Goal: Transaction & Acquisition: Purchase product/service

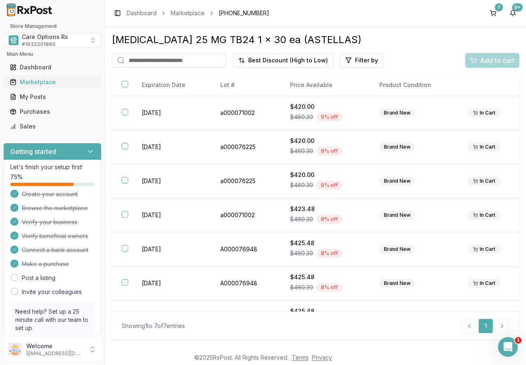
click at [25, 81] on div "Marketplace" at bounding box center [52, 82] width 85 height 8
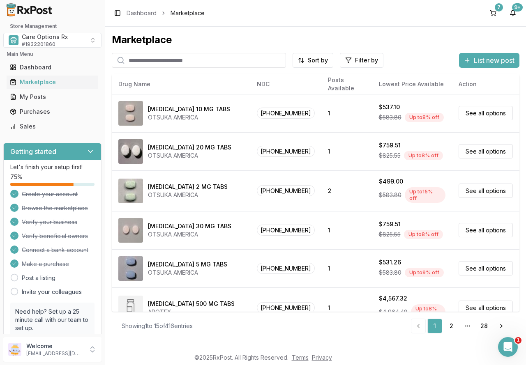
click at [135, 62] on input "search" at bounding box center [199, 60] width 174 height 15
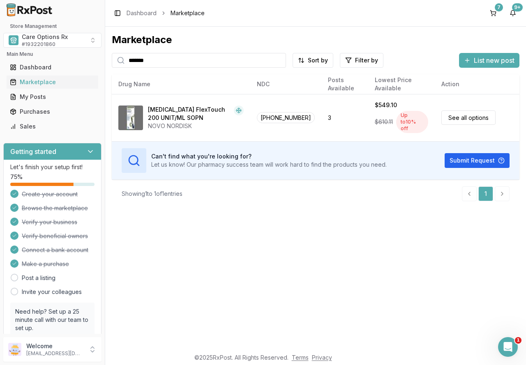
drag, startPoint x: 74, startPoint y: 56, endPoint x: 69, endPoint y: 56, distance: 4.5
click at [69, 56] on div "Store Management Care Options Rx # 1932201860 Main Menu Dashboard Marketplace M…" at bounding box center [263, 182] width 526 height 365
type input "*******"
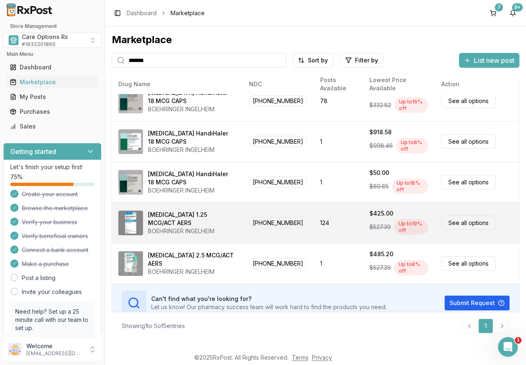
scroll to position [24, 0]
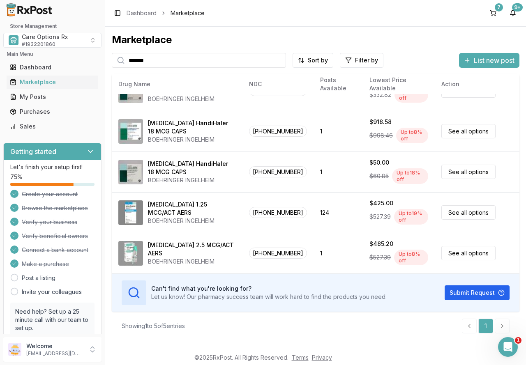
click at [207, 250] on div "[MEDICAL_DATA] 2.5 MCG/ACT AERS" at bounding box center [192, 249] width 88 height 16
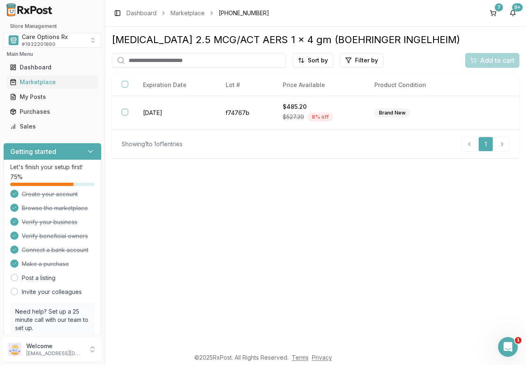
click at [145, 60] on input "search" at bounding box center [199, 60] width 174 height 15
type input "*******"
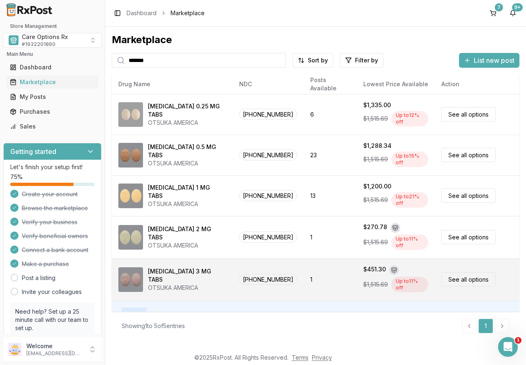
click at [182, 284] on div "OTSUKA AMERICA" at bounding box center [187, 288] width 78 height 8
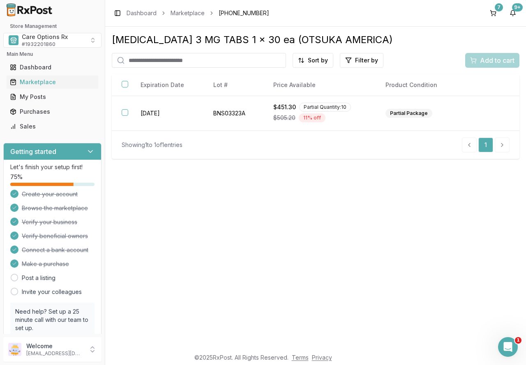
click at [195, 59] on input "search" at bounding box center [199, 60] width 174 height 15
type input "*******"
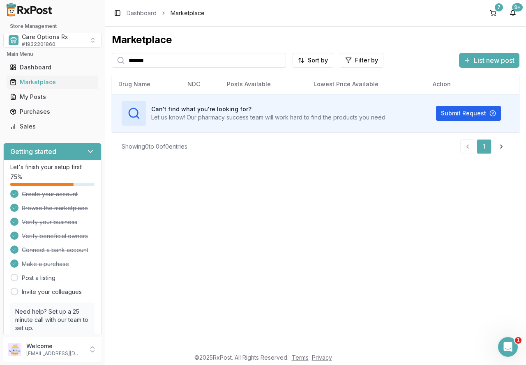
drag, startPoint x: 180, startPoint y: 56, endPoint x: 77, endPoint y: 55, distance: 103.5
click at [77, 55] on div "Store Management Care Options Rx # 1932201860 Main Menu Dashboard Marketplace M…" at bounding box center [263, 182] width 526 height 365
type input "****"
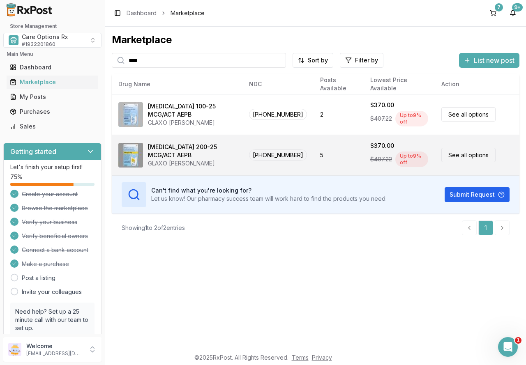
click at [179, 146] on div "[MEDICAL_DATA] 200-25 MCG/ACT AEPB" at bounding box center [192, 151] width 88 height 16
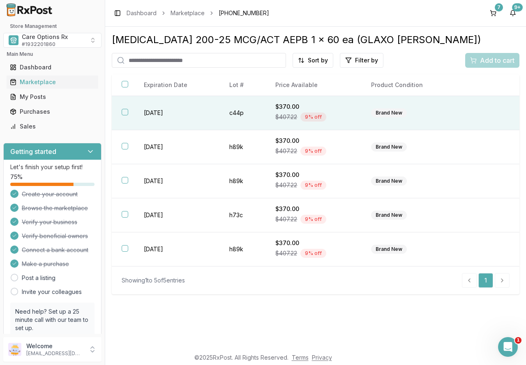
click at [124, 114] on button "button" at bounding box center [125, 112] width 7 height 7
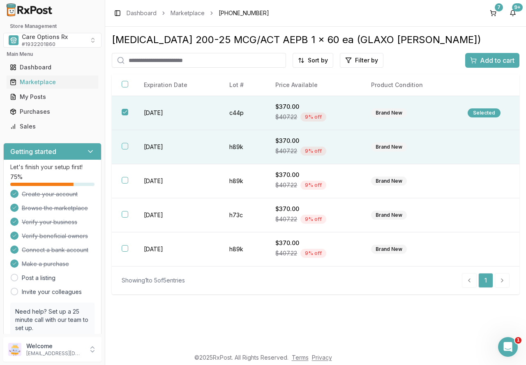
click at [130, 144] on th at bounding box center [123, 147] width 22 height 34
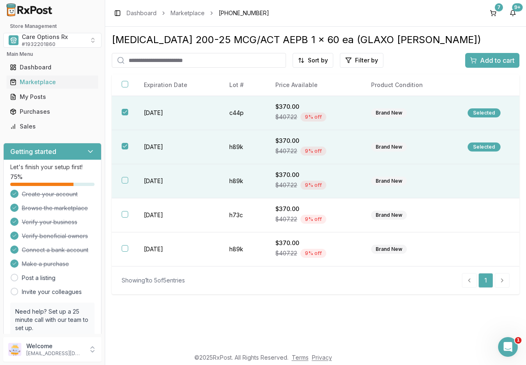
click at [149, 180] on td "[DATE]" at bounding box center [176, 181] width 85 height 34
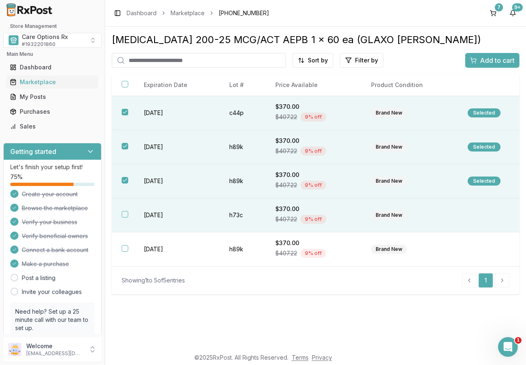
click at [152, 214] on td "[DATE]" at bounding box center [176, 215] width 85 height 34
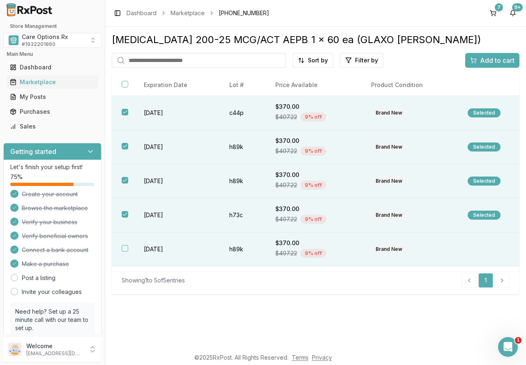
click at [156, 249] on td "[DATE]" at bounding box center [176, 249] width 85 height 34
click at [488, 54] on button "Add to cart" at bounding box center [492, 60] width 54 height 15
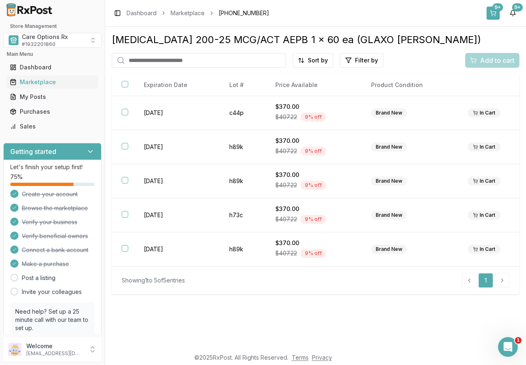
click at [496, 14] on button "9+" at bounding box center [492, 13] width 13 height 13
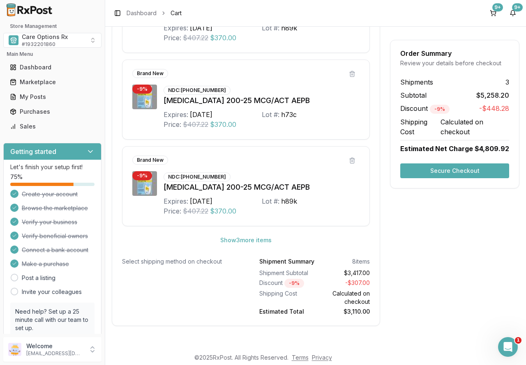
scroll to position [1054, 0]
click at [434, 172] on button "Secure Checkout" at bounding box center [454, 170] width 109 height 15
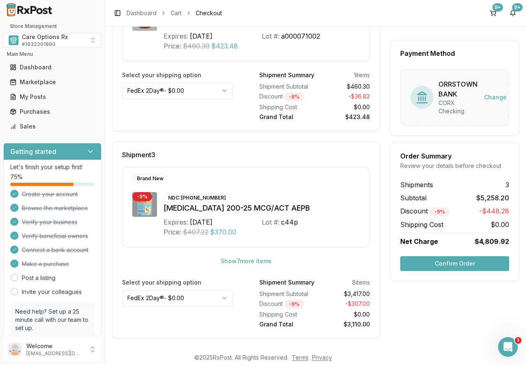
scroll to position [406, 0]
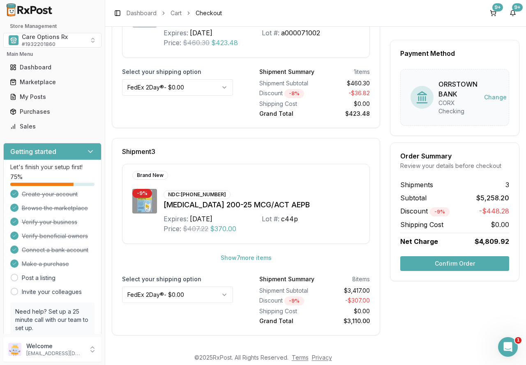
click at [446, 265] on button "Confirm Order" at bounding box center [454, 263] width 109 height 15
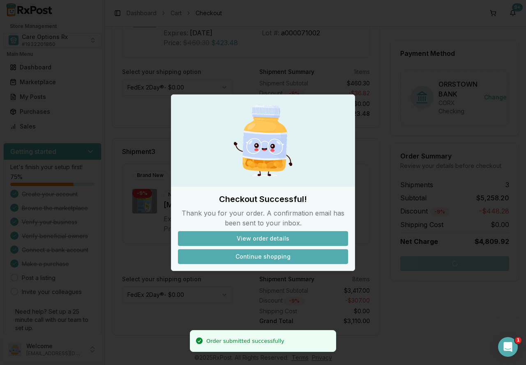
click at [261, 256] on button "Continue shopping" at bounding box center [263, 256] width 170 height 15
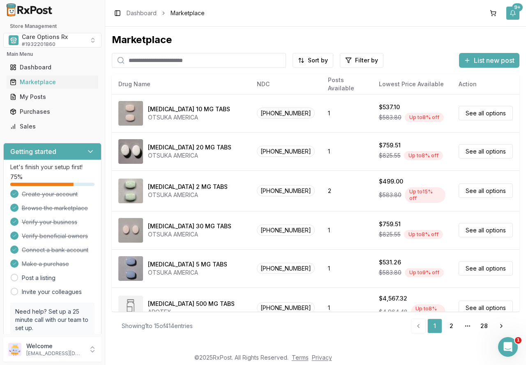
click at [514, 10] on div "9+" at bounding box center [517, 7] width 11 height 8
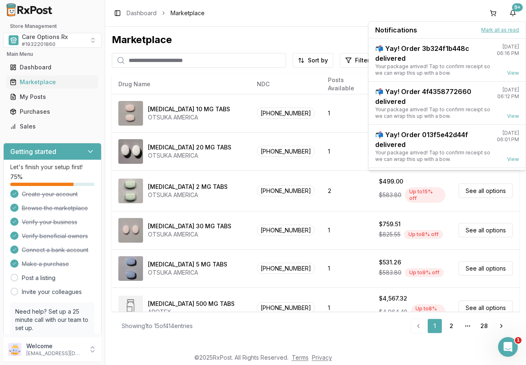
click at [500, 32] on button "Mark all as read" at bounding box center [500, 30] width 38 height 7
click at [501, 28] on button "Mark all as read" at bounding box center [500, 30] width 38 height 7
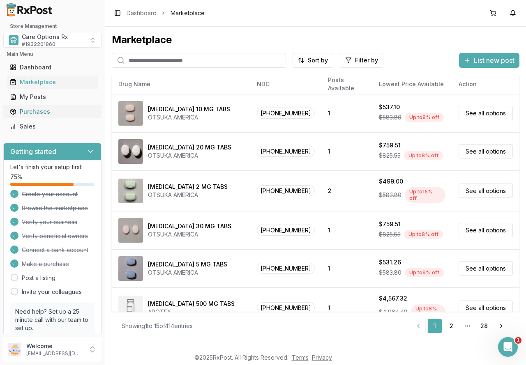
click at [31, 111] on div "Purchases" at bounding box center [52, 112] width 85 height 8
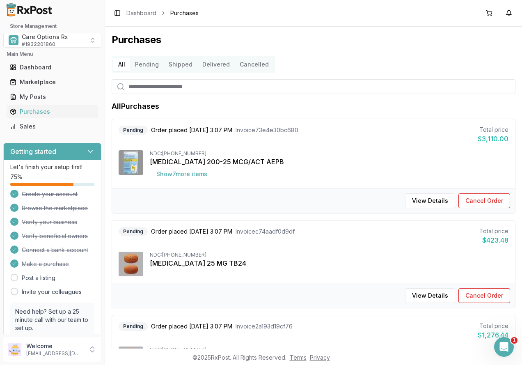
click at [208, 65] on button "Delivered" at bounding box center [216, 64] width 37 height 13
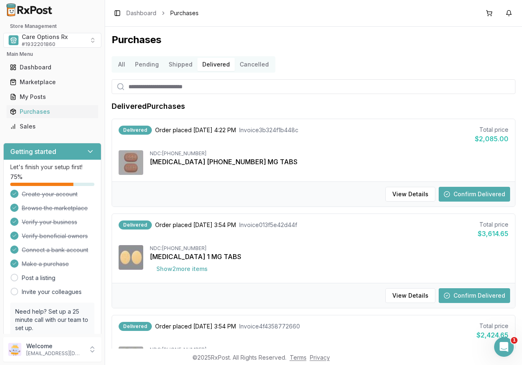
click at [480, 193] on button "Confirm Delivered" at bounding box center [474, 194] width 71 height 15
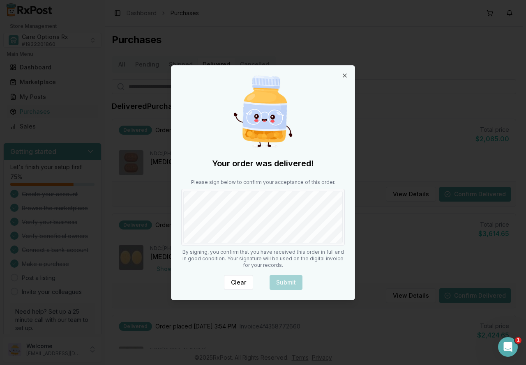
click at [225, 249] on div "Your order was delivered! Please sign below to confirm your acceptance of this …" at bounding box center [262, 183] width 183 height 234
click at [290, 285] on button "Submit" at bounding box center [285, 282] width 33 height 15
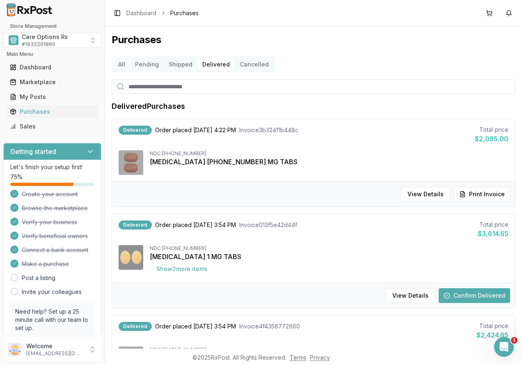
click at [463, 295] on button "Confirm Delivered" at bounding box center [474, 295] width 71 height 15
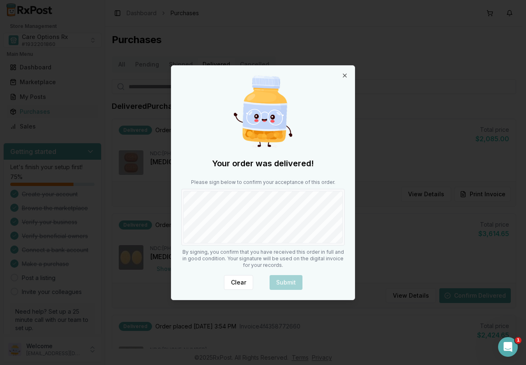
click at [257, 245] on div at bounding box center [262, 217] width 163 height 57
click at [278, 280] on button "Submit" at bounding box center [285, 282] width 33 height 15
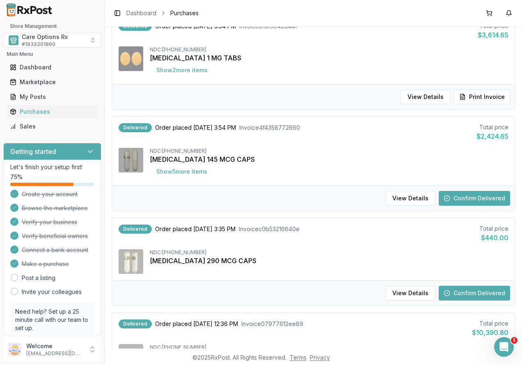
scroll to position [205, 0]
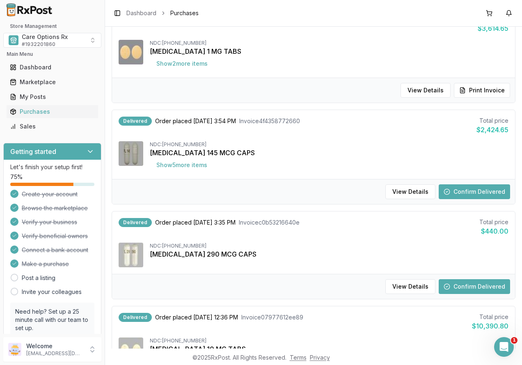
click at [460, 194] on button "Confirm Delivered" at bounding box center [474, 191] width 71 height 15
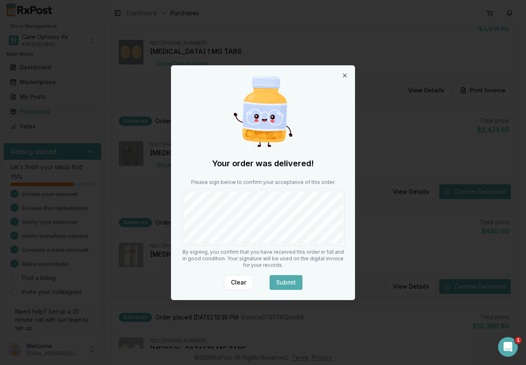
click at [290, 278] on button "Submit" at bounding box center [285, 282] width 33 height 15
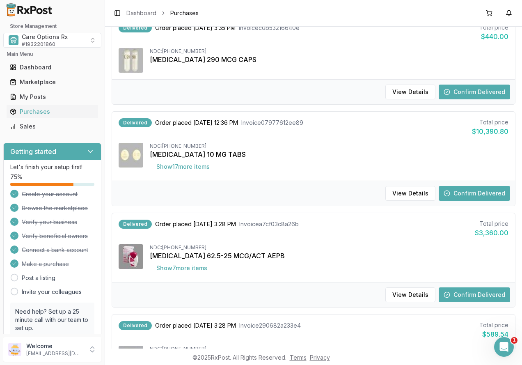
scroll to position [411, 0]
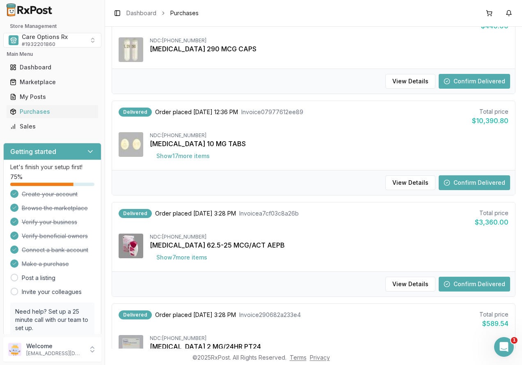
click at [486, 86] on button "Confirm Delivered" at bounding box center [474, 81] width 71 height 15
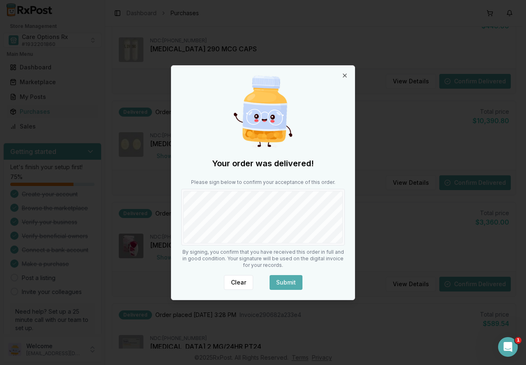
click at [292, 281] on button "Submit" at bounding box center [285, 282] width 33 height 15
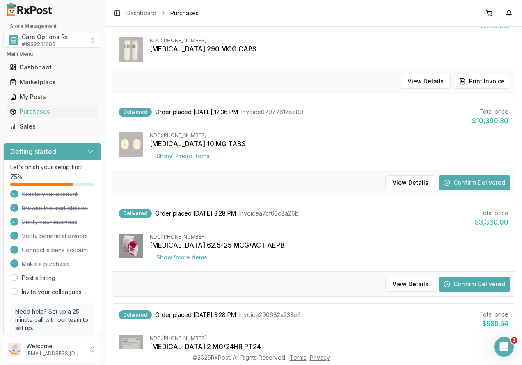
click at [462, 180] on button "Confirm Delivered" at bounding box center [474, 182] width 71 height 15
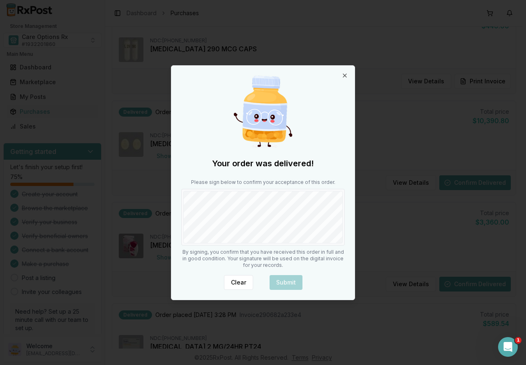
click at [308, 259] on div "Your order was delivered! Please sign below to confirm your acceptance of this …" at bounding box center [262, 183] width 183 height 234
click at [286, 281] on button "Submit" at bounding box center [285, 282] width 33 height 15
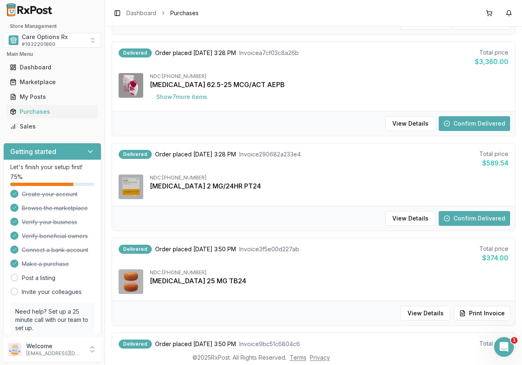
scroll to position [575, 0]
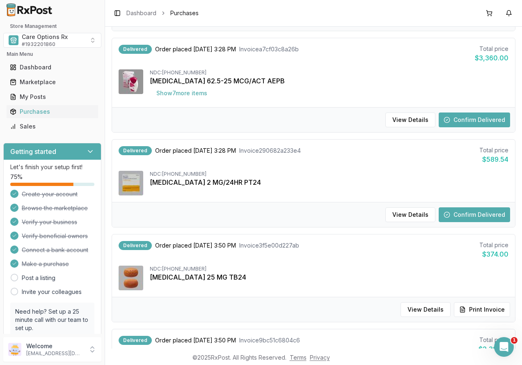
click at [462, 115] on button "Confirm Delivered" at bounding box center [474, 120] width 71 height 15
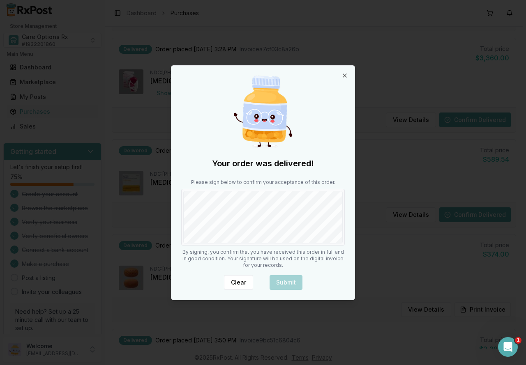
click at [260, 246] on div "Your order was delivered! Please sign below to confirm your acceptance of this …" at bounding box center [262, 183] width 183 height 234
click at [280, 282] on button "Submit" at bounding box center [285, 282] width 33 height 15
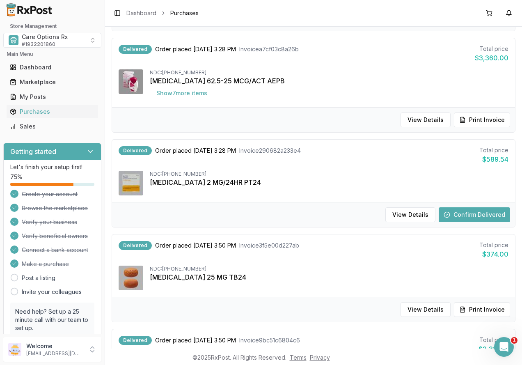
click at [461, 215] on button "Confirm Delivered" at bounding box center [474, 214] width 71 height 15
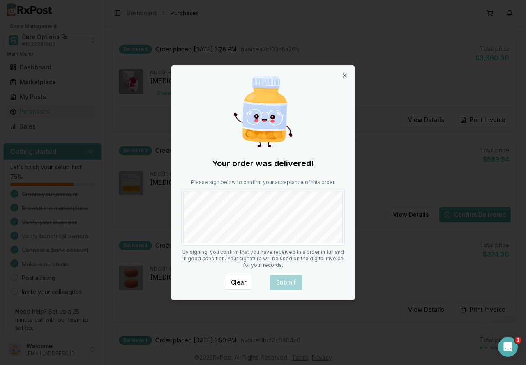
click at [310, 246] on div "Your order was delivered! Please sign below to confirm your acceptance of this …" at bounding box center [262, 183] width 183 height 234
click at [292, 281] on button "Submit" at bounding box center [285, 282] width 33 height 15
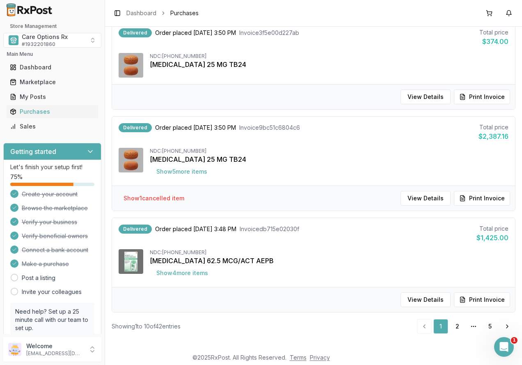
scroll to position [793, 0]
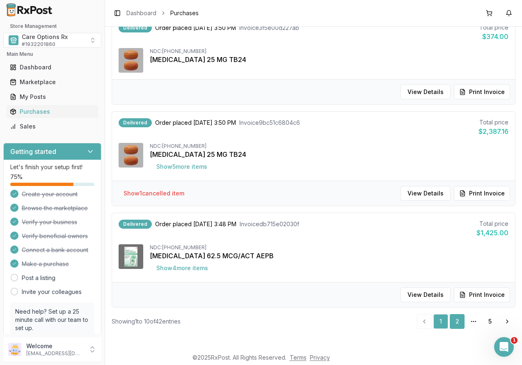
click at [456, 319] on link "2" at bounding box center [457, 321] width 15 height 15
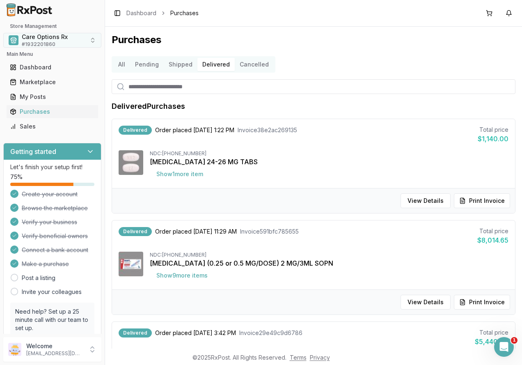
click at [44, 43] on span "# 1932201860" at bounding box center [39, 44] width 34 height 7
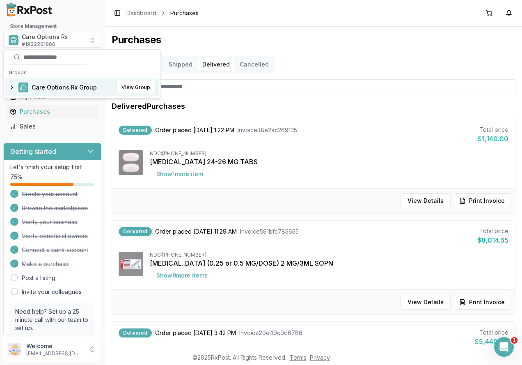
click at [36, 85] on span "Care Options Rx Group" at bounding box center [64, 87] width 65 height 8
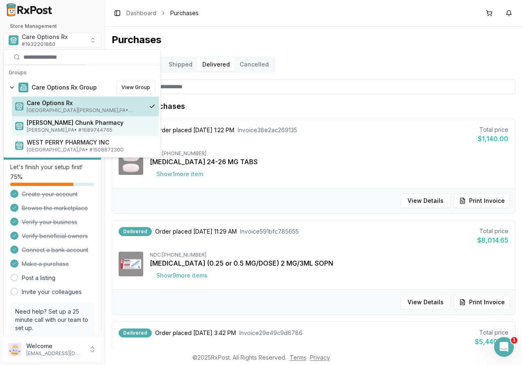
click at [41, 123] on span "Mauch Chunk Pharmacy" at bounding box center [91, 123] width 129 height 8
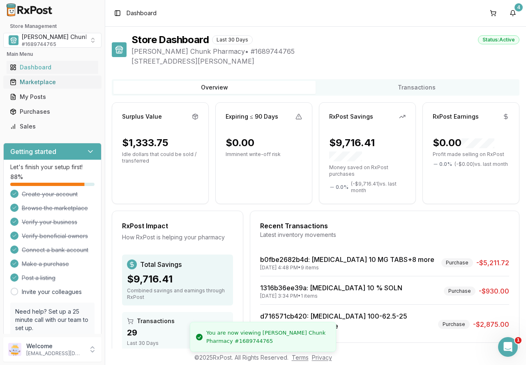
click at [35, 82] on div "Marketplace" at bounding box center [52, 82] width 85 height 8
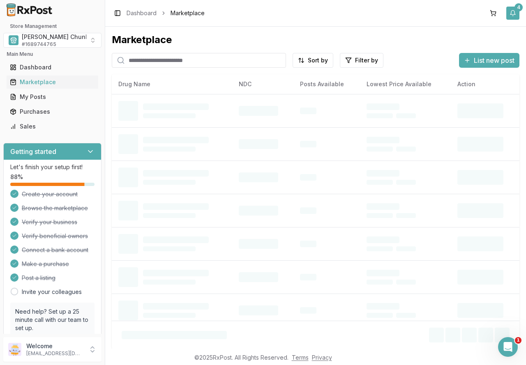
click at [516, 11] on div "4" at bounding box center [518, 7] width 8 height 8
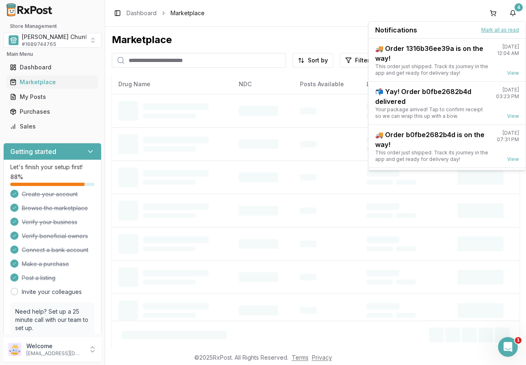
click at [498, 30] on button "Mark all as read" at bounding box center [500, 30] width 38 height 7
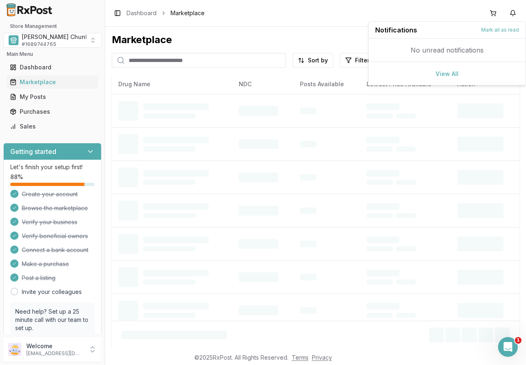
click at [264, 32] on div "Marketplace Sort by Filter by List new post Drug Name NDC Posts Available Lowes…" at bounding box center [315, 188] width 420 height 322
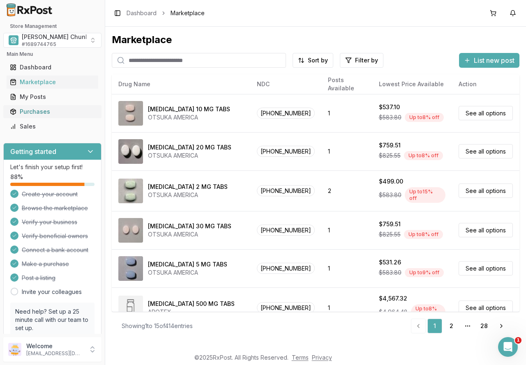
click at [30, 113] on div "Purchases" at bounding box center [52, 112] width 85 height 8
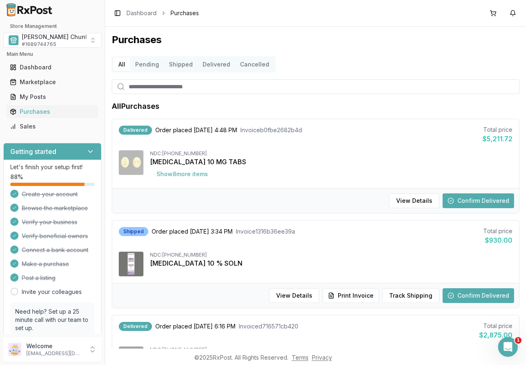
click at [209, 65] on button "Delivered" at bounding box center [216, 64] width 37 height 13
click at [468, 202] on button "Confirm Delivered" at bounding box center [477, 200] width 71 height 15
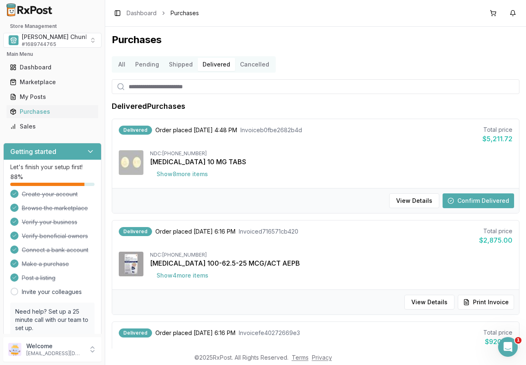
click at [474, 203] on button "Confirm Delivered" at bounding box center [477, 200] width 71 height 15
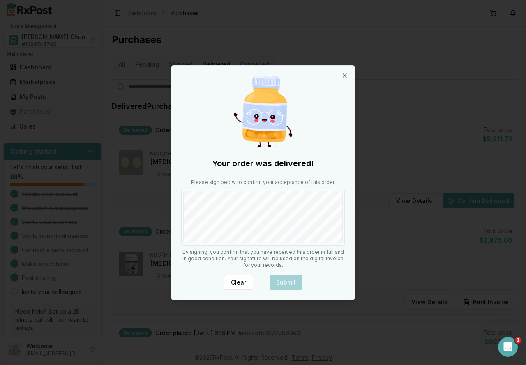
click at [317, 260] on div "Your order was delivered! Please sign below to confirm your acceptance of this …" at bounding box center [262, 183] width 183 height 234
click at [290, 281] on button "Submit" at bounding box center [285, 282] width 33 height 15
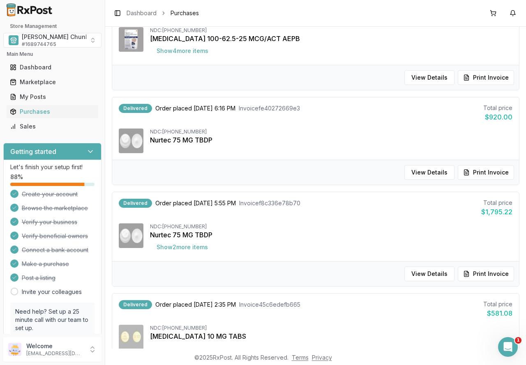
scroll to position [94, 0]
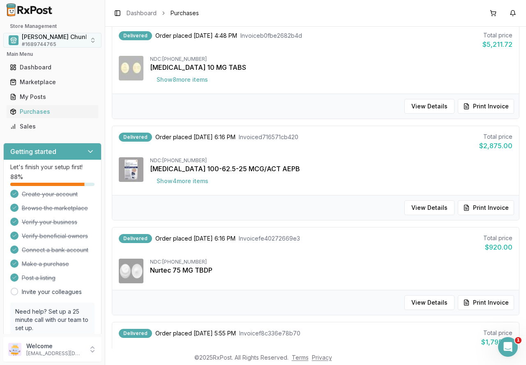
click at [37, 40] on span "Mauch Chunk Pharmacy" at bounding box center [70, 37] width 97 height 8
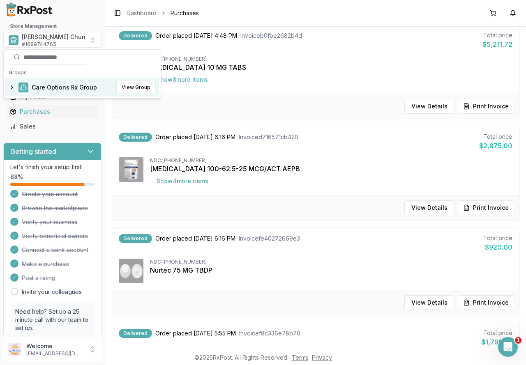
click at [44, 86] on span "Care Options Rx Group" at bounding box center [64, 87] width 65 height 8
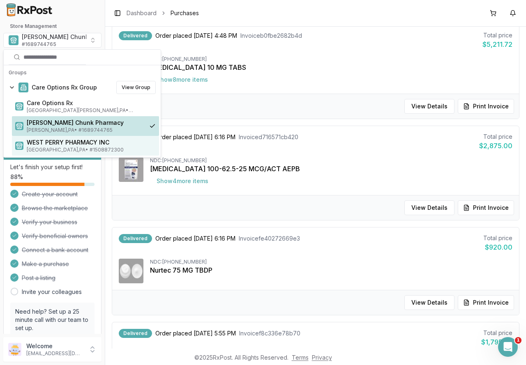
click at [51, 143] on span "WEST PERRY PHARMACY INC" at bounding box center [91, 142] width 129 height 8
click at [74, 142] on span "WEST PERRY PHARMACY INC" at bounding box center [91, 142] width 129 height 8
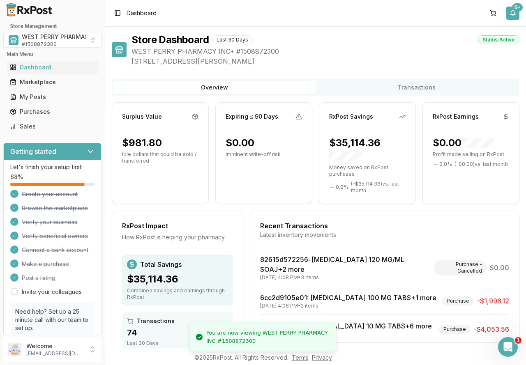
click at [511, 16] on button "9+" at bounding box center [512, 13] width 13 height 13
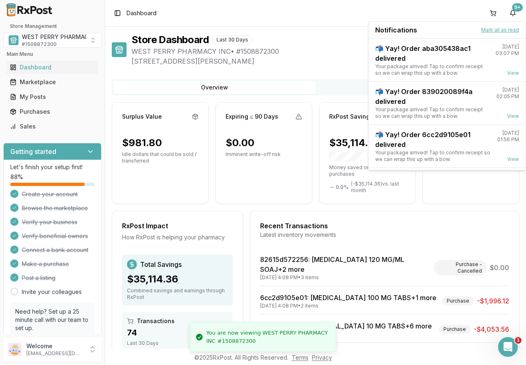
click at [501, 30] on button "Mark all as read" at bounding box center [500, 30] width 38 height 7
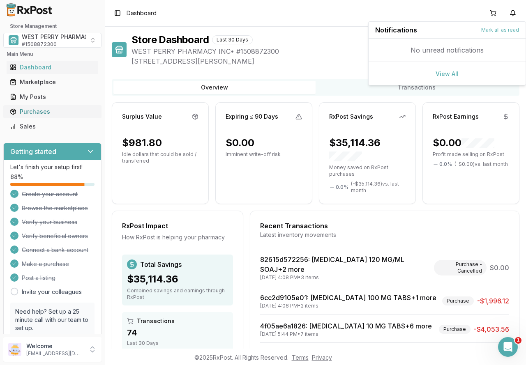
click at [37, 109] on div "Purchases" at bounding box center [52, 112] width 85 height 8
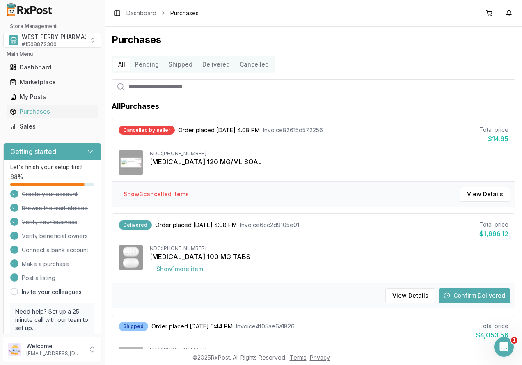
click at [217, 66] on button "Delivered" at bounding box center [216, 64] width 37 height 13
click at [214, 66] on button "Delivered" at bounding box center [216, 64] width 37 height 13
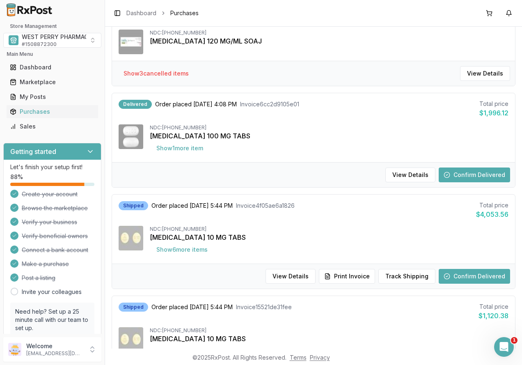
scroll to position [123, 0]
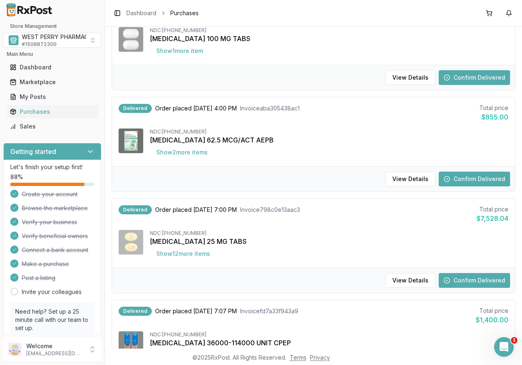
click at [460, 176] on button "Confirm Delivered" at bounding box center [474, 179] width 71 height 15
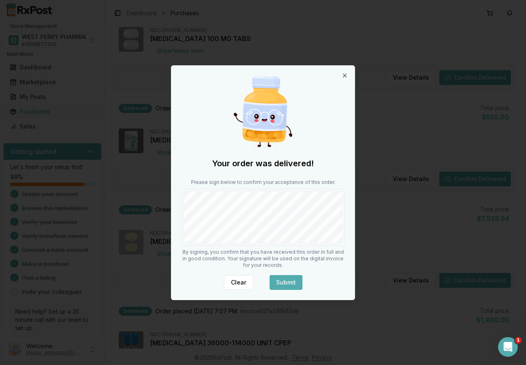
click at [285, 280] on button "Submit" at bounding box center [285, 282] width 33 height 15
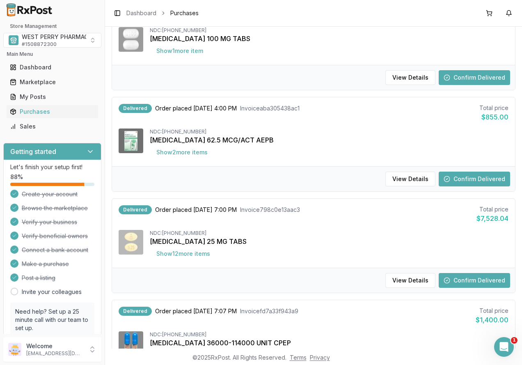
click at [454, 79] on button "Confirm Delivered" at bounding box center [474, 77] width 71 height 15
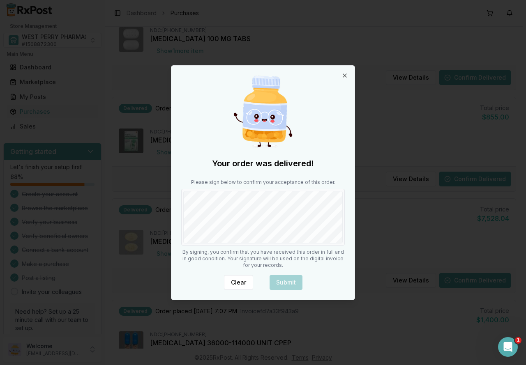
click at [264, 248] on div "Your order was delivered! Please sign below to confirm your acceptance of this …" at bounding box center [262, 183] width 183 height 234
click at [280, 277] on button "Submit" at bounding box center [285, 282] width 33 height 15
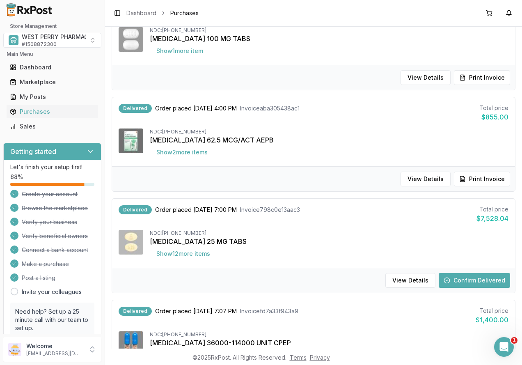
click at [461, 283] on button "Confirm Delivered" at bounding box center [474, 280] width 71 height 15
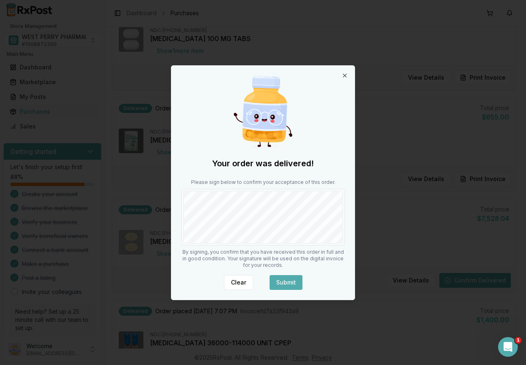
click at [273, 283] on button "Submit" at bounding box center [285, 282] width 33 height 15
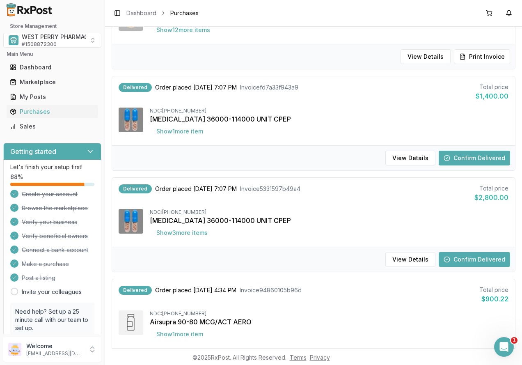
scroll to position [411, 0]
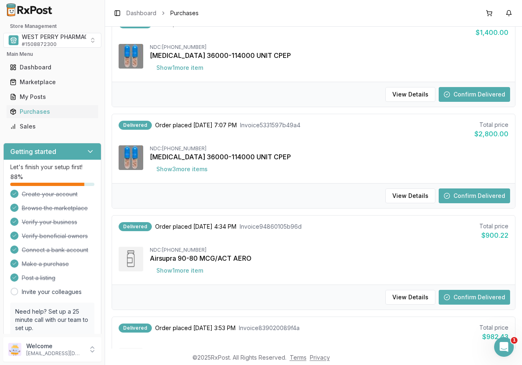
click at [464, 98] on button "Confirm Delivered" at bounding box center [474, 94] width 71 height 15
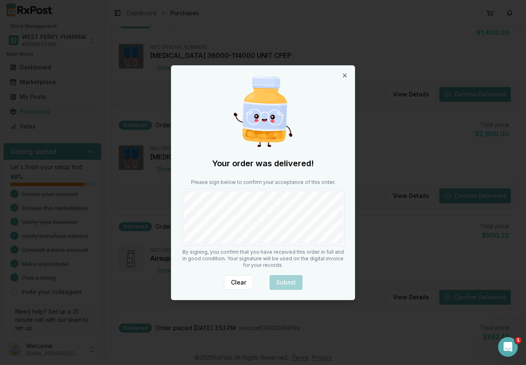
click at [267, 249] on div "Your order was delivered! Please sign below to confirm your acceptance of this …" at bounding box center [262, 183] width 183 height 234
click at [280, 283] on button "Submit" at bounding box center [285, 282] width 33 height 15
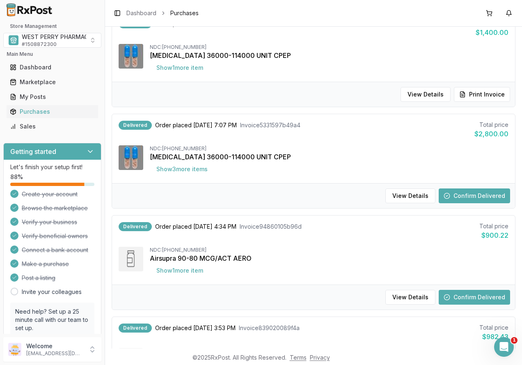
click at [457, 186] on div "View Details Confirm Delivered" at bounding box center [313, 195] width 403 height 25
click at [455, 193] on button "Confirm Delivered" at bounding box center [474, 195] width 71 height 15
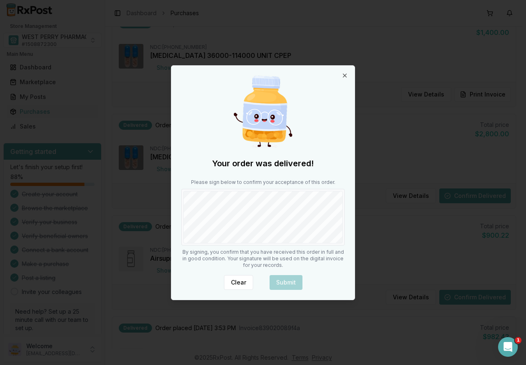
click at [305, 246] on div "Your order was delivered! Please sign below to confirm your acceptance of this …" at bounding box center [262, 183] width 183 height 234
click at [292, 284] on button "Submit" at bounding box center [285, 282] width 33 height 15
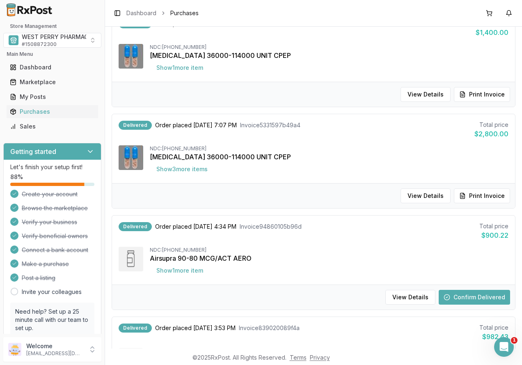
click at [466, 301] on button "Confirm Delivered" at bounding box center [474, 297] width 71 height 15
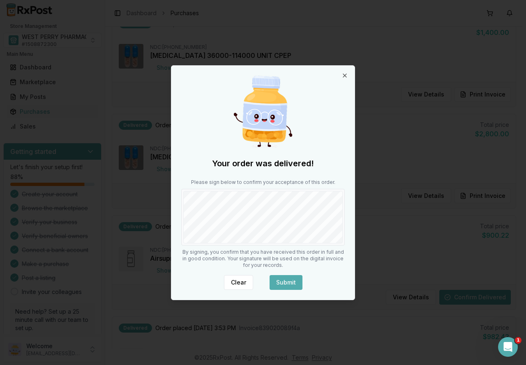
click at [289, 280] on button "Submit" at bounding box center [285, 282] width 33 height 15
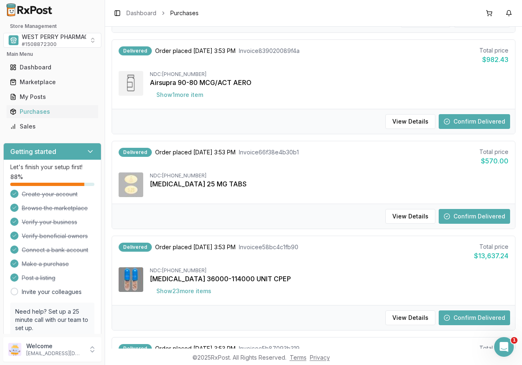
scroll to position [698, 0]
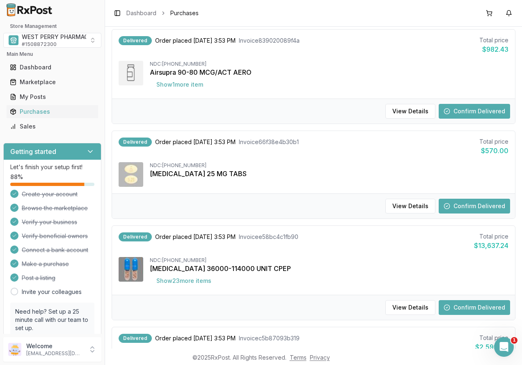
click at [464, 112] on button "Confirm Delivered" at bounding box center [474, 111] width 71 height 15
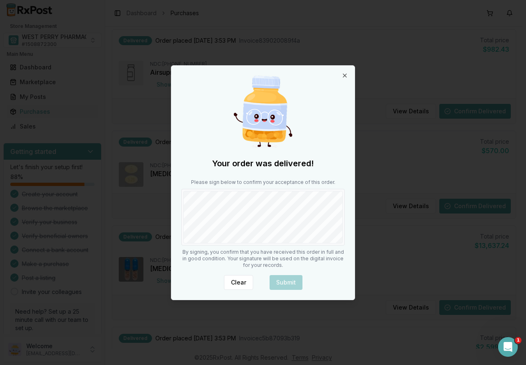
click at [275, 249] on div "Your order was delivered! Please sign below to confirm your acceptance of this …" at bounding box center [262, 183] width 183 height 234
click at [284, 281] on button "Submit" at bounding box center [285, 282] width 33 height 15
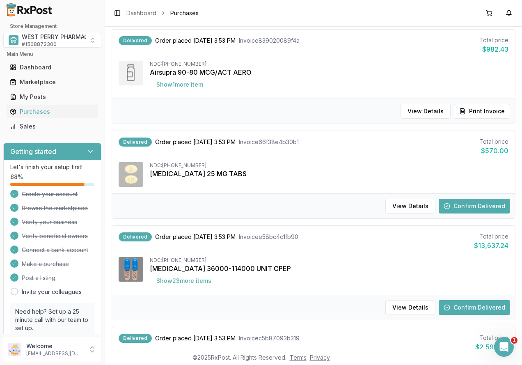
click at [462, 207] on button "Confirm Delivered" at bounding box center [474, 206] width 71 height 15
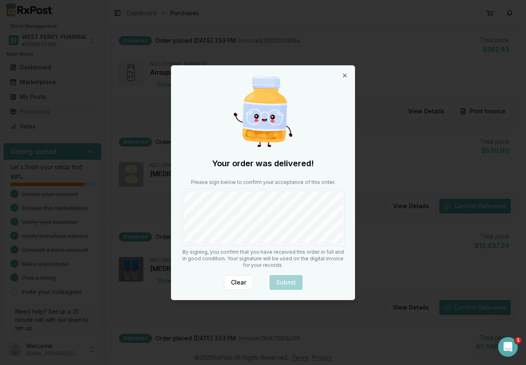
click at [372, 246] on body "Store Management WEST PERRY PHARMACY INC # 1508872300 Main Menu Dashboard Marke…" at bounding box center [261, 182] width 522 height 365
click at [285, 283] on button "Submit" at bounding box center [285, 282] width 33 height 15
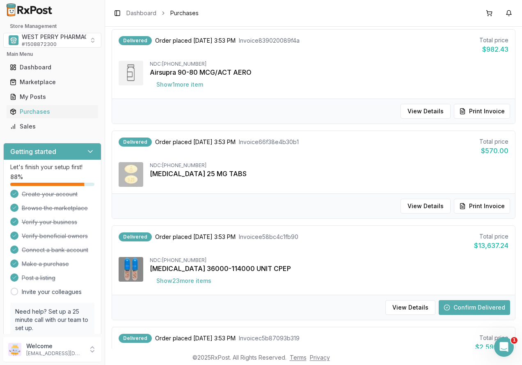
click at [459, 308] on button "Confirm Delivered" at bounding box center [474, 307] width 71 height 15
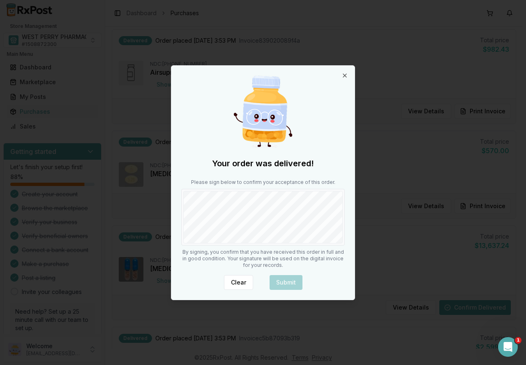
click at [298, 248] on div "Your order was delivered! Please sign below to confirm your acceptance of this …" at bounding box center [262, 183] width 183 height 234
click at [285, 283] on button "Submit" at bounding box center [285, 282] width 33 height 15
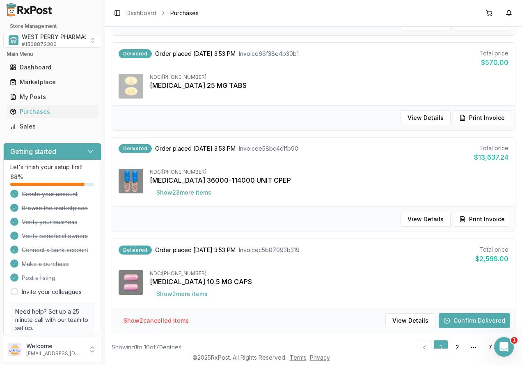
scroll to position [812, 0]
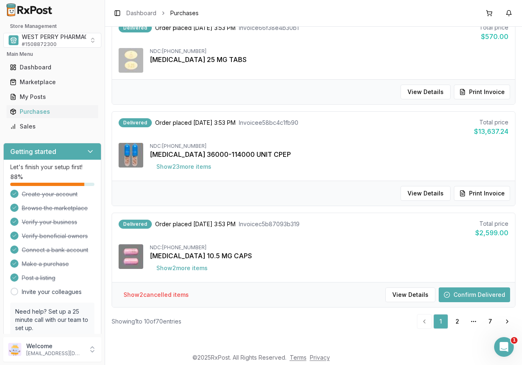
click at [444, 291] on button "Confirm Delivered" at bounding box center [474, 294] width 71 height 15
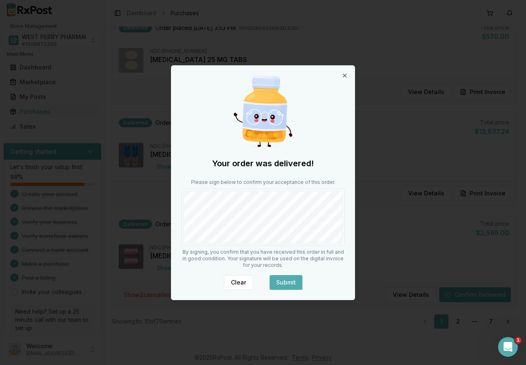
click at [293, 285] on button "Submit" at bounding box center [285, 282] width 33 height 15
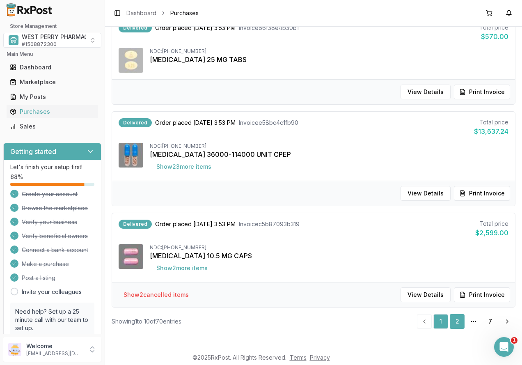
click at [457, 323] on link "2" at bounding box center [457, 321] width 15 height 15
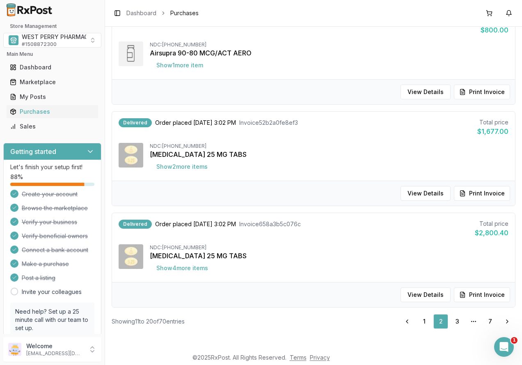
scroll to position [27, 0]
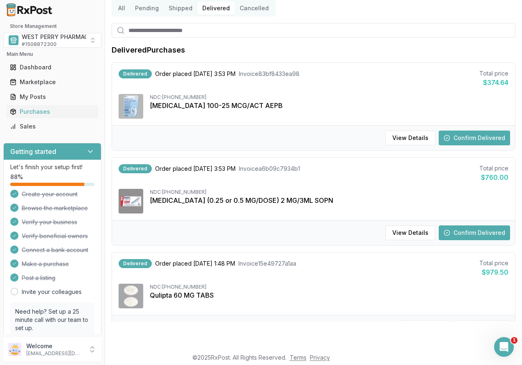
click at [464, 139] on button "Confirm Delivered" at bounding box center [474, 138] width 71 height 15
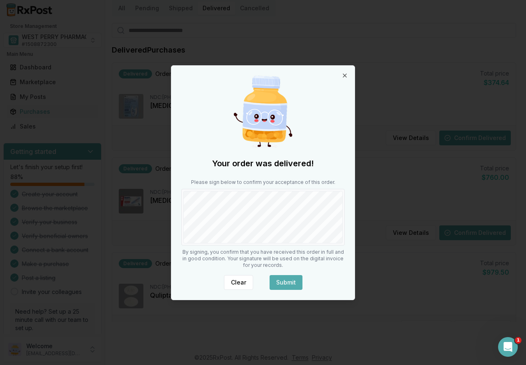
click at [282, 279] on button "Submit" at bounding box center [285, 282] width 33 height 15
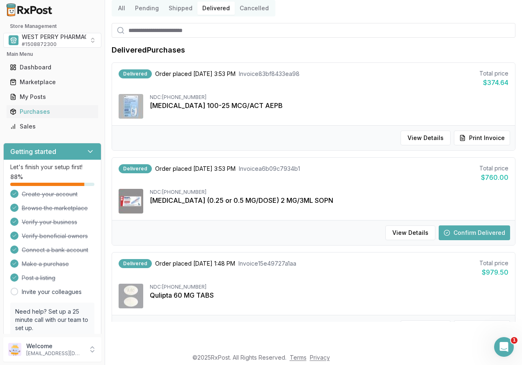
click at [451, 233] on button "Confirm Delivered" at bounding box center [474, 232] width 71 height 15
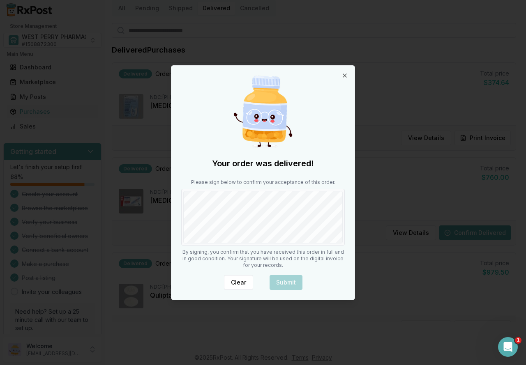
click at [292, 248] on div "Your order was delivered! Please sign below to confirm your acceptance of this …" at bounding box center [262, 183] width 183 height 234
click at [278, 283] on button "Submit" at bounding box center [285, 282] width 33 height 15
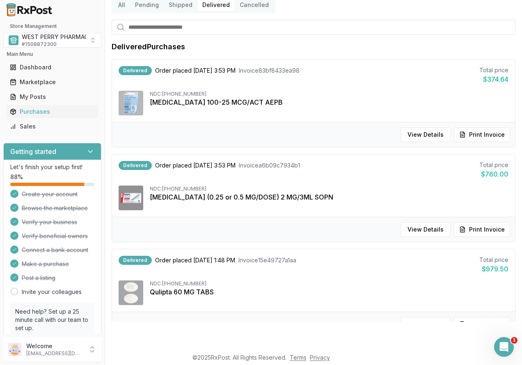
scroll to position [0, 0]
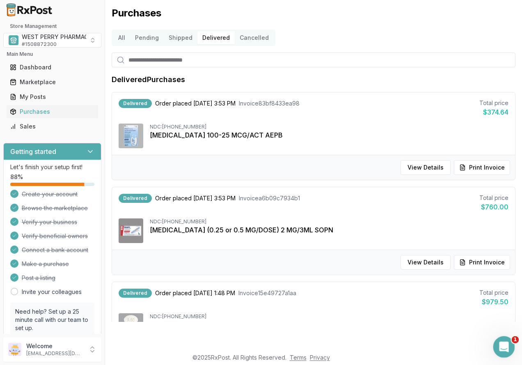
click at [501, 342] on icon "Open Intercom Messenger" at bounding box center [503, 346] width 14 height 14
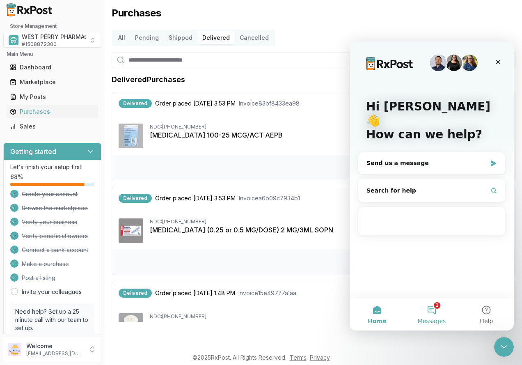
click at [430, 310] on button "1 Messages" at bounding box center [431, 314] width 55 height 33
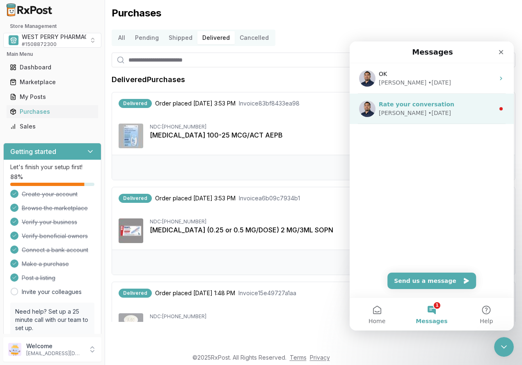
click at [498, 107] on icon "Intercom messenger" at bounding box center [501, 109] width 7 height 7
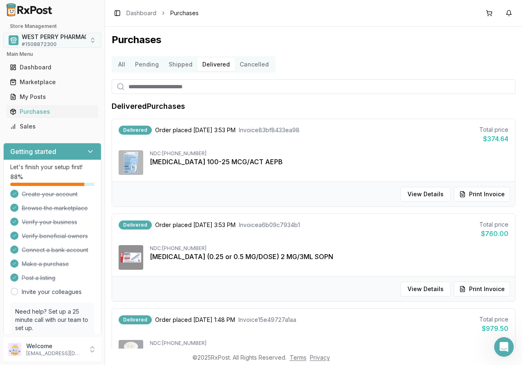
click at [34, 39] on span "WEST PERRY PHARMACY INC" at bounding box center [63, 37] width 83 height 8
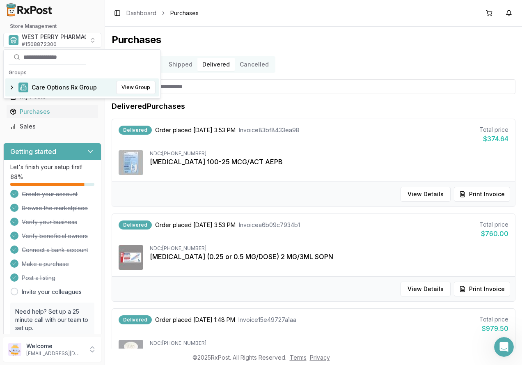
click at [71, 87] on span "Care Options Rx Group" at bounding box center [64, 87] width 65 height 8
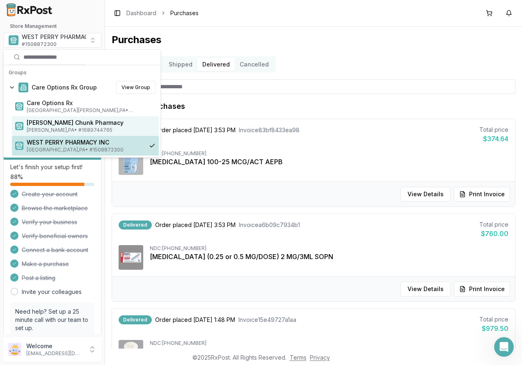
click at [62, 124] on span "Mauch Chunk Pharmacy" at bounding box center [91, 123] width 129 height 8
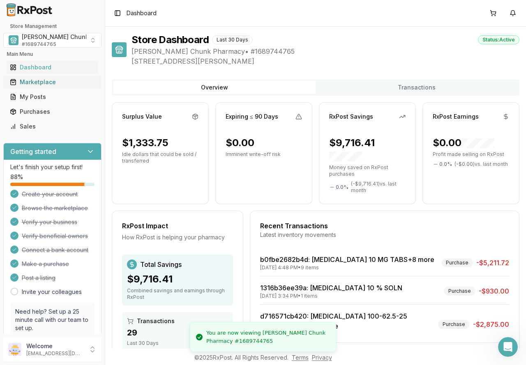
click at [40, 80] on div "Marketplace" at bounding box center [52, 82] width 85 height 8
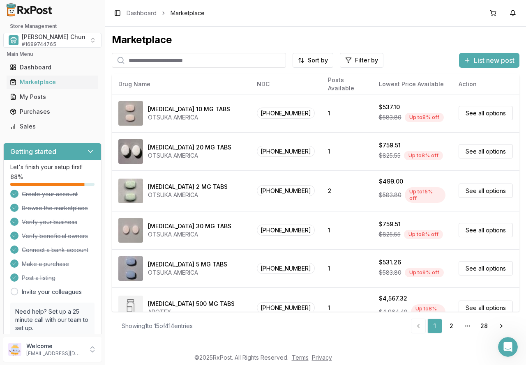
click at [132, 66] on input "search" at bounding box center [199, 60] width 174 height 15
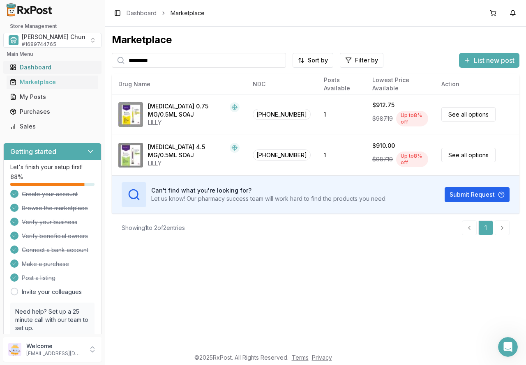
drag, startPoint x: 168, startPoint y: 58, endPoint x: 84, endPoint y: 63, distance: 83.9
click at [84, 63] on div "Store Management Mauch Chunk Pharmacy # 1689744765 Main Menu Dashboard Marketpl…" at bounding box center [263, 182] width 526 height 365
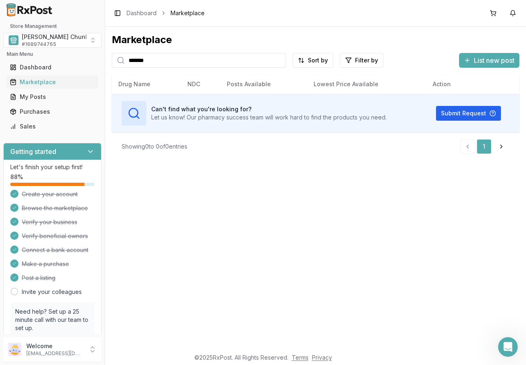
drag, startPoint x: 160, startPoint y: 57, endPoint x: 124, endPoint y: 62, distance: 36.5
click at [124, 62] on div "*******" at bounding box center [199, 60] width 174 height 15
click at [173, 60] on input "*******" at bounding box center [199, 60] width 174 height 15
drag, startPoint x: 92, startPoint y: 60, endPoint x: 86, endPoint y: 60, distance: 5.7
click at [86, 60] on div "Store Management Mauch Chunk Pharmacy # 1689744765 Main Menu Dashboard Marketpl…" at bounding box center [263, 182] width 526 height 365
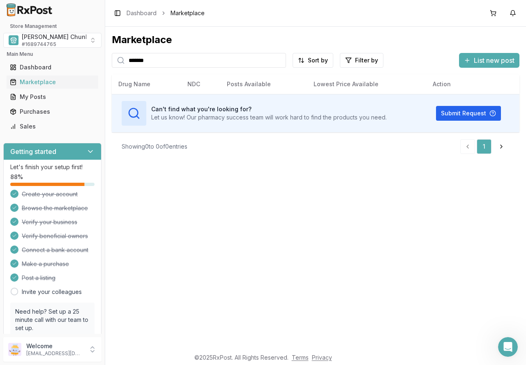
click at [167, 60] on input "*******" at bounding box center [199, 60] width 174 height 15
drag, startPoint x: 167, startPoint y: 60, endPoint x: 105, endPoint y: 59, distance: 62.0
click at [105, 59] on div "Marketplace ******* Sort by Filter by List new post Card Table Can't find what …" at bounding box center [315, 188] width 420 height 322
type input "*******"
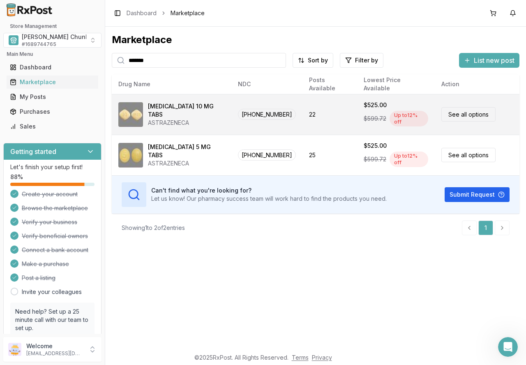
click at [167, 119] on div "ASTRAZENECA" at bounding box center [186, 123] width 77 height 8
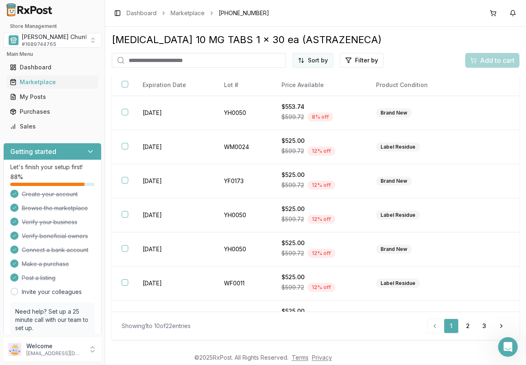
click at [309, 62] on html "Store Management Mauch Chunk Pharmacy # 1689744765 Main Menu Dashboard Marketpl…" at bounding box center [263, 182] width 526 height 365
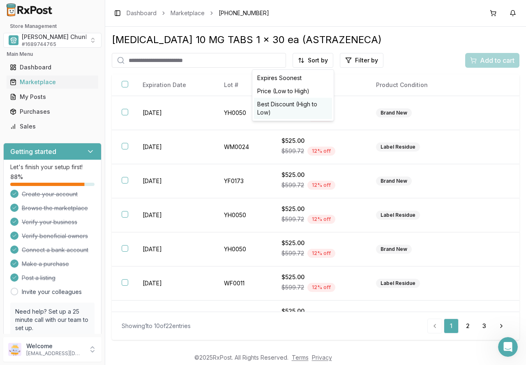
click at [299, 104] on div "Best Discount (High to Low)" at bounding box center [293, 108] width 78 height 21
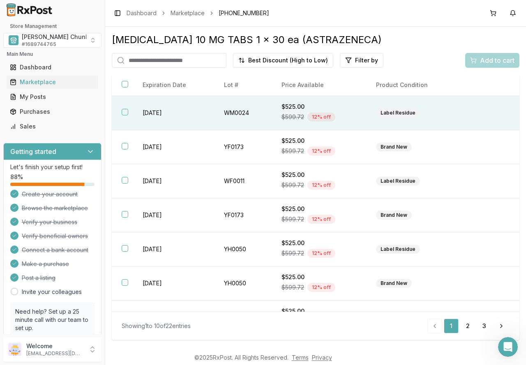
click at [127, 110] on button "button" at bounding box center [125, 112] width 7 height 7
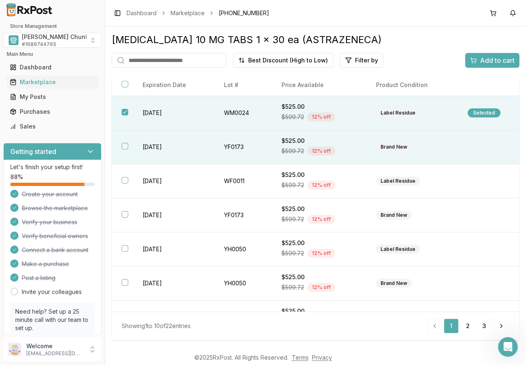
click at [126, 141] on th at bounding box center [122, 147] width 21 height 34
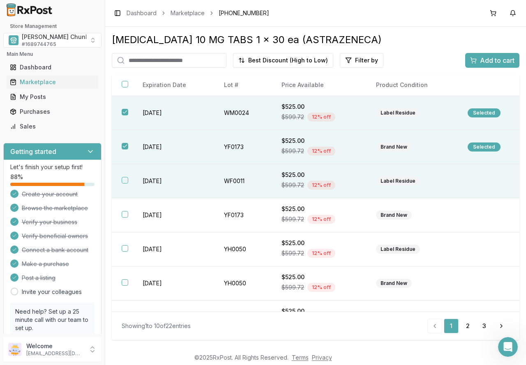
click at [125, 179] on button "button" at bounding box center [125, 180] width 7 height 7
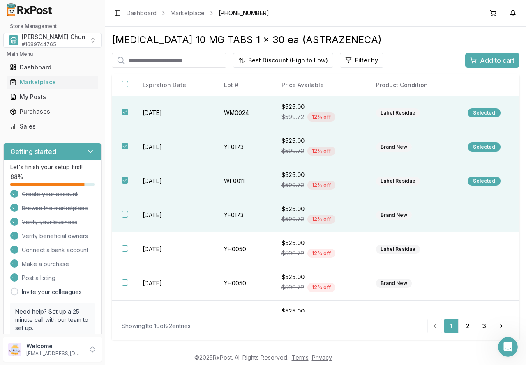
click at [129, 214] on th at bounding box center [122, 215] width 21 height 34
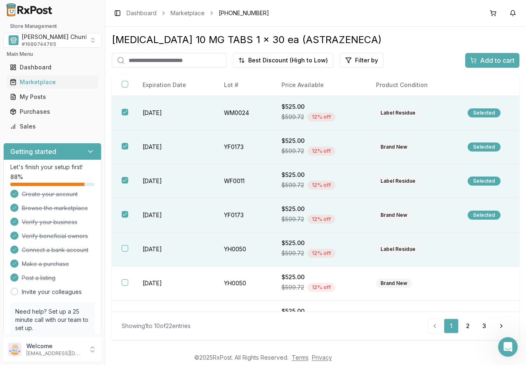
click at [129, 247] on th at bounding box center [122, 249] width 21 height 34
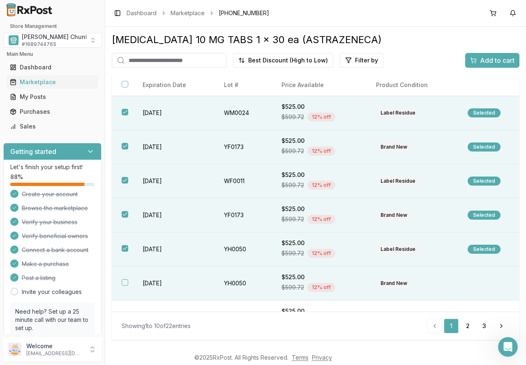
click at [133, 285] on td "[DATE]" at bounding box center [173, 284] width 81 height 34
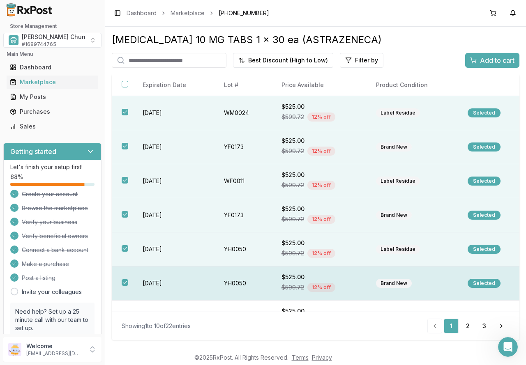
scroll to position [41, 0]
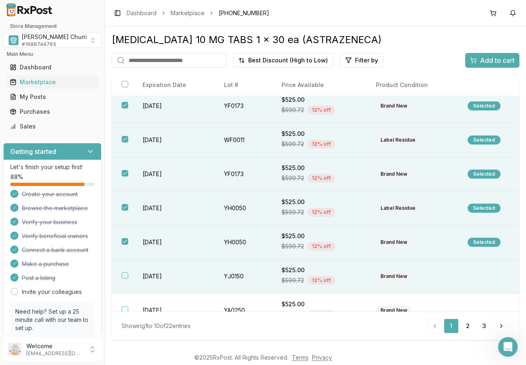
click at [152, 276] on td "[DATE]" at bounding box center [173, 277] width 81 height 34
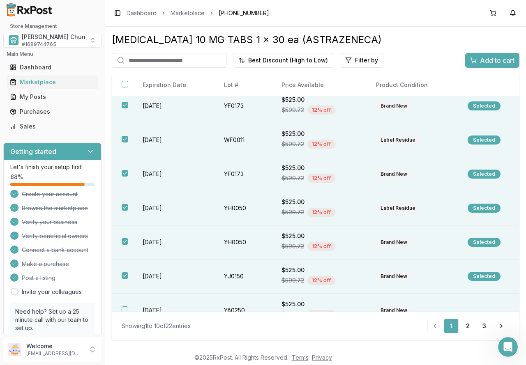
scroll to position [82, 0]
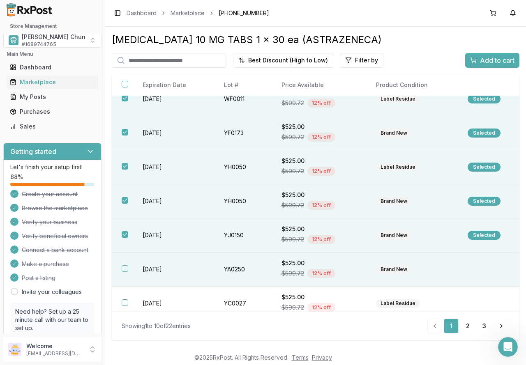
click at [143, 270] on td "2028-01-31" at bounding box center [173, 270] width 81 height 34
click at [483, 57] on span "Add to cart" at bounding box center [497, 60] width 34 height 10
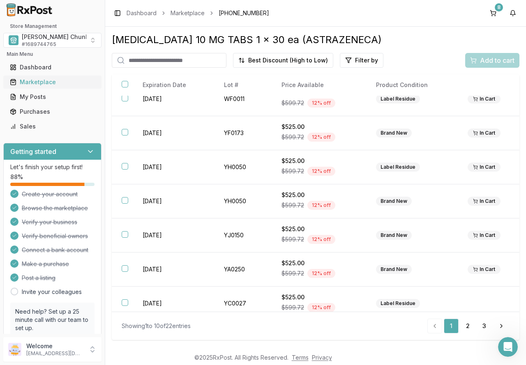
click at [30, 81] on div "Marketplace" at bounding box center [52, 82] width 85 height 8
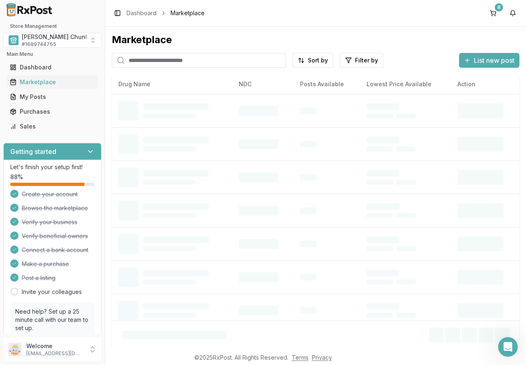
click at [137, 60] on input "search" at bounding box center [199, 60] width 174 height 15
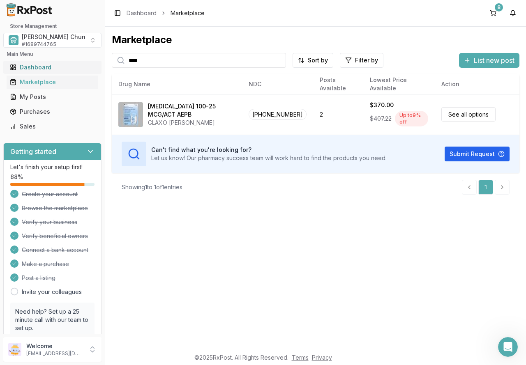
drag, startPoint x: 172, startPoint y: 63, endPoint x: 72, endPoint y: 63, distance: 99.8
click at [72, 63] on div "Store Management Mauch Chunk Pharmacy # 1689744765 Main Menu Dashboard Marketpl…" at bounding box center [263, 182] width 526 height 365
type input "********"
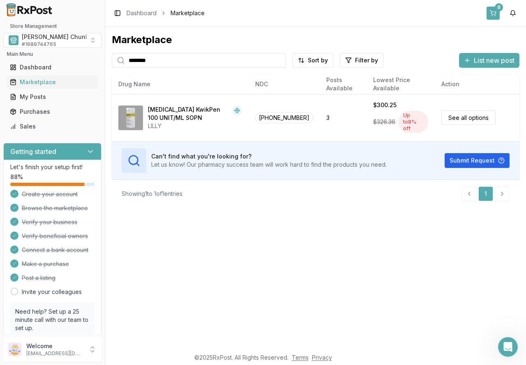
click at [491, 10] on button "8" at bounding box center [492, 13] width 13 height 13
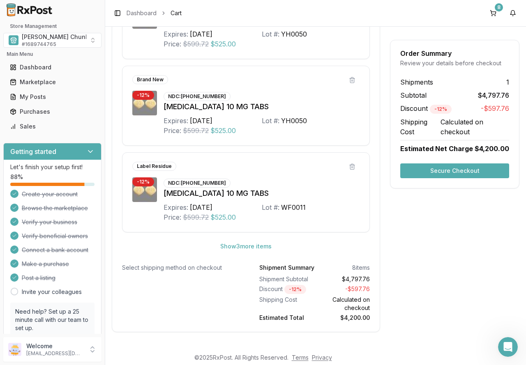
scroll to position [418, 0]
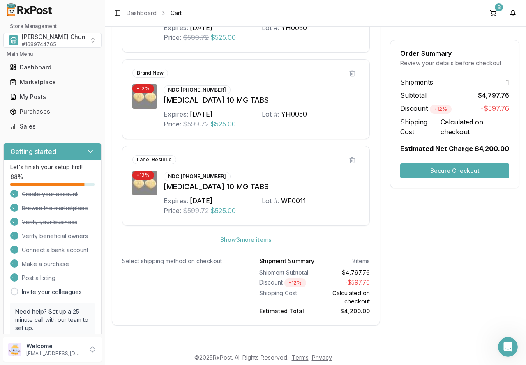
click at [433, 171] on button "Secure Checkout" at bounding box center [454, 170] width 109 height 15
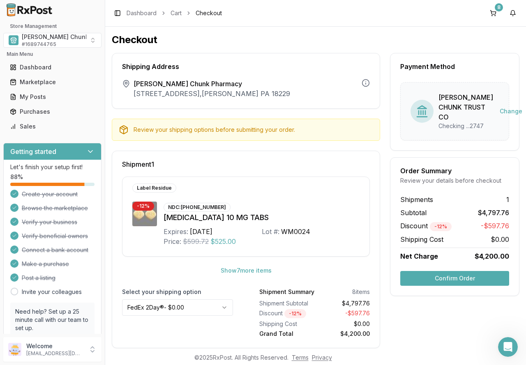
scroll to position [13, 0]
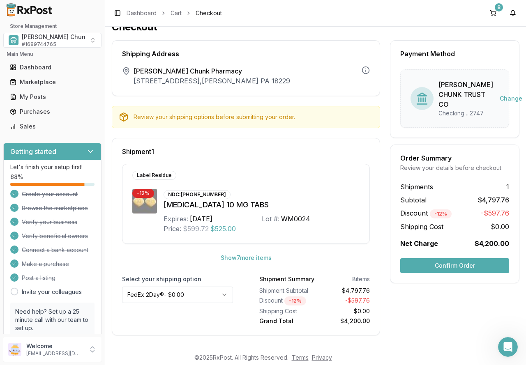
click at [450, 273] on button "Confirm Order" at bounding box center [454, 265] width 109 height 15
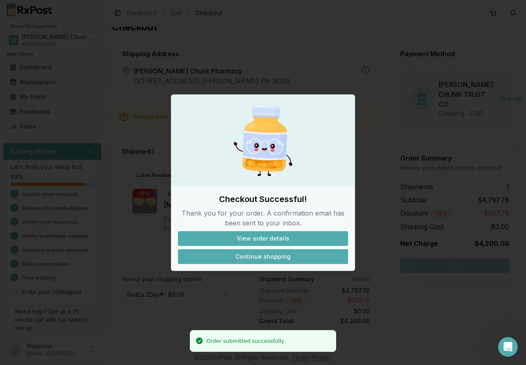
click at [269, 257] on button "Continue shopping" at bounding box center [263, 256] width 170 height 15
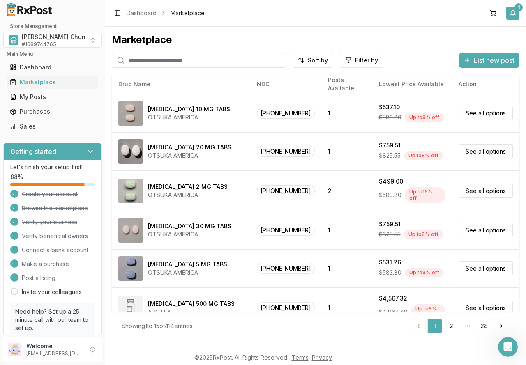
click at [512, 10] on button "1" at bounding box center [512, 13] width 13 height 13
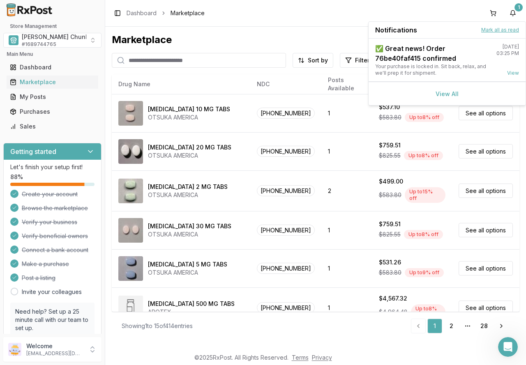
click at [496, 30] on button "Mark all as read" at bounding box center [500, 30] width 38 height 7
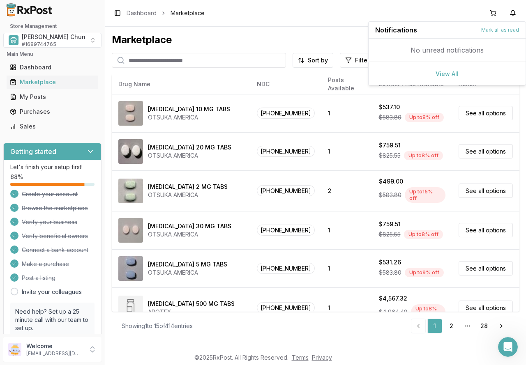
click at [263, 30] on div "Marketplace Sort by Filter by List new post Card Table NDC: 59148-0008-13 Abili…" at bounding box center [315, 188] width 420 height 322
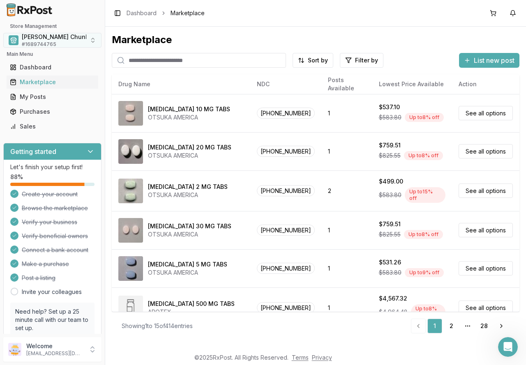
click at [37, 39] on span "Mauch Chunk Pharmacy" at bounding box center [70, 37] width 97 height 8
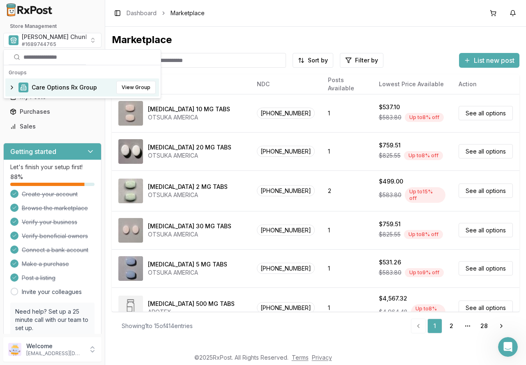
click at [40, 88] on span "Care Options Rx Group" at bounding box center [64, 87] width 65 height 8
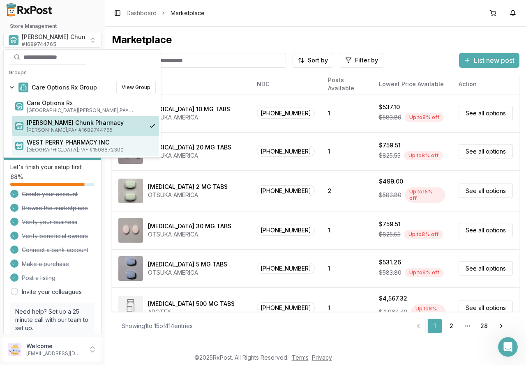
click at [48, 149] on span "Loysville , PA • # 1508872300" at bounding box center [91, 150] width 129 height 7
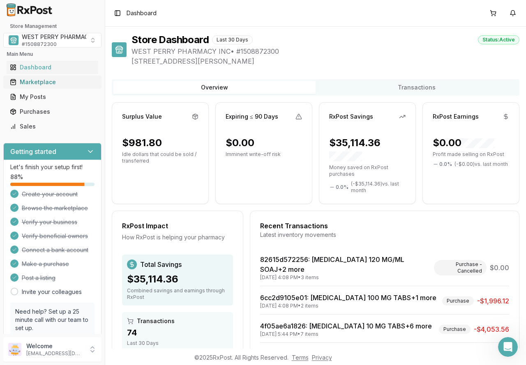
click at [42, 84] on div "Marketplace" at bounding box center [52, 82] width 85 height 8
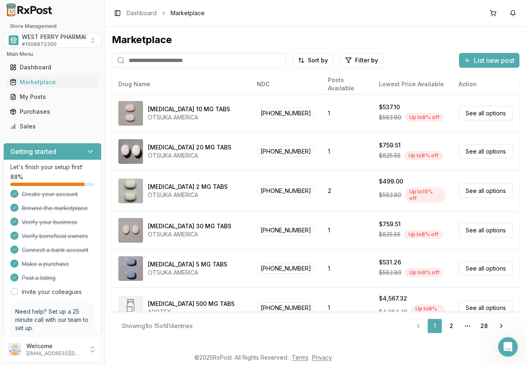
click at [142, 60] on input "search" at bounding box center [199, 60] width 174 height 15
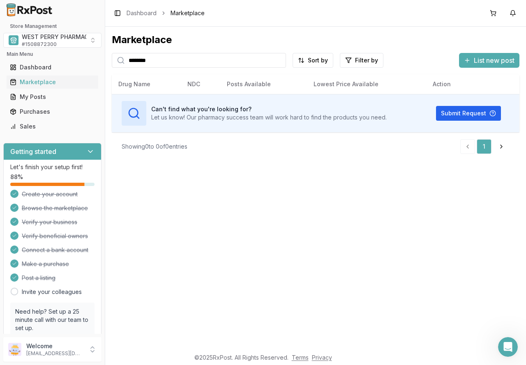
drag, startPoint x: 166, startPoint y: 62, endPoint x: 46, endPoint y: 60, distance: 120.3
click at [46, 60] on div "Store Management WEST PERRY PHARMACY INC # 1508872300 Main Menu Dashboard Marke…" at bounding box center [263, 182] width 526 height 365
type input "******"
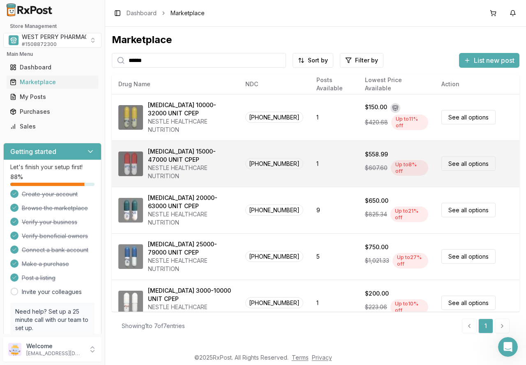
click at [179, 159] on div "Zenpep 15000-47000 UNIT CPEP" at bounding box center [190, 155] width 84 height 16
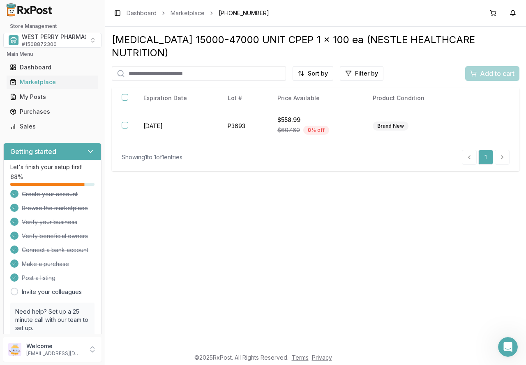
click at [146, 66] on input "search" at bounding box center [199, 73] width 174 height 15
type input "*******"
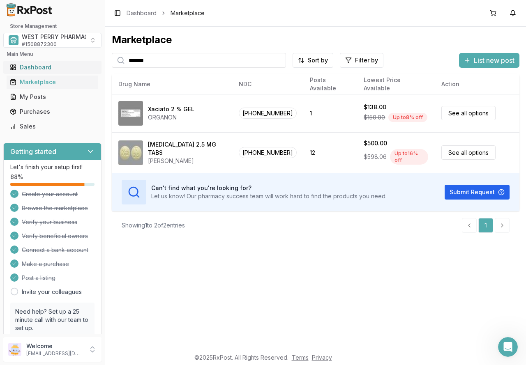
drag, startPoint x: 86, startPoint y: 61, endPoint x: 71, endPoint y: 61, distance: 14.8
click at [71, 61] on div "Store Management WEST PERRY PHARMACY INC # 1508872300 Main Menu Dashboard Marke…" at bounding box center [263, 182] width 526 height 365
type input "*"
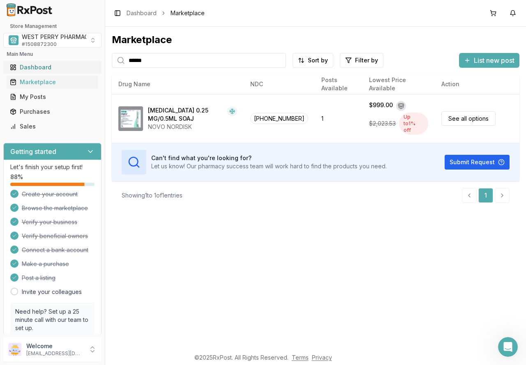
drag, startPoint x: 162, startPoint y: 60, endPoint x: 91, endPoint y: 65, distance: 70.8
click at [92, 64] on div "Store Management WEST PERRY PHARMACY INC # 1508872300 Main Menu Dashboard Marke…" at bounding box center [263, 182] width 526 height 365
type input "*********"
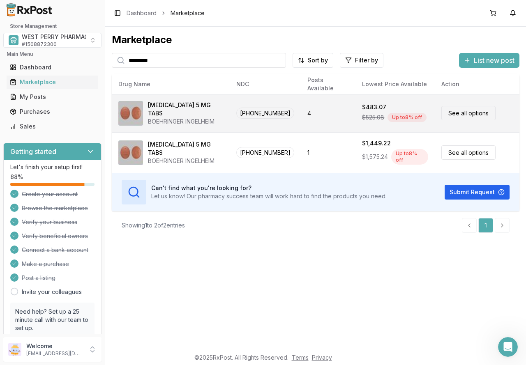
click at [194, 113] on div "Tradjenta 5 MG TABS" at bounding box center [185, 109] width 75 height 16
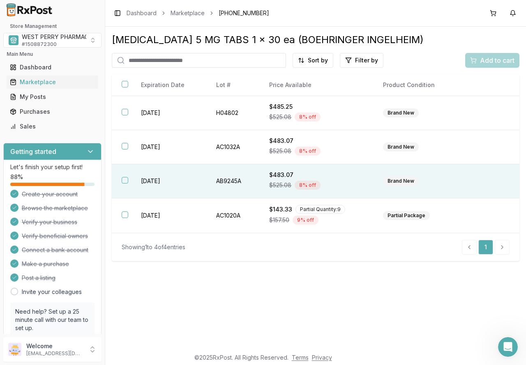
click at [126, 182] on button "button" at bounding box center [125, 180] width 7 height 7
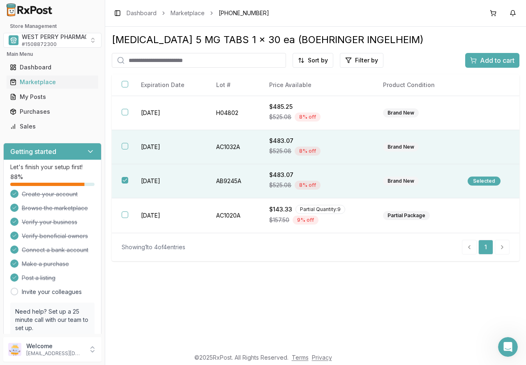
click at [127, 148] on button "button" at bounding box center [125, 146] width 7 height 7
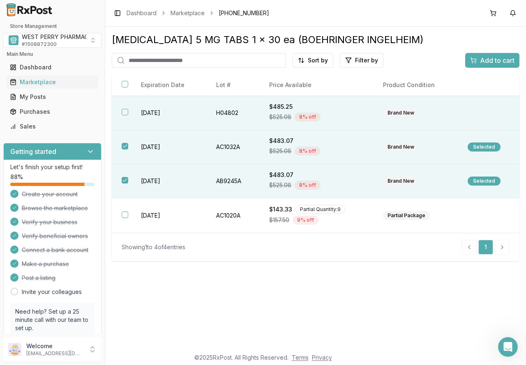
click at [126, 110] on button "button" at bounding box center [125, 112] width 7 height 7
click at [502, 62] on span "Add to cart" at bounding box center [497, 60] width 34 height 10
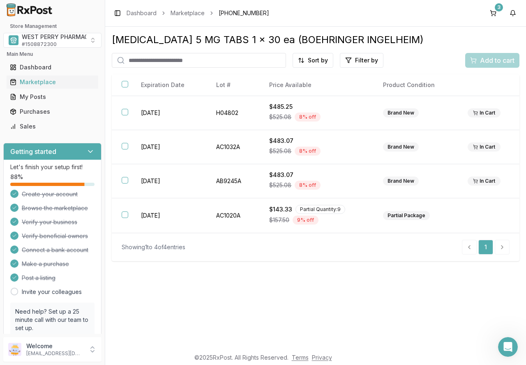
click at [147, 62] on input "search" at bounding box center [199, 60] width 174 height 15
type input "*******"
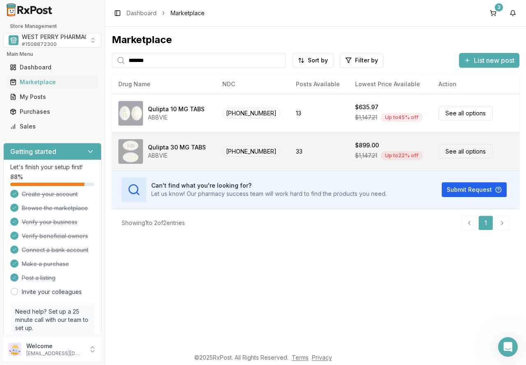
click at [159, 147] on div "Qulipta 30 MG TABS" at bounding box center [177, 147] width 58 height 8
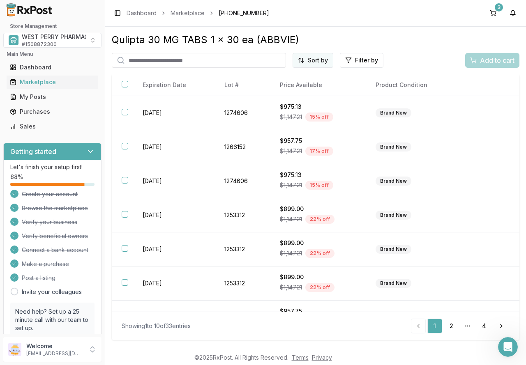
click at [314, 58] on html "Store Management WEST PERRY PHARMACY INC # 1508872300 Main Menu Dashboard Marke…" at bounding box center [263, 182] width 526 height 365
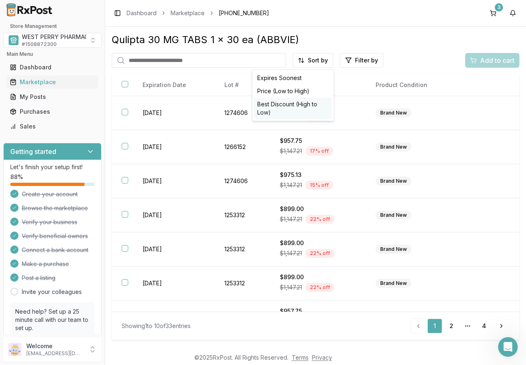
click at [298, 105] on div "Best Discount (High to Low)" at bounding box center [293, 108] width 78 height 21
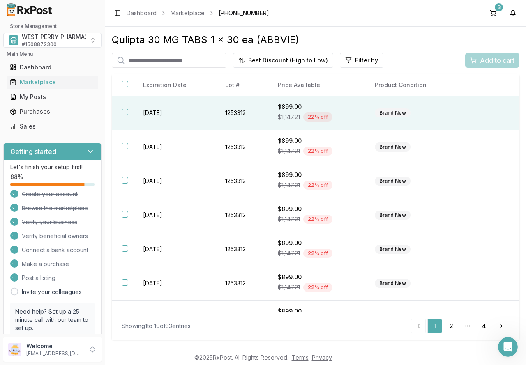
click at [126, 113] on button "button" at bounding box center [125, 112] width 7 height 7
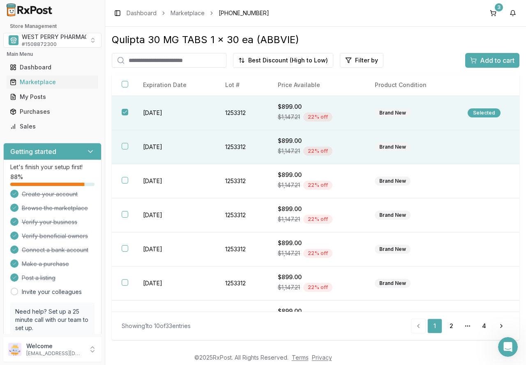
click at [123, 147] on button "button" at bounding box center [125, 146] width 7 height 7
click at [42, 78] on div "Marketplace" at bounding box center [52, 82] width 85 height 8
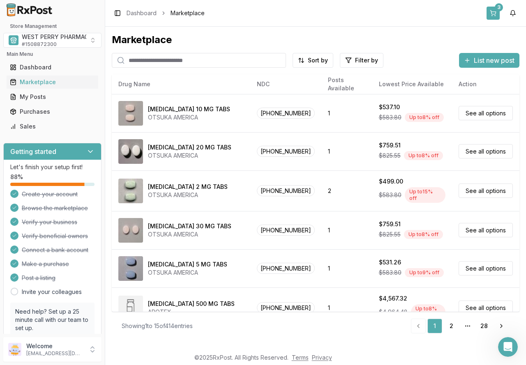
click at [491, 11] on button "3" at bounding box center [492, 13] width 13 height 13
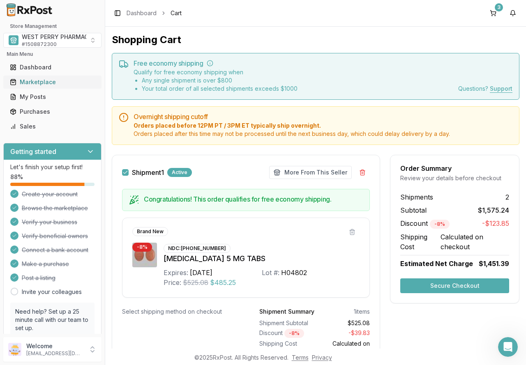
click at [35, 84] on div "Marketplace" at bounding box center [52, 82] width 85 height 8
click at [35, 80] on div "Marketplace" at bounding box center [52, 82] width 85 height 8
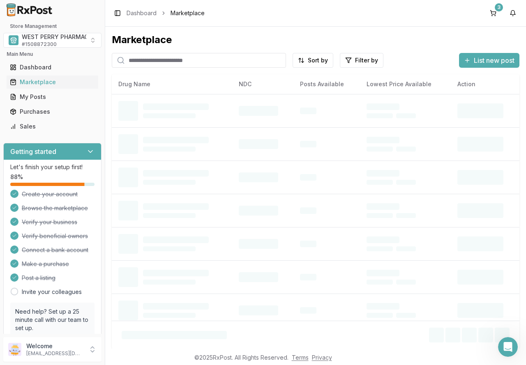
click at [157, 61] on input "search" at bounding box center [199, 60] width 174 height 15
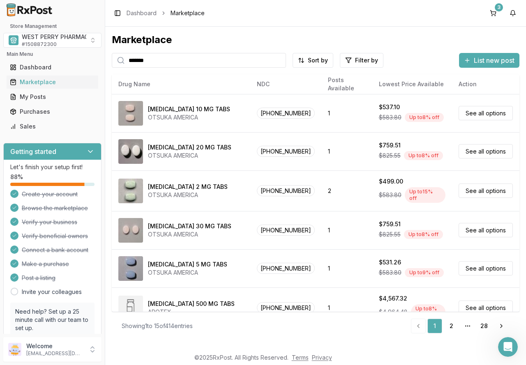
type input "*******"
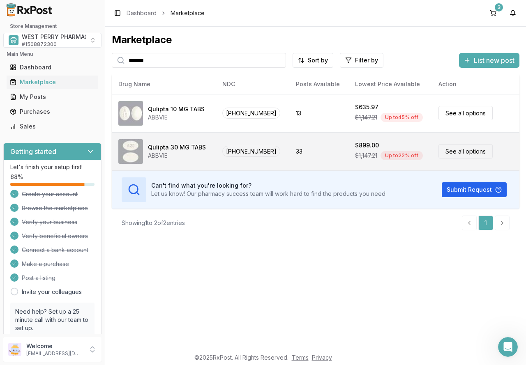
click at [171, 152] on div "ABBVIE" at bounding box center [177, 156] width 58 height 8
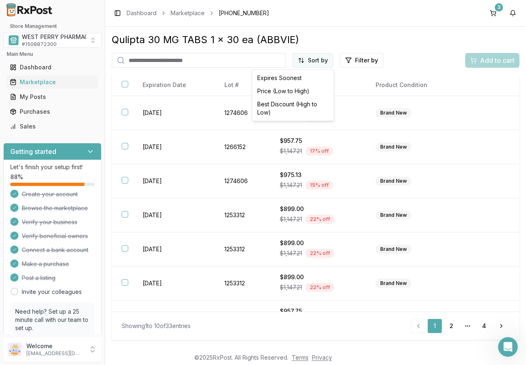
click at [302, 60] on html "Store Management WEST PERRY PHARMACY INC # 1508872300 Main Menu Dashboard Marke…" at bounding box center [263, 182] width 526 height 365
click at [294, 107] on div "Best Discount (High to Low)" at bounding box center [293, 108] width 78 height 21
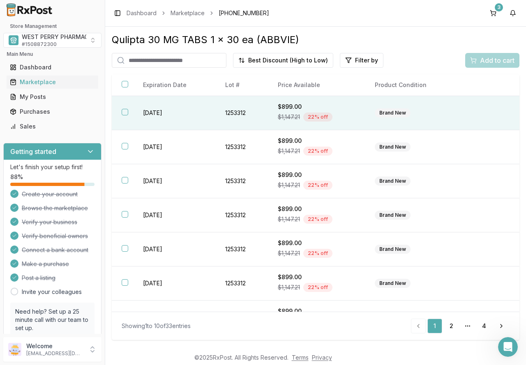
click at [119, 115] on th at bounding box center [122, 113] width 21 height 34
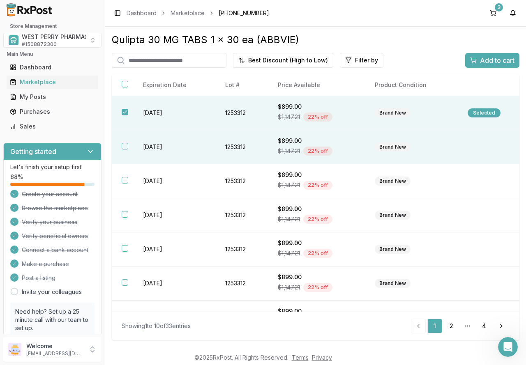
click at [124, 145] on button "button" at bounding box center [125, 146] width 7 height 7
click at [476, 61] on div "Add to cart" at bounding box center [492, 60] width 44 height 10
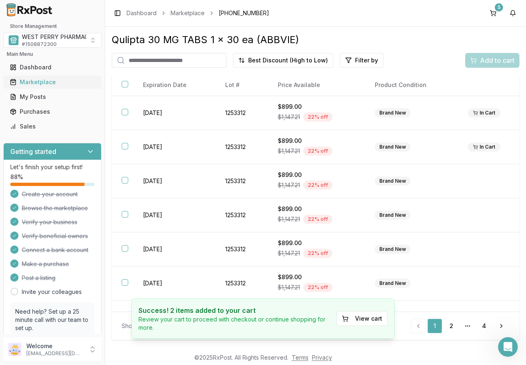
click at [39, 83] on div "Marketplace" at bounding box center [52, 82] width 85 height 8
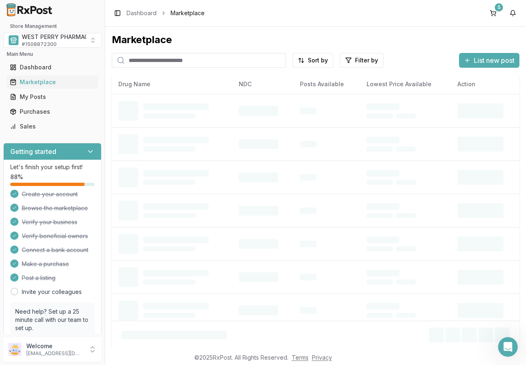
click at [143, 62] on input "search" at bounding box center [199, 60] width 174 height 15
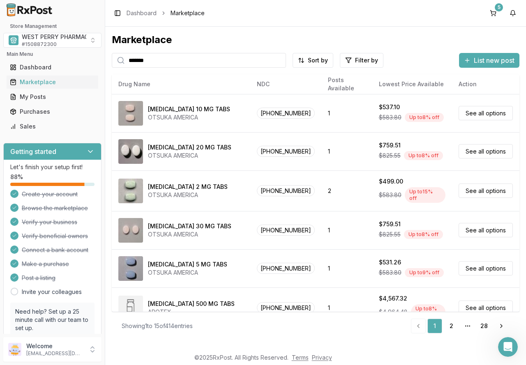
type input "*******"
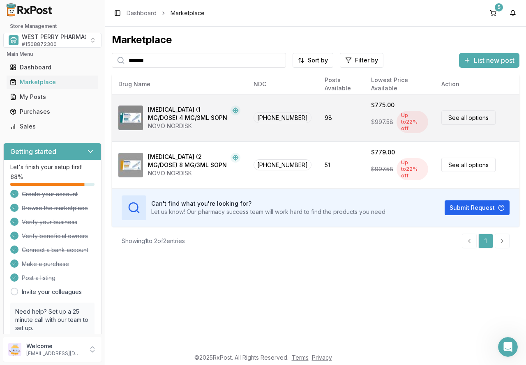
click at [182, 114] on div "Ozempic (1 MG/DOSE) 4 MG/3ML SOPN" at bounding box center [187, 114] width 79 height 16
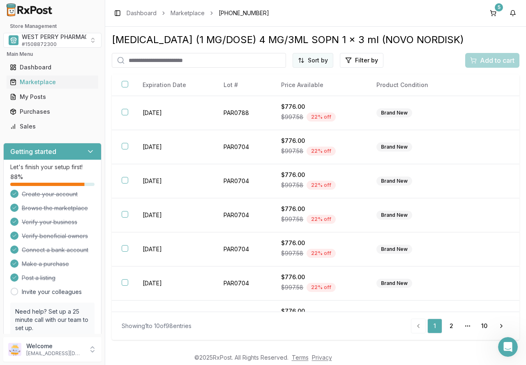
click at [308, 61] on html "Store Management WEST PERRY PHARMACY INC # 1508872300 Main Menu Dashboard Marke…" at bounding box center [263, 182] width 526 height 365
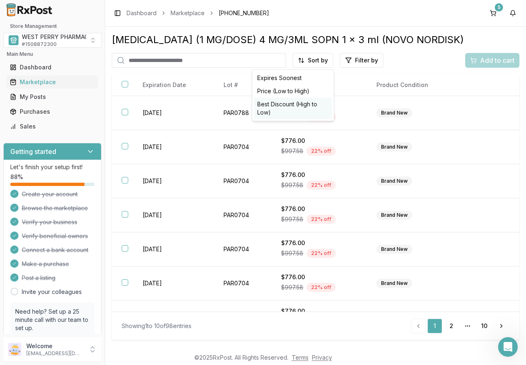
click at [301, 103] on div "Best Discount (High to Low)" at bounding box center [293, 108] width 78 height 21
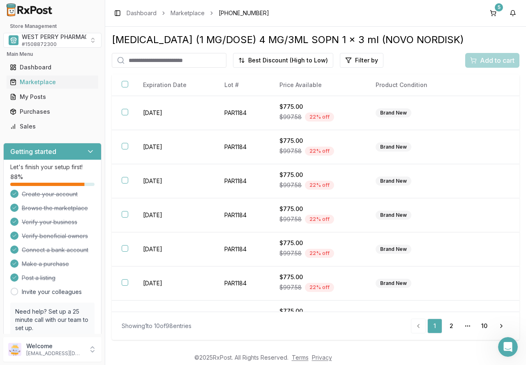
click at [421, 53] on div "Best Discount (High to Low) Filter by Add to cart" at bounding box center [315, 60] width 407 height 15
drag, startPoint x: 424, startPoint y: 64, endPoint x: 418, endPoint y: 66, distance: 5.9
click at [424, 63] on div "Best Discount (High to Low) Filter by Add to cart" at bounding box center [315, 60] width 407 height 15
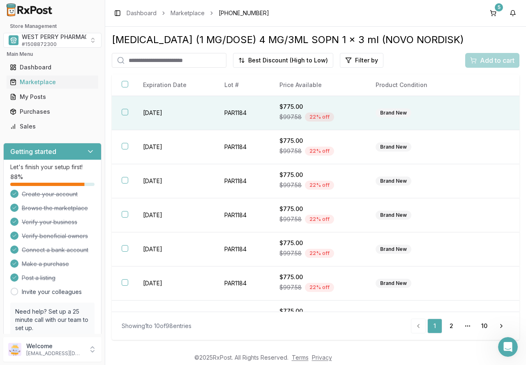
click at [122, 114] on button "button" at bounding box center [125, 112] width 7 height 7
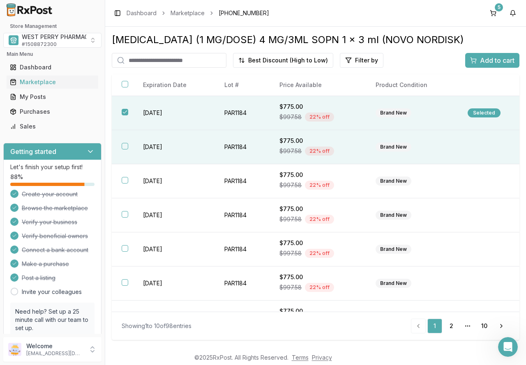
click at [126, 148] on button "button" at bounding box center [125, 146] width 7 height 7
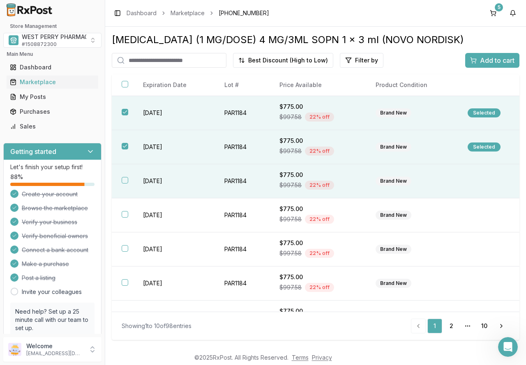
click at [134, 182] on td "2027-10-31" at bounding box center [174, 181] width 82 height 34
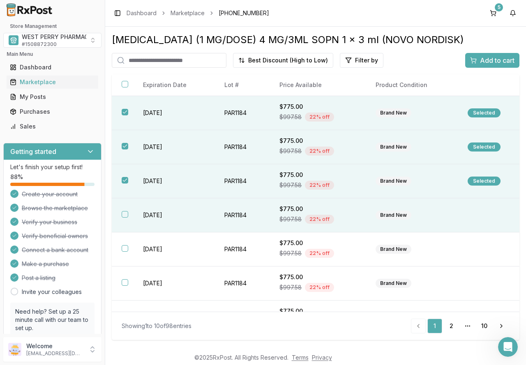
click at [139, 218] on td "2027-10-31" at bounding box center [174, 215] width 82 height 34
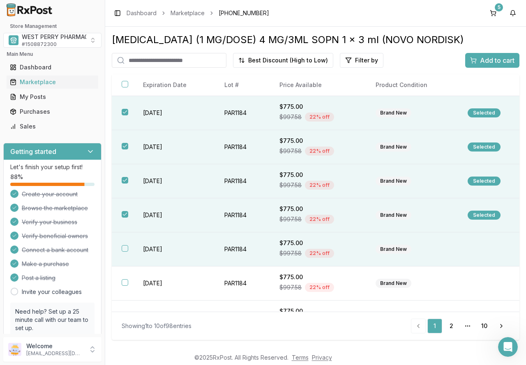
click at [142, 246] on td "2027-10-31" at bounding box center [174, 249] width 82 height 34
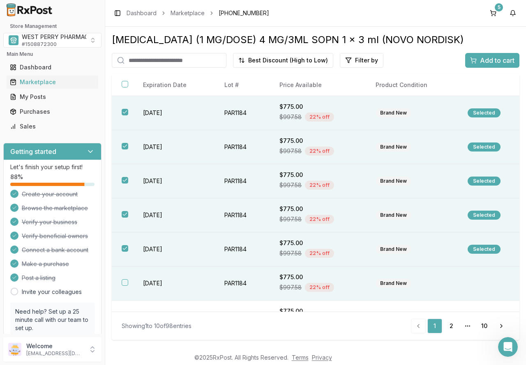
click at [144, 285] on td "2027-10-31" at bounding box center [174, 284] width 82 height 34
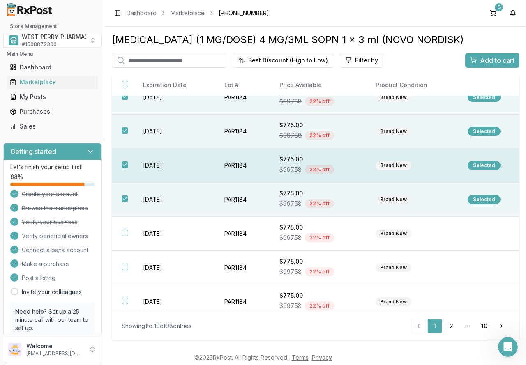
scroll to position [123, 0]
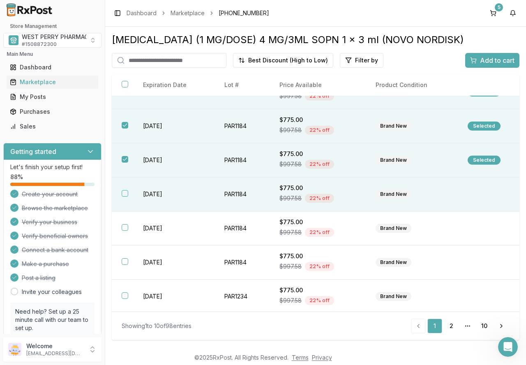
click at [165, 193] on td "2027-10-31" at bounding box center [174, 194] width 82 height 34
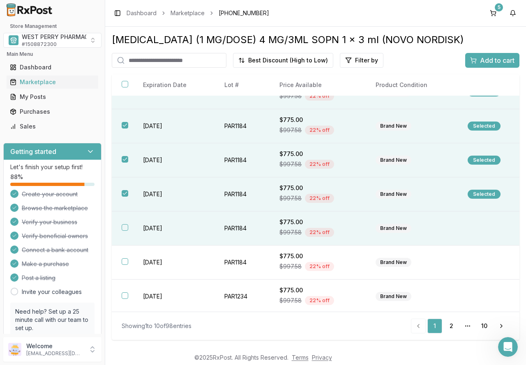
click at [161, 227] on td "2027-10-31" at bounding box center [174, 228] width 82 height 34
click at [501, 61] on span "Add to cart" at bounding box center [497, 60] width 34 height 10
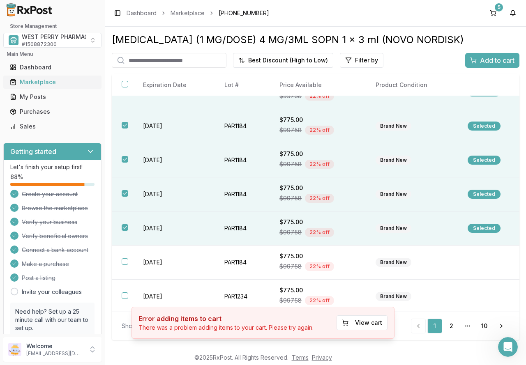
click at [32, 80] on div "Marketplace" at bounding box center [52, 82] width 85 height 8
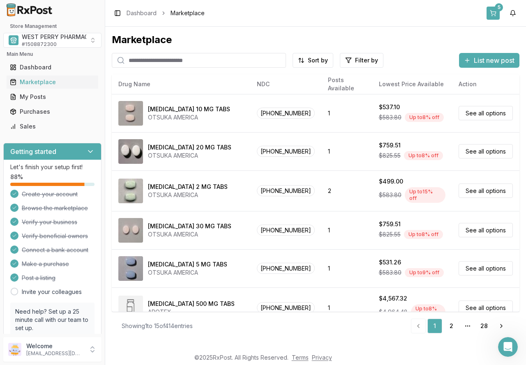
click at [492, 9] on button "5" at bounding box center [492, 13] width 13 height 13
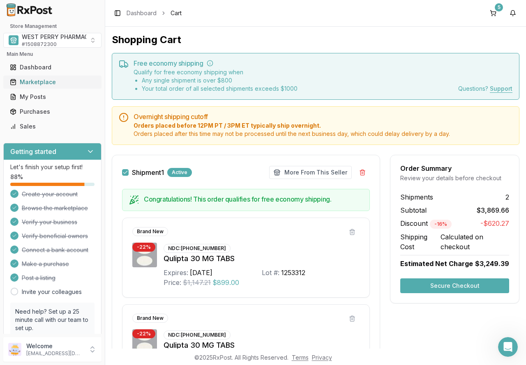
click at [26, 83] on div "Marketplace" at bounding box center [52, 82] width 85 height 8
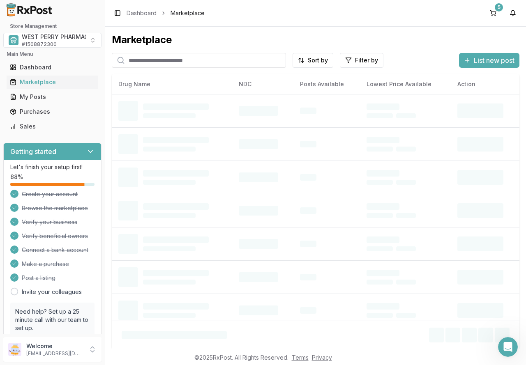
click at [163, 60] on input "search" at bounding box center [199, 60] width 174 height 15
type input "*******"
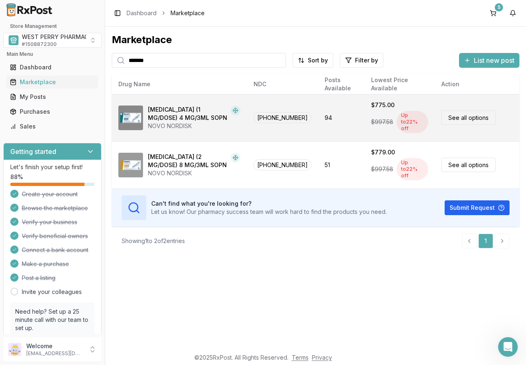
click at [179, 122] on div "NOVO NORDISK" at bounding box center [194, 126] width 92 height 8
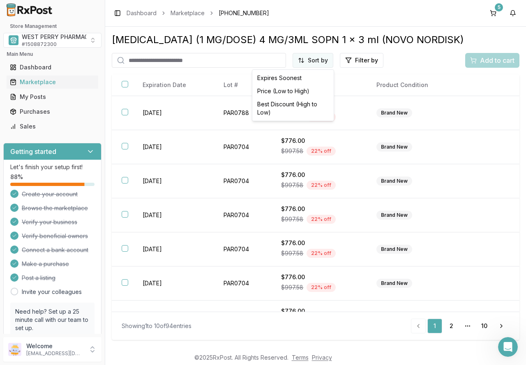
click at [316, 60] on html "Store Management WEST PERRY PHARMACY INC # 1508872300 Main Menu Dashboard Marke…" at bounding box center [263, 182] width 526 height 365
click at [303, 103] on div "Best Discount (High to Low)" at bounding box center [293, 108] width 78 height 21
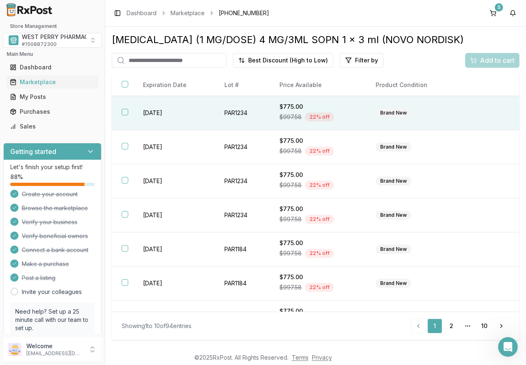
click at [138, 113] on td "2027-10-01" at bounding box center [174, 113] width 82 height 34
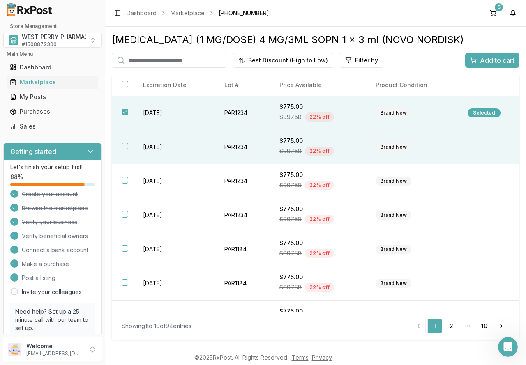
click at [147, 145] on td "2027-10-01" at bounding box center [174, 147] width 82 height 34
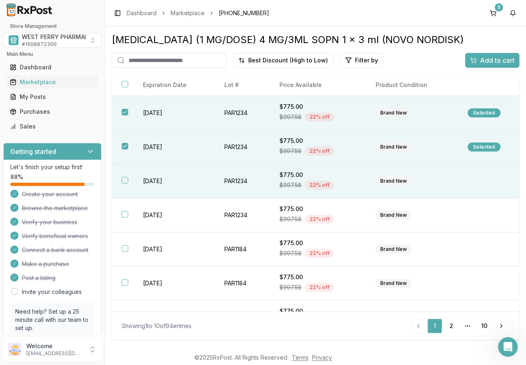
click at [151, 178] on td "2027-10-01" at bounding box center [174, 181] width 82 height 34
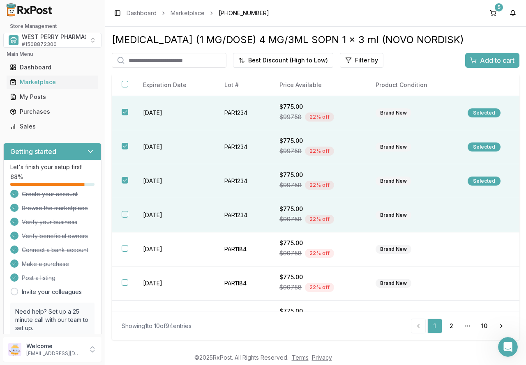
click at [156, 214] on td "2027-10-01" at bounding box center [174, 215] width 82 height 34
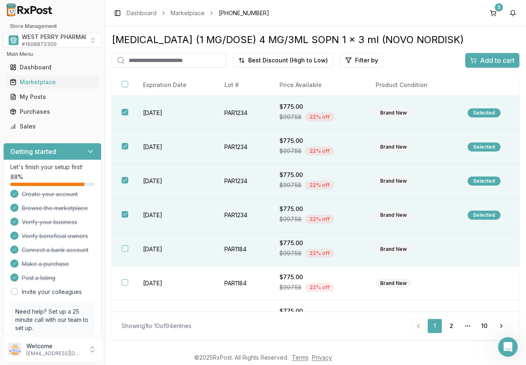
click at [159, 250] on td "2027-10-31" at bounding box center [174, 249] width 82 height 34
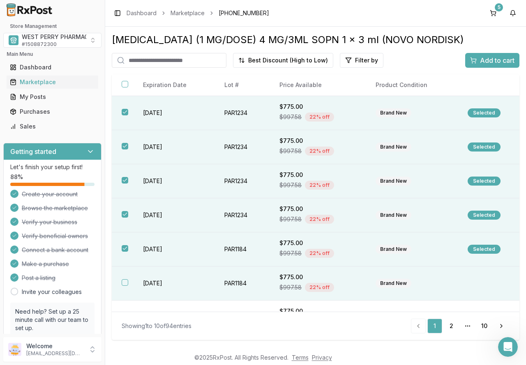
click at [158, 283] on td "2027-10-31" at bounding box center [174, 284] width 82 height 34
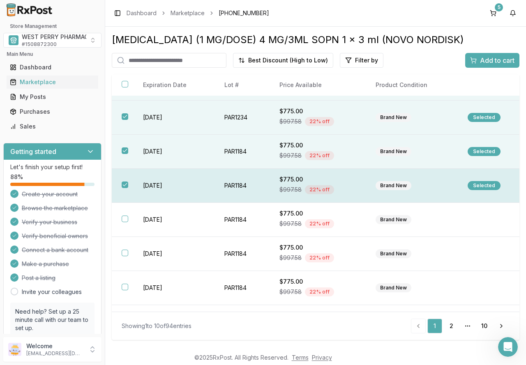
scroll to position [123, 0]
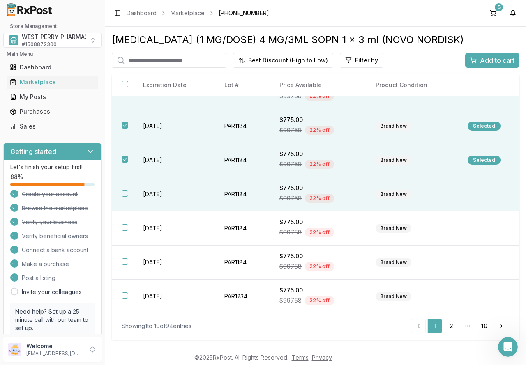
click at [150, 195] on td "2027-10-31" at bounding box center [174, 194] width 82 height 34
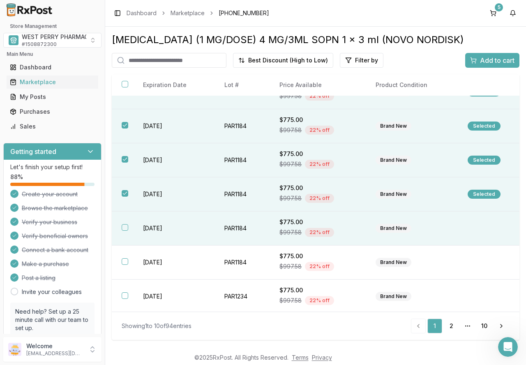
click at [155, 225] on td "2027-10-31" at bounding box center [174, 228] width 82 height 34
click at [489, 59] on span "Add to cart" at bounding box center [497, 60] width 34 height 10
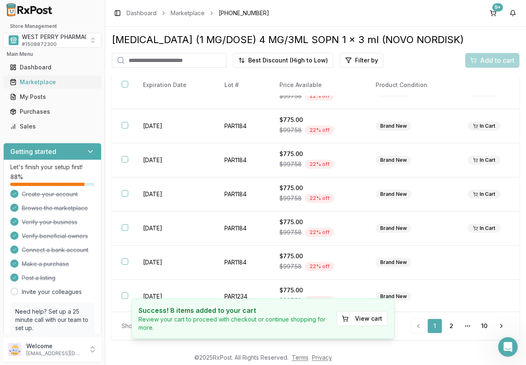
click at [46, 84] on div "Marketplace" at bounding box center [52, 82] width 85 height 8
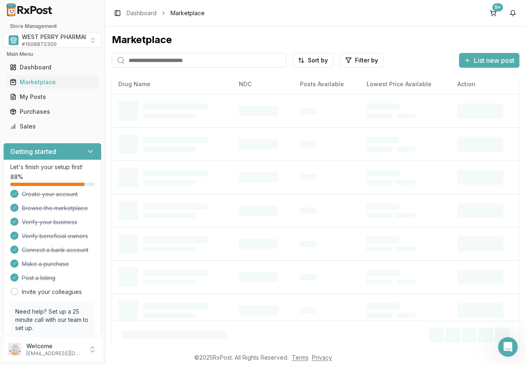
click at [144, 60] on input "search" at bounding box center [199, 60] width 174 height 15
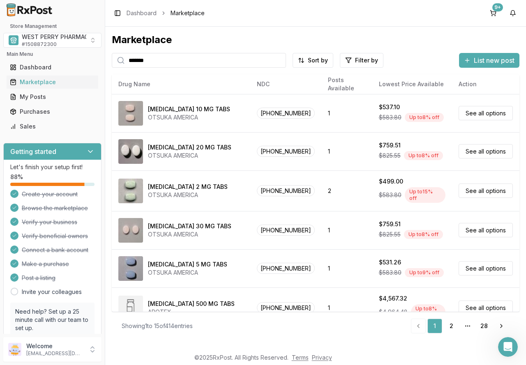
type input "*******"
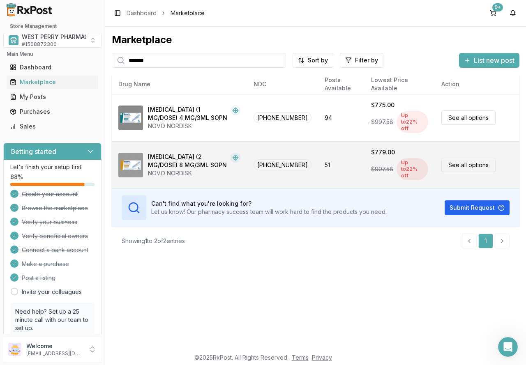
click at [170, 156] on div "Ozempic (2 MG/DOSE) 8 MG/3ML SOPN" at bounding box center [187, 161] width 79 height 16
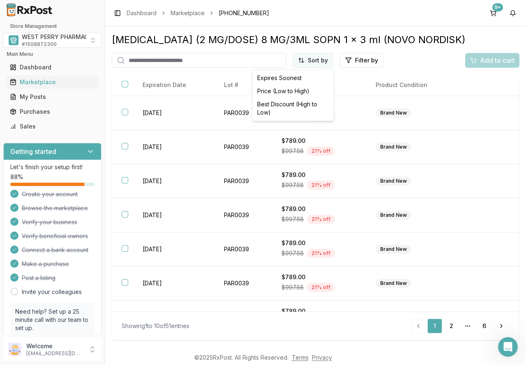
click at [314, 57] on html "Store Management WEST PERRY PHARMACY INC # 1508872300 Main Menu Dashboard Marke…" at bounding box center [263, 182] width 526 height 365
click at [301, 107] on div "Best Discount (High to Low)" at bounding box center [293, 108] width 78 height 21
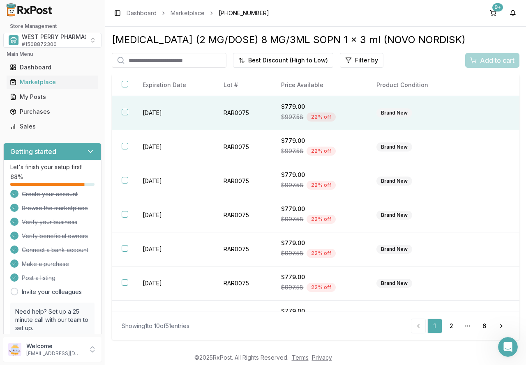
drag, startPoint x: 179, startPoint y: 113, endPoint x: 172, endPoint y: 122, distance: 11.6
click at [179, 113] on td "2027-12-31" at bounding box center [173, 113] width 81 height 34
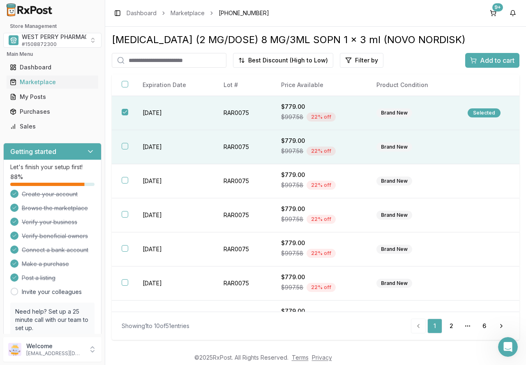
drag, startPoint x: 161, startPoint y: 142, endPoint x: 163, endPoint y: 150, distance: 8.6
click at [161, 142] on td "2027-12-31" at bounding box center [173, 147] width 81 height 34
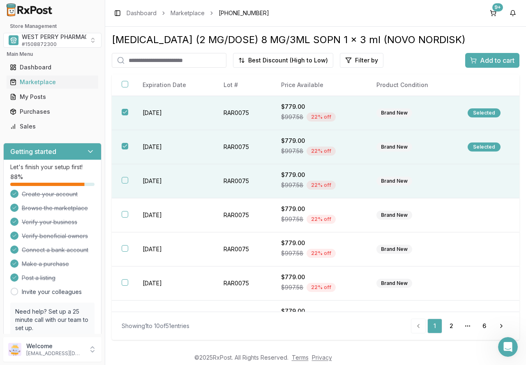
click at [168, 176] on td "2027-12-31" at bounding box center [173, 181] width 81 height 34
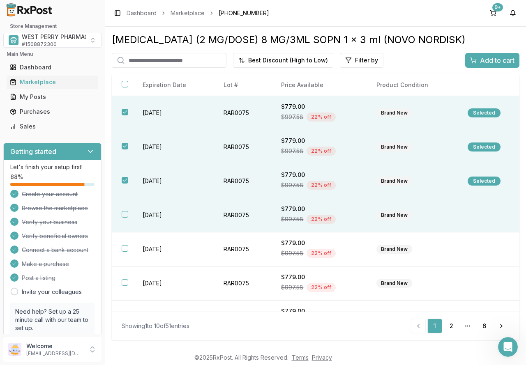
click at [166, 214] on td "2027-12-31" at bounding box center [173, 215] width 81 height 34
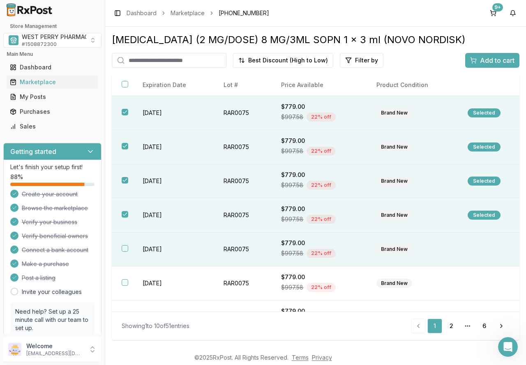
click at [168, 252] on td "2027-12-31" at bounding box center [173, 249] width 81 height 34
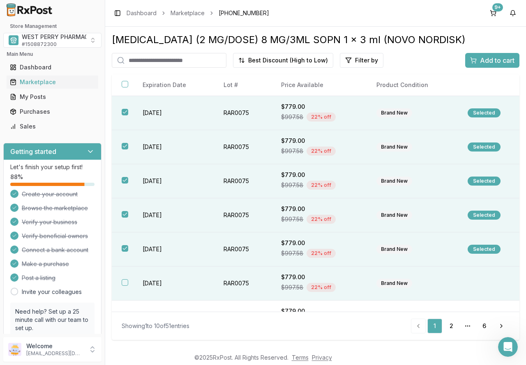
click at [155, 283] on td "2027-12-31" at bounding box center [173, 284] width 81 height 34
click at [501, 53] on button "Add to cart" at bounding box center [492, 60] width 54 height 15
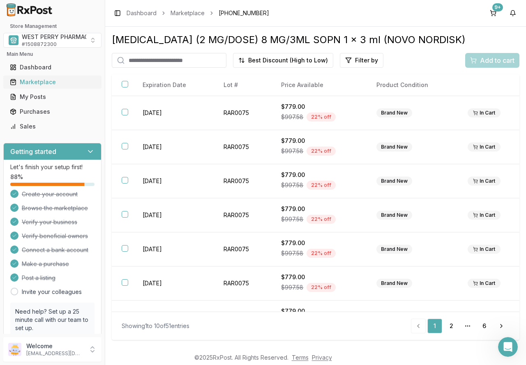
click at [25, 79] on div "Marketplace" at bounding box center [52, 82] width 85 height 8
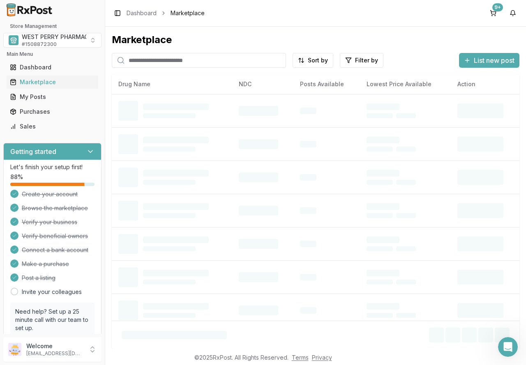
click at [138, 61] on input "search" at bounding box center [199, 60] width 174 height 15
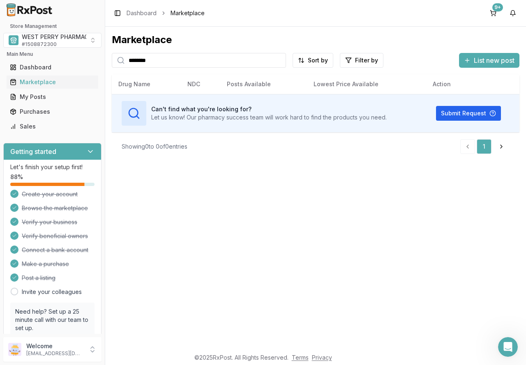
drag, startPoint x: 140, startPoint y: 62, endPoint x: 106, endPoint y: 62, distance: 34.1
click at [106, 62] on div "Marketplace ******** Sort by Filter by List new post Card Table Can't find what…" at bounding box center [315, 188] width 420 height 322
drag, startPoint x: 172, startPoint y: 62, endPoint x: 46, endPoint y: 62, distance: 126.5
click at [46, 62] on div "Store Management WEST PERRY PHARMACY INC # 1508872300 Main Menu Dashboard Marke…" at bounding box center [263, 182] width 526 height 365
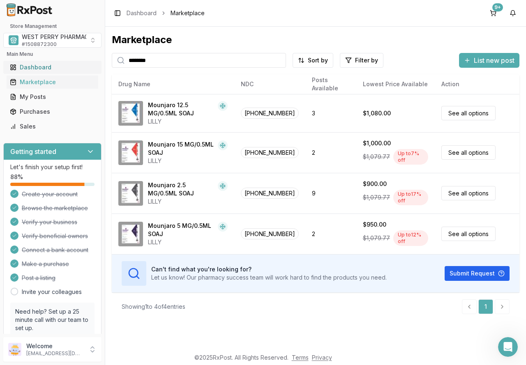
type input "********"
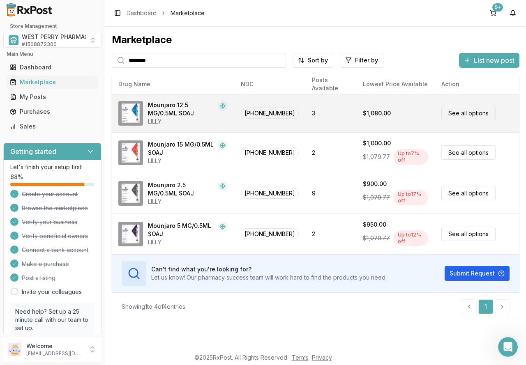
click at [184, 115] on div "Mounjaro 12.5 MG/0.5ML SOAJ" at bounding box center [181, 109] width 67 height 16
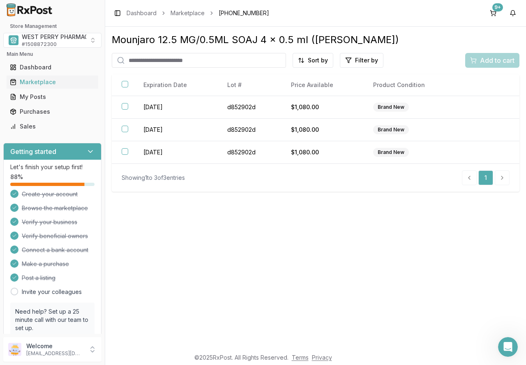
click at [146, 57] on input "search" at bounding box center [199, 60] width 174 height 15
type input "********"
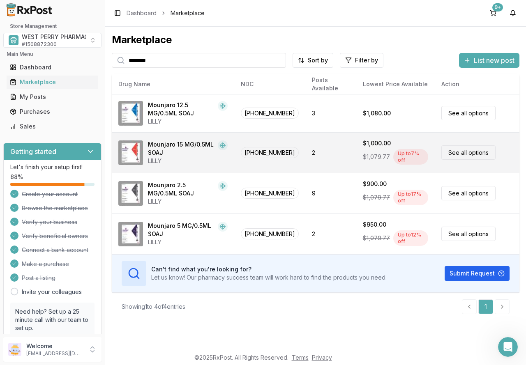
click at [176, 149] on div "Mounjaro 15 MG/0.5ML SOAJ" at bounding box center [181, 148] width 67 height 16
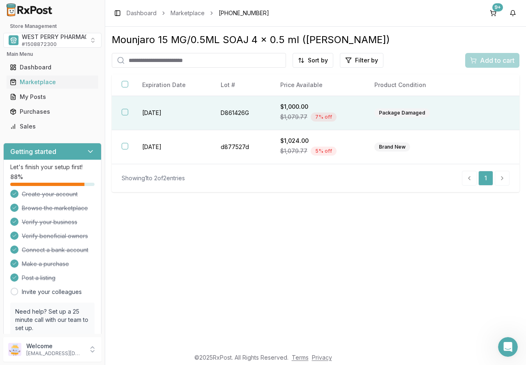
click at [124, 115] on button "button" at bounding box center [125, 112] width 7 height 7
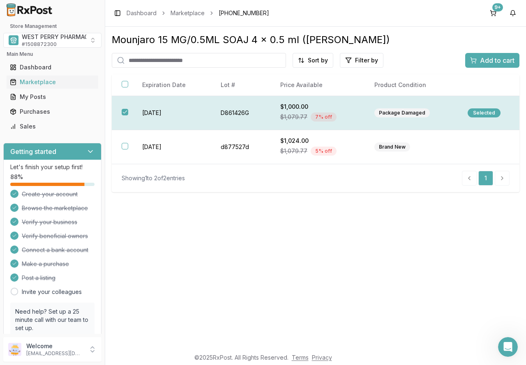
click at [125, 115] on th at bounding box center [122, 113] width 21 height 34
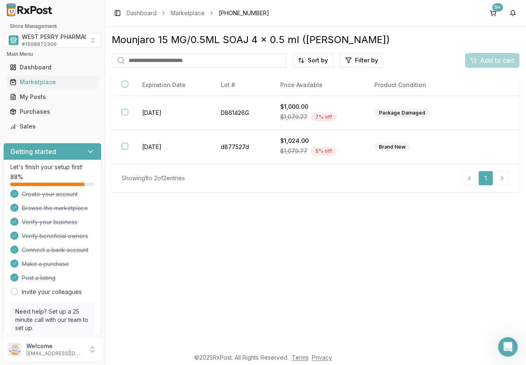
click at [131, 60] on input "search" at bounding box center [199, 60] width 174 height 15
type input "********"
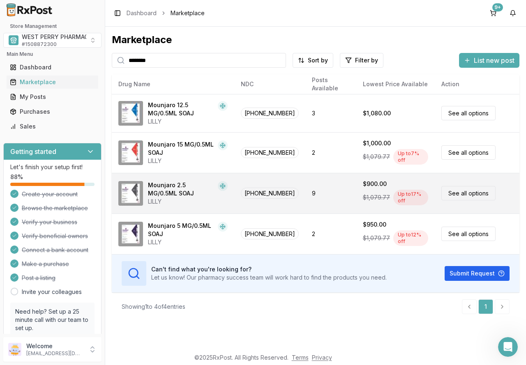
click at [174, 189] on div "Mounjaro 2.5 MG/0.5ML SOAJ" at bounding box center [181, 189] width 67 height 16
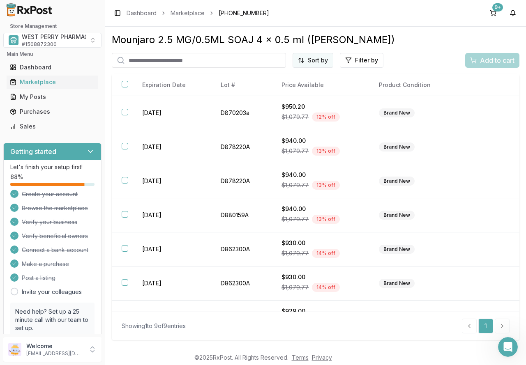
click at [303, 63] on html "Store Management WEST PERRY PHARMACY INC # 1508872300 Main Menu Dashboard Marke…" at bounding box center [263, 182] width 526 height 365
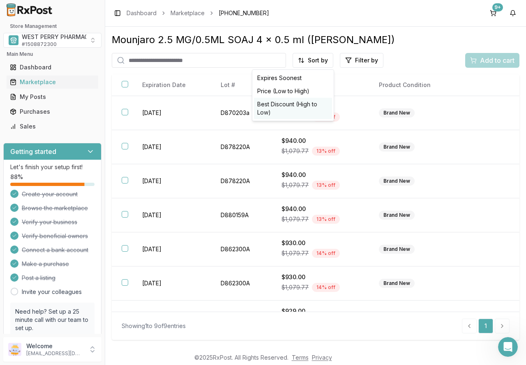
click at [299, 106] on div "Best Discount (High to Low)" at bounding box center [293, 108] width 78 height 21
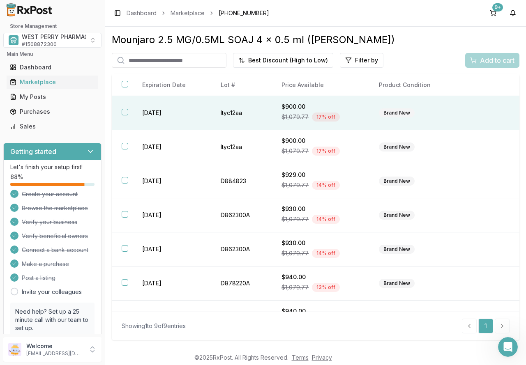
click at [162, 111] on td "2027-03-30" at bounding box center [171, 113] width 79 height 34
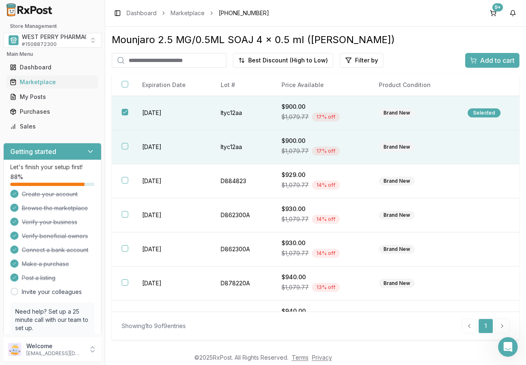
click at [161, 143] on td "2027-03-30" at bounding box center [171, 147] width 79 height 34
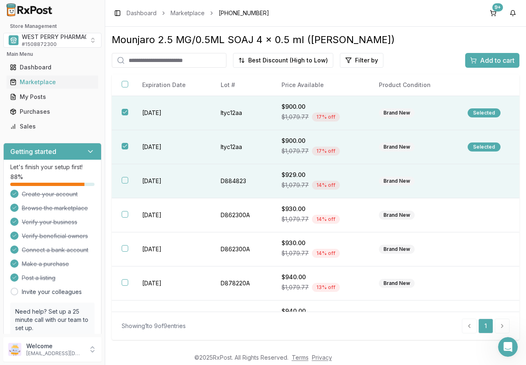
click at [156, 176] on td "2026-09-10" at bounding box center [171, 181] width 79 height 34
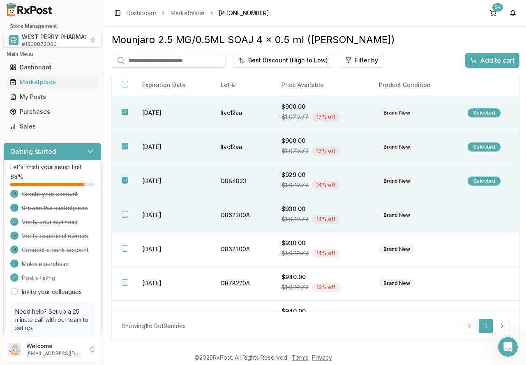
click at [151, 217] on td "2026-11-09" at bounding box center [171, 215] width 79 height 34
click at [506, 60] on span "Add to cart" at bounding box center [497, 60] width 34 height 10
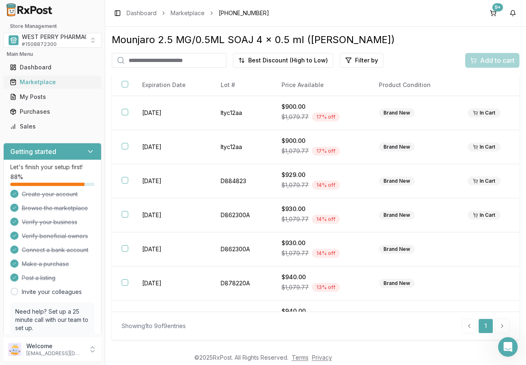
click at [44, 80] on div "Marketplace" at bounding box center [52, 82] width 85 height 8
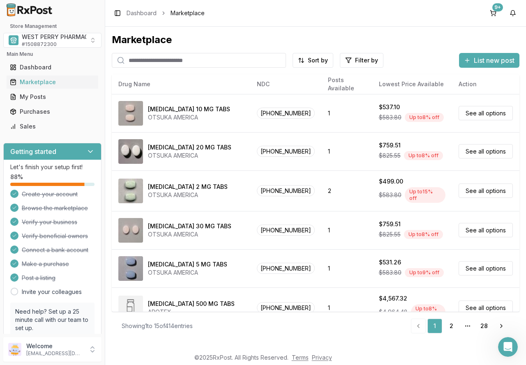
click at [132, 60] on input "search" at bounding box center [199, 60] width 174 height 15
type input "********"
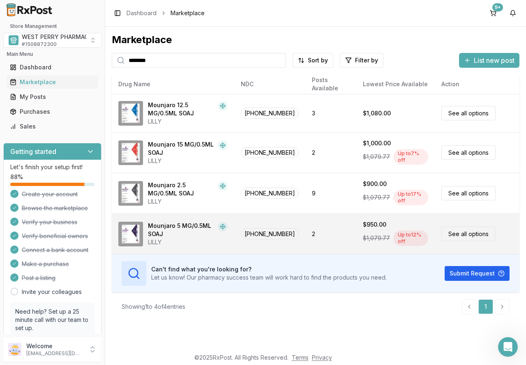
click at [187, 230] on div "Mounjaro 5 MG/0.5ML SOAJ" at bounding box center [181, 230] width 67 height 16
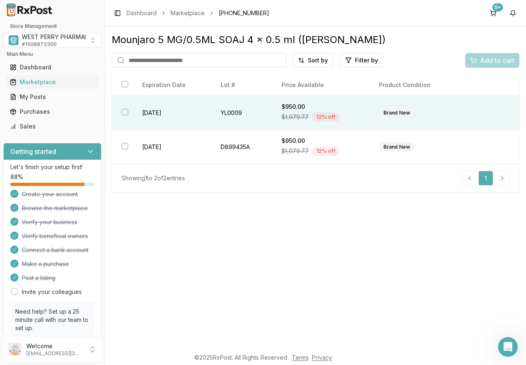
click at [129, 114] on th at bounding box center [122, 113] width 21 height 34
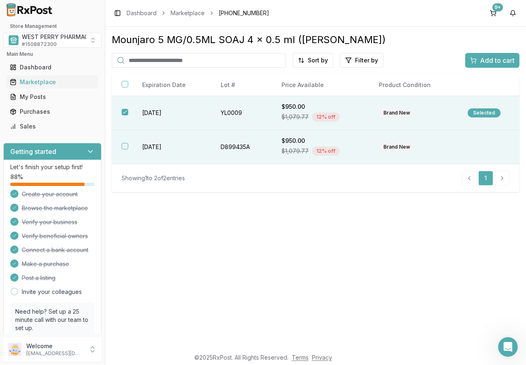
click at [131, 145] on th at bounding box center [122, 147] width 21 height 34
click at [497, 60] on span "Add to cart" at bounding box center [497, 60] width 34 height 10
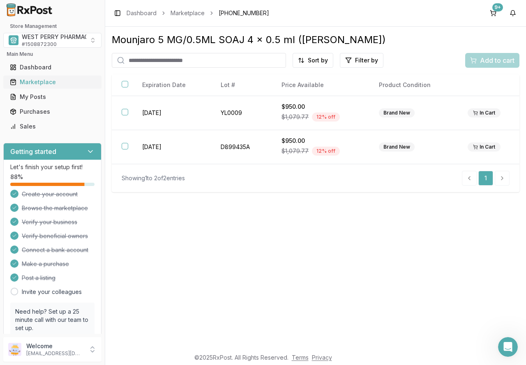
click at [47, 80] on div "Marketplace" at bounding box center [52, 82] width 85 height 8
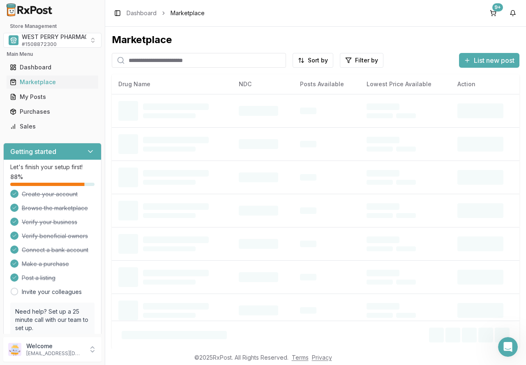
click at [139, 60] on input "search" at bounding box center [199, 60] width 174 height 15
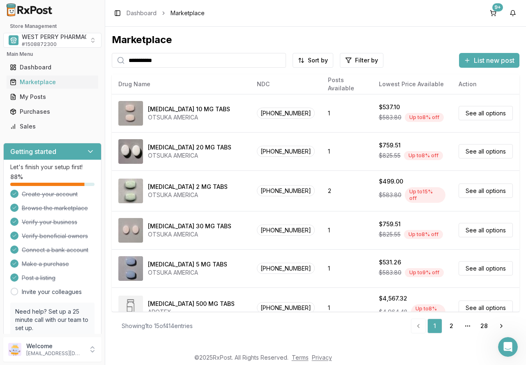
type input "**********"
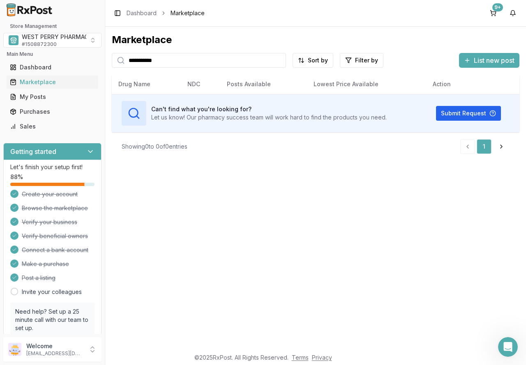
drag, startPoint x: 169, startPoint y: 60, endPoint x: 107, endPoint y: 63, distance: 62.5
click at [107, 63] on div "**********" at bounding box center [315, 188] width 420 height 322
type input "*******"
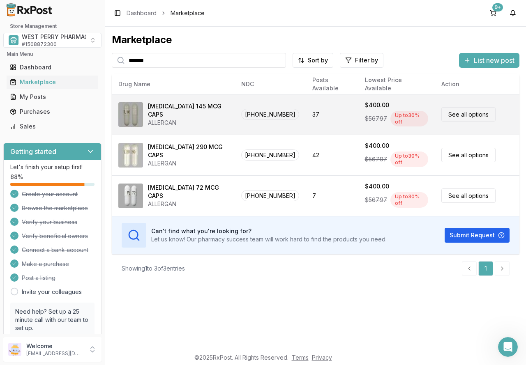
click at [165, 119] on div "ALLERGAN" at bounding box center [188, 123] width 80 height 8
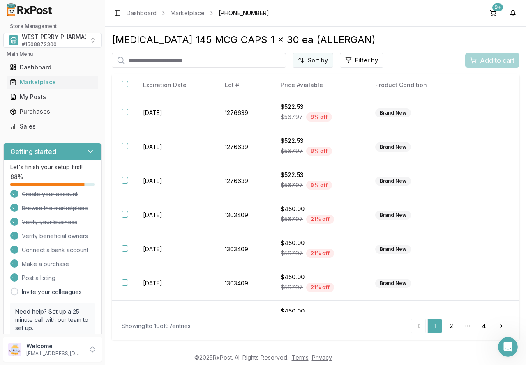
click at [314, 60] on html "Store Management WEST PERRY PHARMACY INC # 1508872300 Main Menu Dashboard Marke…" at bounding box center [263, 182] width 526 height 365
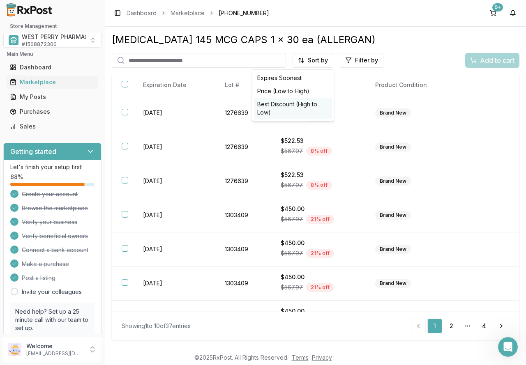
click at [304, 103] on div "Best Discount (High to Low)" at bounding box center [293, 108] width 78 height 21
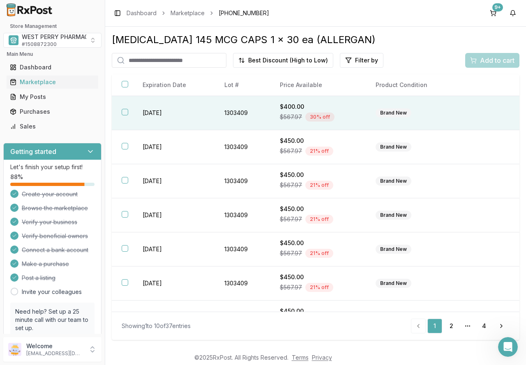
click at [245, 116] on td "1303409" at bounding box center [241, 113] width 55 height 34
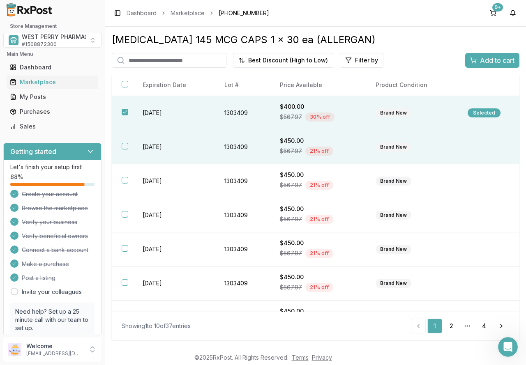
click at [246, 144] on td "1303409" at bounding box center [241, 147] width 55 height 34
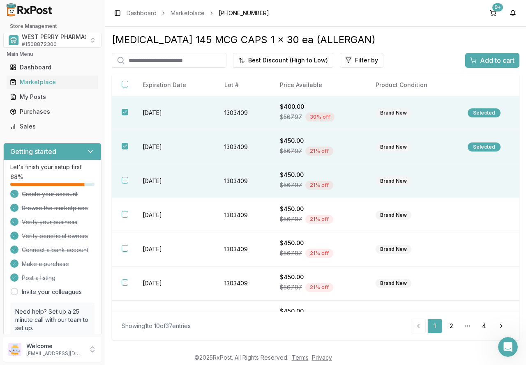
click at [246, 173] on td "1303409" at bounding box center [241, 181] width 55 height 34
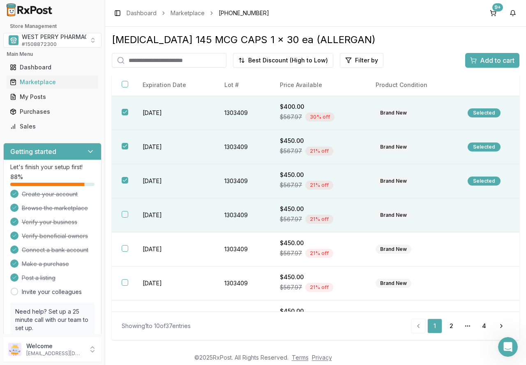
click at [246, 212] on td "1303409" at bounding box center [241, 215] width 55 height 34
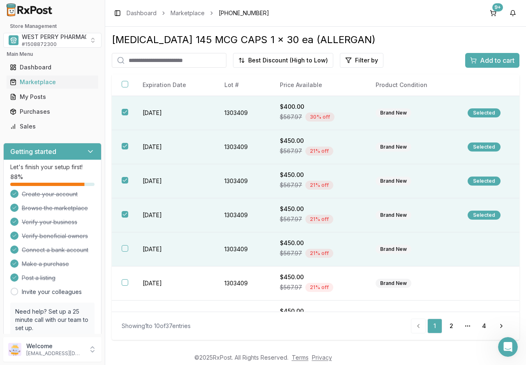
click at [243, 246] on td "1303409" at bounding box center [241, 249] width 55 height 34
click at [488, 58] on span "Add to cart" at bounding box center [497, 60] width 34 height 10
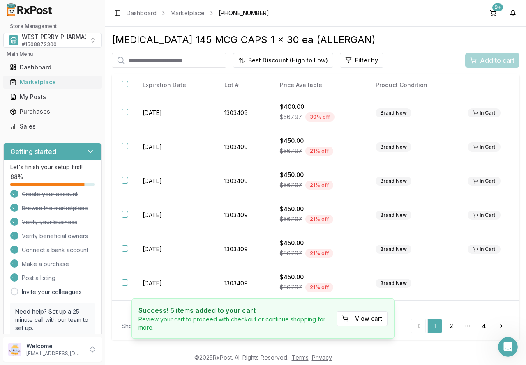
click at [41, 80] on div "Marketplace" at bounding box center [52, 82] width 85 height 8
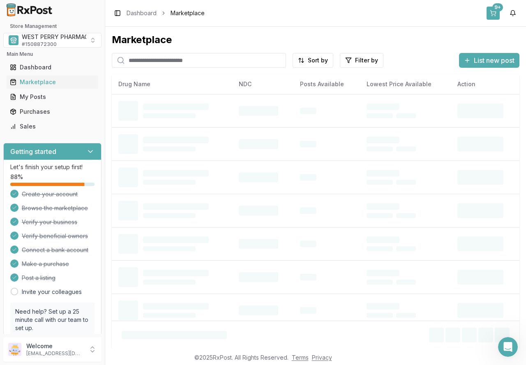
click at [494, 18] on button "9+" at bounding box center [492, 13] width 13 height 13
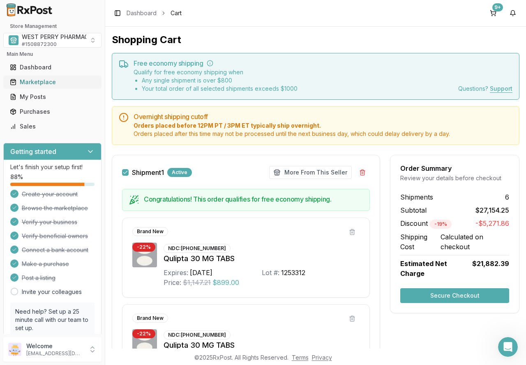
click at [41, 84] on div "Marketplace" at bounding box center [52, 82] width 85 height 8
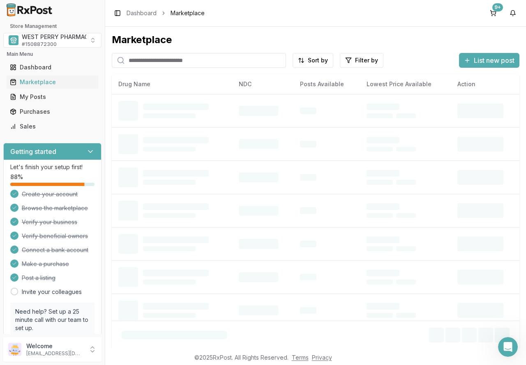
click at [143, 59] on input "search" at bounding box center [199, 60] width 174 height 15
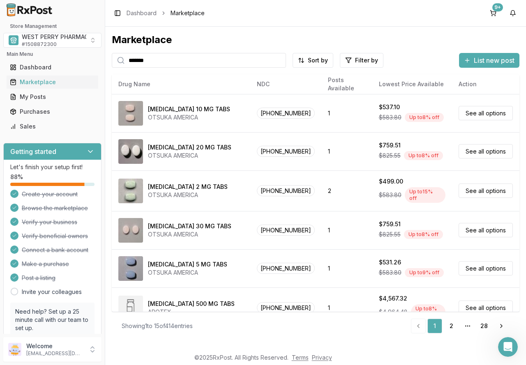
type input "*******"
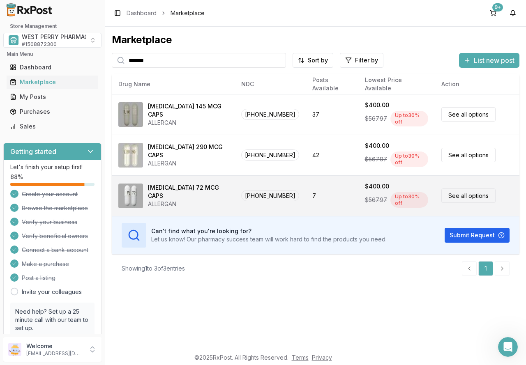
click at [177, 189] on div "Linzess 72 MCG CAPS" at bounding box center [188, 192] width 80 height 16
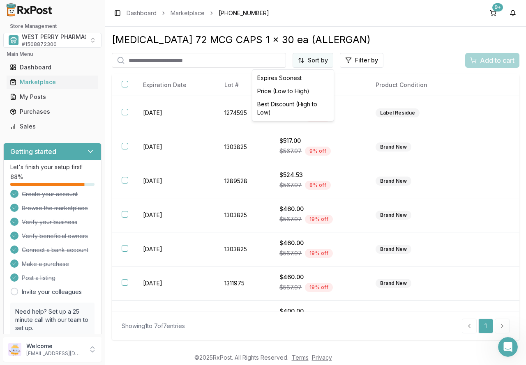
click at [304, 58] on html "Store Management WEST PERRY PHARMACY INC # 1508872300 Main Menu Dashboard Marke…" at bounding box center [263, 182] width 526 height 365
click at [300, 105] on div "Best Discount (High to Low)" at bounding box center [293, 108] width 78 height 21
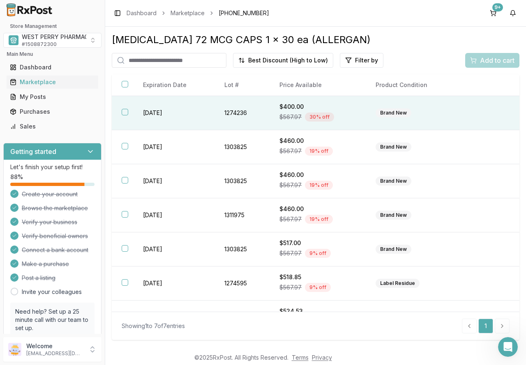
click at [129, 110] on th at bounding box center [122, 113] width 21 height 34
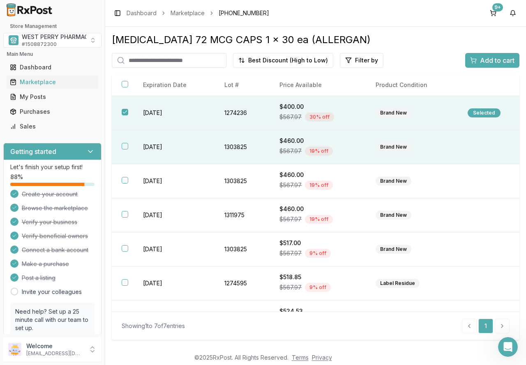
click at [136, 144] on td "2028-01-31" at bounding box center [174, 147] width 82 height 34
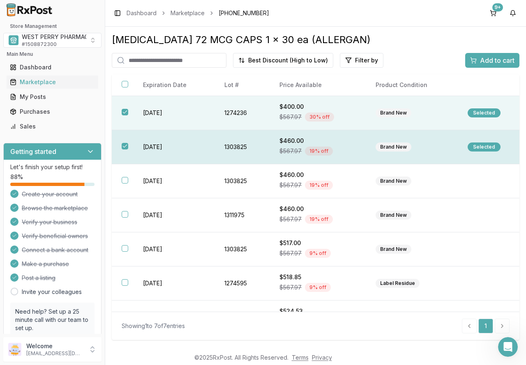
click at [125, 147] on button "button" at bounding box center [125, 146] width 7 height 7
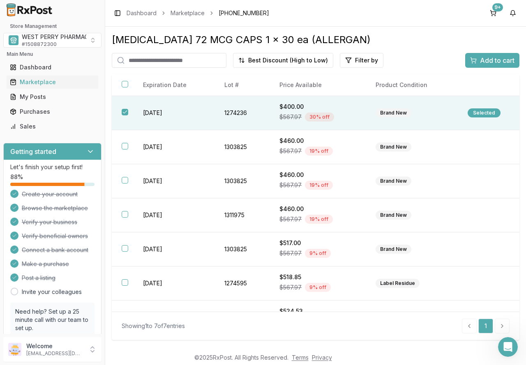
click at [480, 60] on span "Add to cart" at bounding box center [497, 60] width 34 height 10
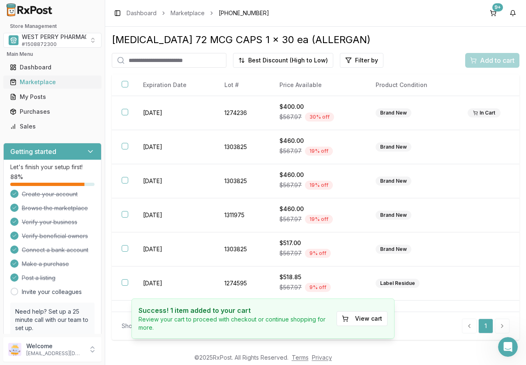
click at [45, 80] on div "Marketplace" at bounding box center [52, 82] width 85 height 8
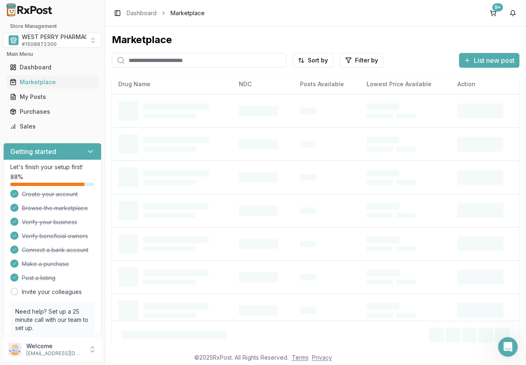
click at [133, 60] on input "search" at bounding box center [199, 60] width 174 height 15
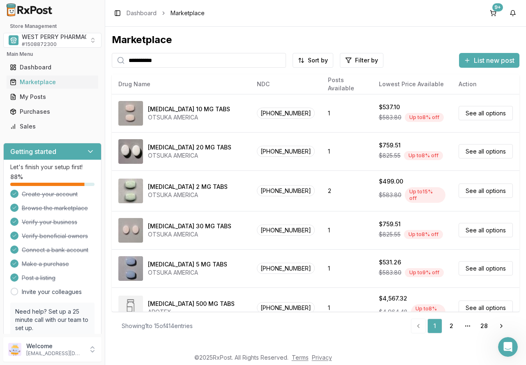
type input "**********"
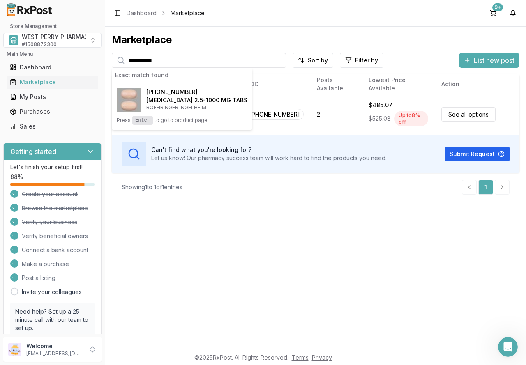
click at [264, 250] on div "**********" at bounding box center [315, 188] width 420 height 322
click at [324, 63] on html "**********" at bounding box center [263, 182] width 526 height 365
click at [287, 106] on div "Price: High to Low" at bounding box center [293, 104] width 78 height 13
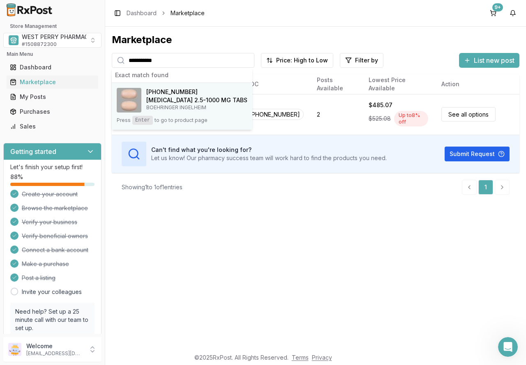
click at [188, 110] on p "BOEHRINGER INGELHEIM" at bounding box center [196, 107] width 101 height 7
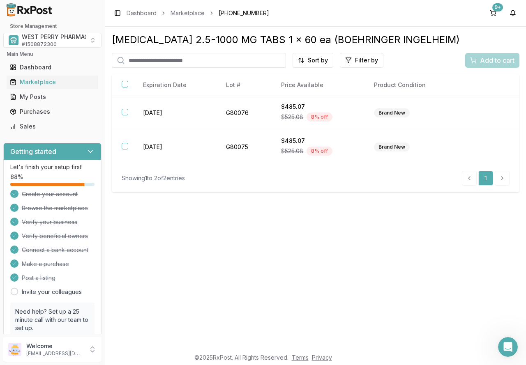
click at [143, 61] on input "search" at bounding box center [199, 60] width 174 height 15
type input "********"
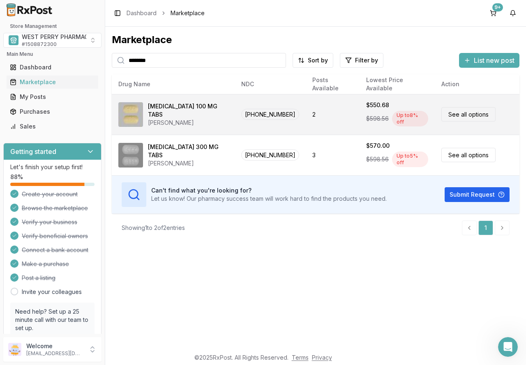
click at [180, 119] on div "JANSSEN" at bounding box center [188, 123] width 80 height 8
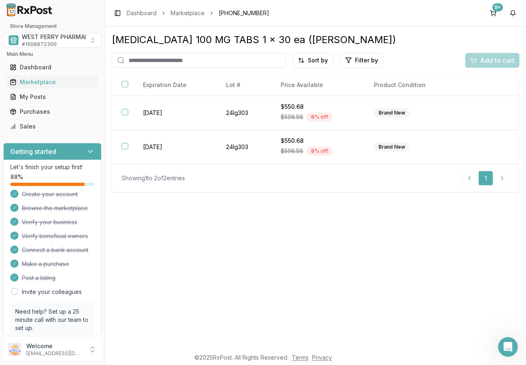
click at [150, 57] on input "search" at bounding box center [199, 60] width 174 height 15
type input "********"
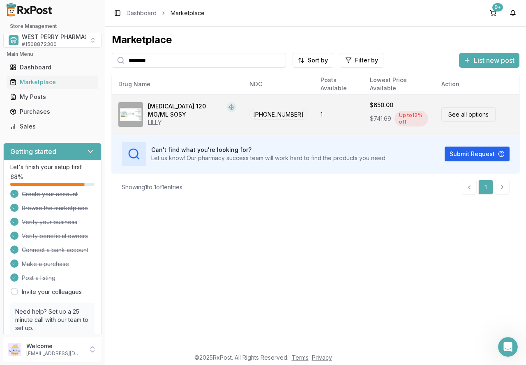
click at [183, 115] on div "Emgality 120 MG/ML SOSY" at bounding box center [185, 110] width 75 height 16
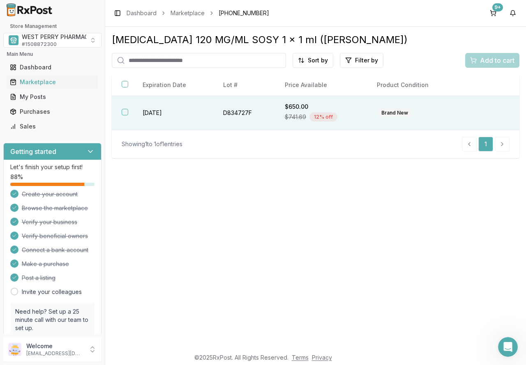
click at [143, 117] on td "2027-02-09" at bounding box center [173, 113] width 80 height 34
click at [486, 57] on span "Add to cart" at bounding box center [497, 60] width 34 height 10
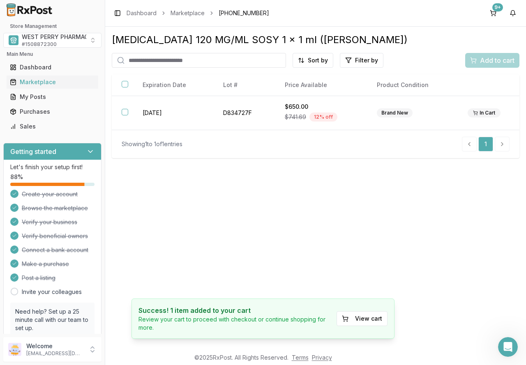
click at [367, 221] on div "Emgality 120 MG/ML SOSY 1 x 1 ml (LILLY) Sort by Filter by Add to cart Brand Ne…" at bounding box center [315, 188] width 420 height 322
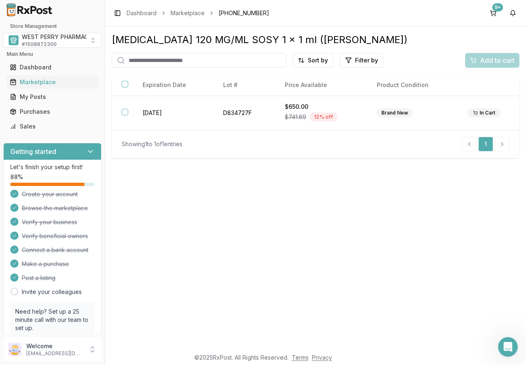
click at [161, 63] on input "search" at bounding box center [199, 60] width 174 height 15
type input "*****"
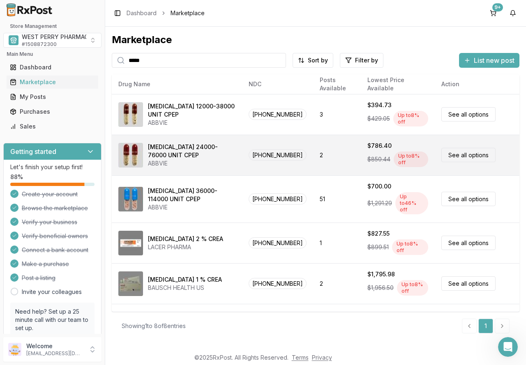
click at [154, 147] on div "Creon 24000-76000 UNIT CPEP" at bounding box center [191, 151] width 87 height 16
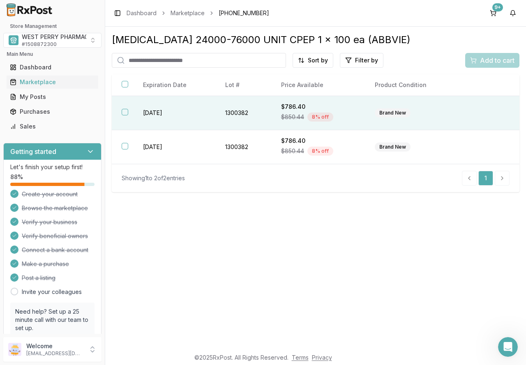
click at [127, 113] on button "button" at bounding box center [125, 112] width 7 height 7
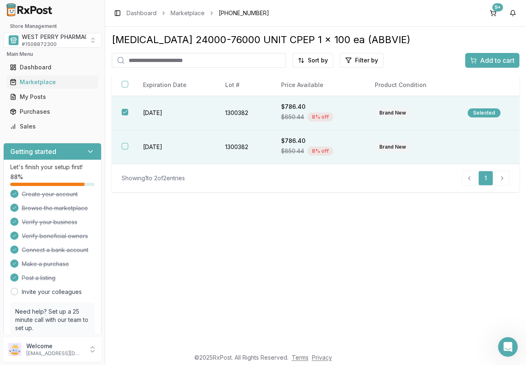
click at [125, 146] on button "button" at bounding box center [125, 146] width 7 height 7
click at [494, 60] on span "Add to cart" at bounding box center [497, 60] width 34 height 10
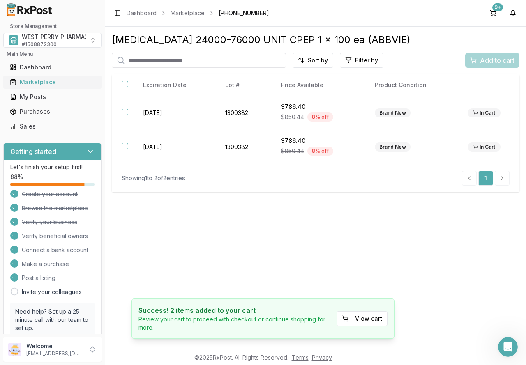
click at [48, 82] on div "Marketplace" at bounding box center [52, 82] width 85 height 8
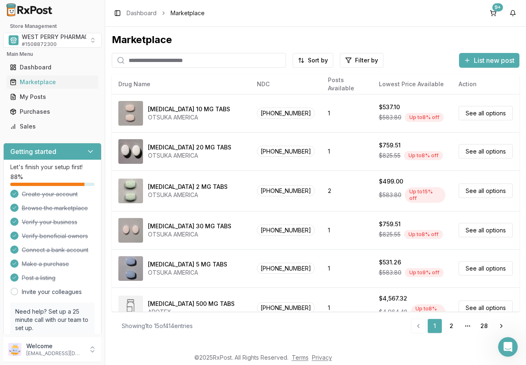
click at [221, 63] on input "search" at bounding box center [199, 60] width 174 height 15
click at [221, 63] on input "***" at bounding box center [199, 60] width 174 height 15
type input "*******"
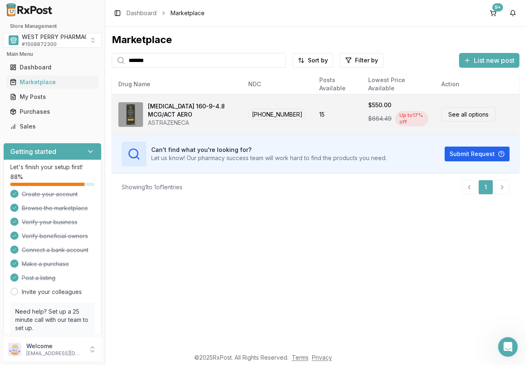
click at [194, 113] on div "Breztri Aerosphere 160-9-4.8 MCG/ACT AERO" at bounding box center [191, 110] width 87 height 16
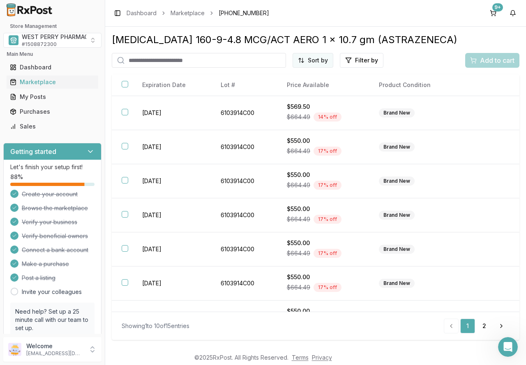
click at [319, 62] on html "Store Management WEST PERRY PHARMACY INC # 1508872300 Main Menu Dashboard Marke…" at bounding box center [263, 182] width 526 height 365
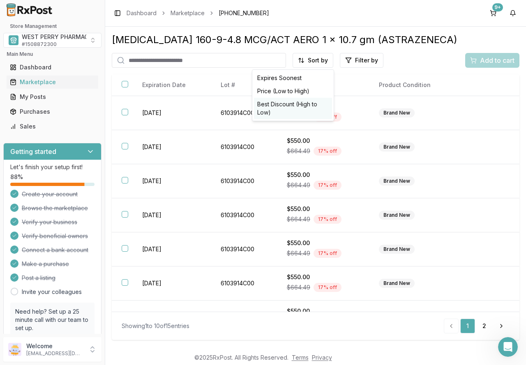
click at [312, 102] on div "Best Discount (High to Low)" at bounding box center [293, 108] width 78 height 21
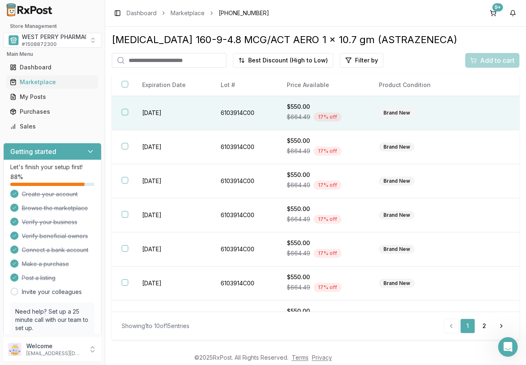
click at [213, 113] on td "6103914C00" at bounding box center [244, 113] width 66 height 34
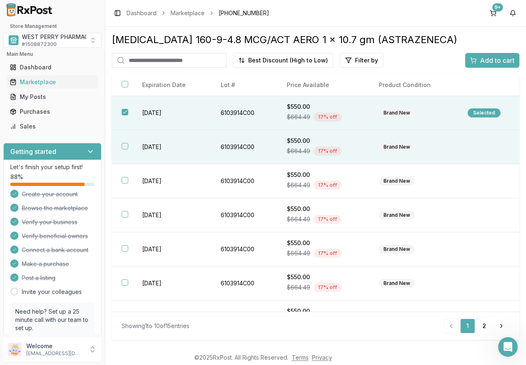
click at [227, 151] on td "6103914C00" at bounding box center [244, 147] width 66 height 34
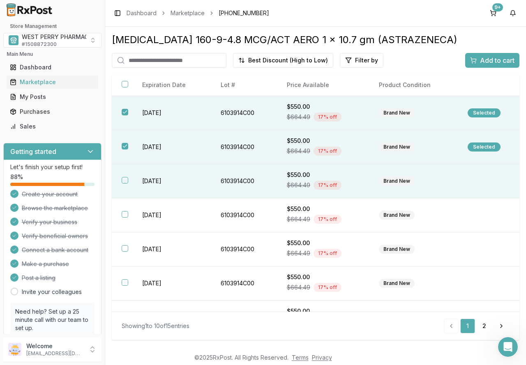
click at [225, 179] on td "6103914C00" at bounding box center [244, 181] width 66 height 34
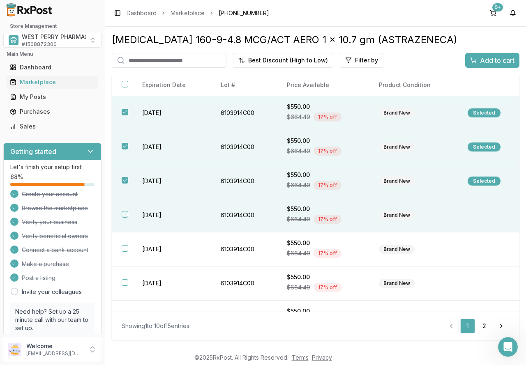
click at [232, 214] on td "6103914C00" at bounding box center [244, 215] width 66 height 34
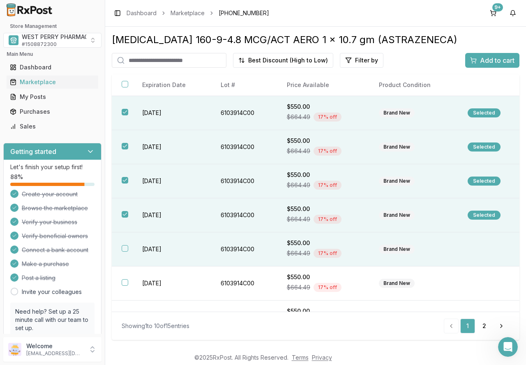
click at [235, 249] on td "6103914C00" at bounding box center [244, 249] width 66 height 34
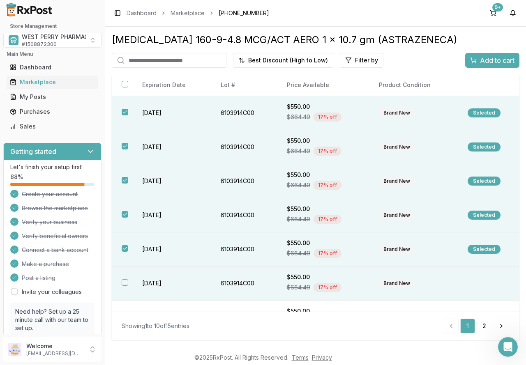
click at [231, 284] on td "6103914C00" at bounding box center [244, 284] width 66 height 34
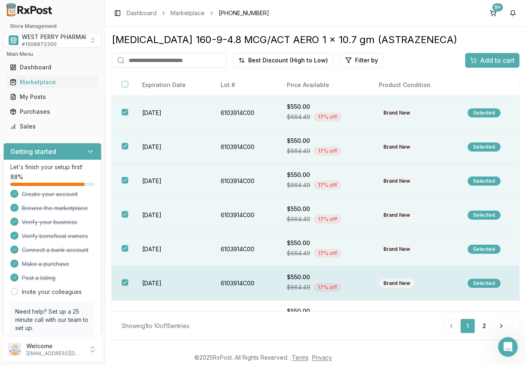
scroll to position [41, 0]
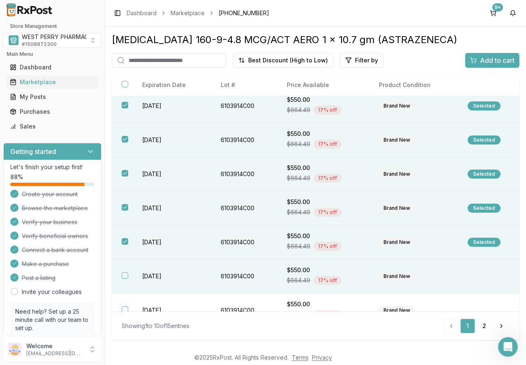
click at [239, 280] on td "6103914C00" at bounding box center [244, 277] width 66 height 34
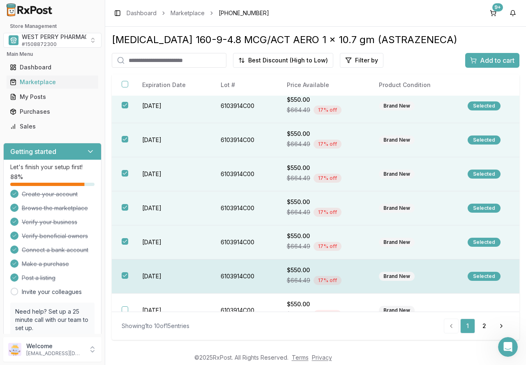
scroll to position [82, 0]
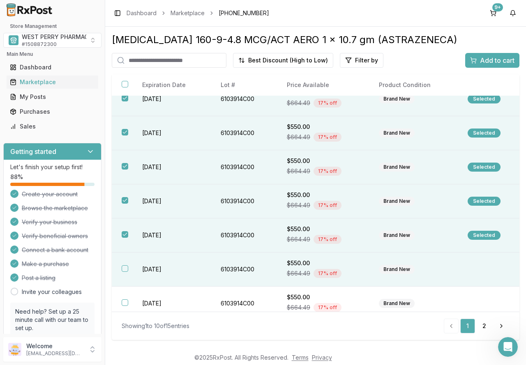
click at [237, 271] on td "6103914C00" at bounding box center [244, 270] width 66 height 34
click at [482, 58] on span "Add to cart" at bounding box center [497, 60] width 34 height 10
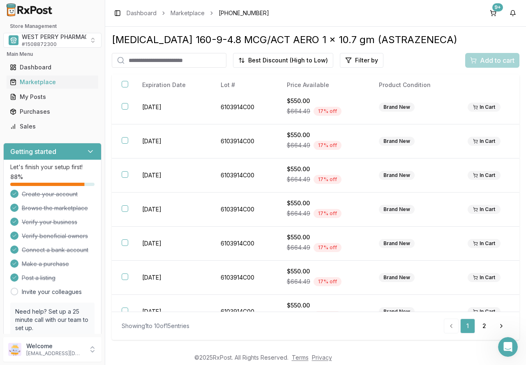
scroll to position [0, 0]
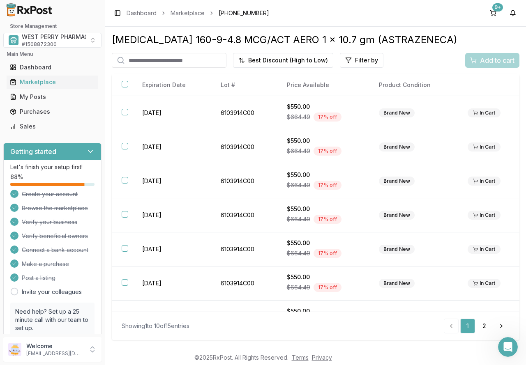
drag, startPoint x: 491, startPoint y: 10, endPoint x: 481, endPoint y: 9, distance: 10.4
click at [491, 10] on button "9+" at bounding box center [492, 13] width 13 height 13
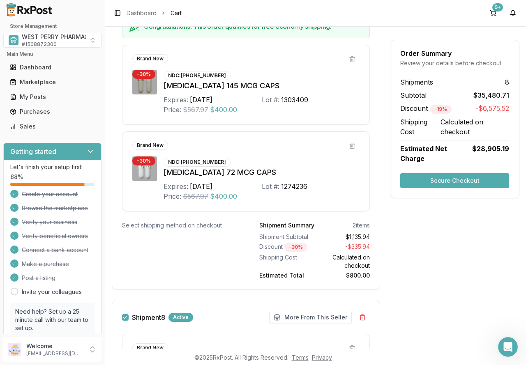
scroll to position [2924, 0]
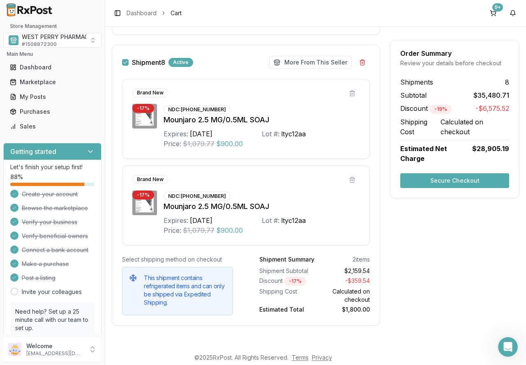
click at [419, 173] on button "Secure Checkout" at bounding box center [454, 180] width 109 height 15
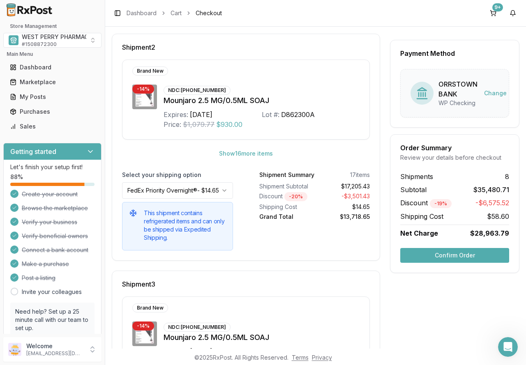
scroll to position [370, 0]
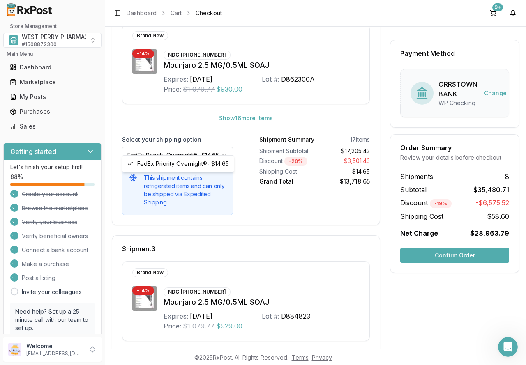
click at [227, 147] on html "Store Management WEST PERRY PHARMACY INC # 1508872300 Main Menu Dashboard Marke…" at bounding box center [263, 182] width 526 height 365
click at [225, 147] on html "Store Management WEST PERRY PHARMACY INC # 1508872300 Main Menu Dashboard Marke…" at bounding box center [263, 182] width 526 height 365
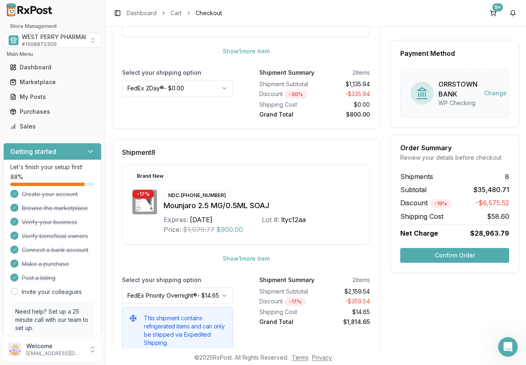
scroll to position [1540, 0]
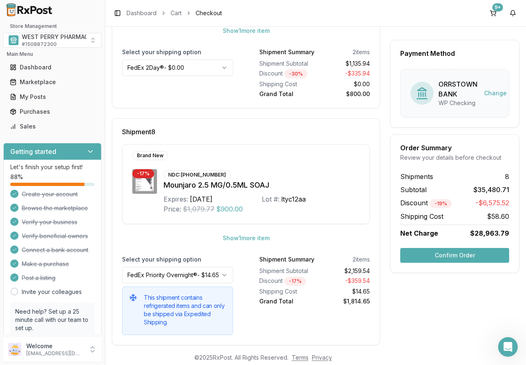
click at [453, 253] on button "Confirm Order" at bounding box center [454, 255] width 109 height 15
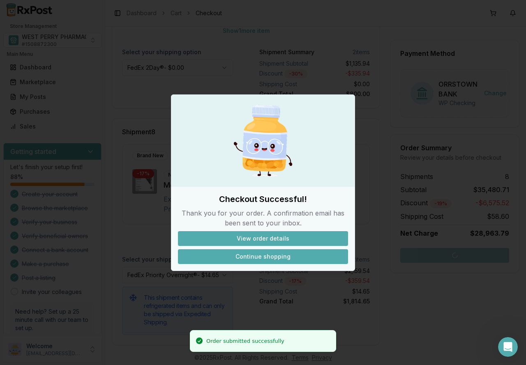
click at [276, 259] on button "Continue shopping" at bounding box center [263, 256] width 170 height 15
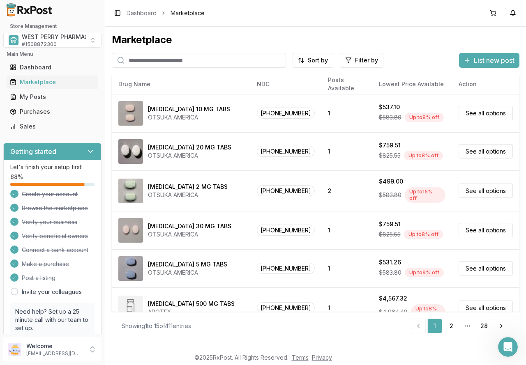
click at [399, 43] on div "Marketplace" at bounding box center [315, 39] width 407 height 13
click at [512, 14] on button "2" at bounding box center [512, 13] width 13 height 13
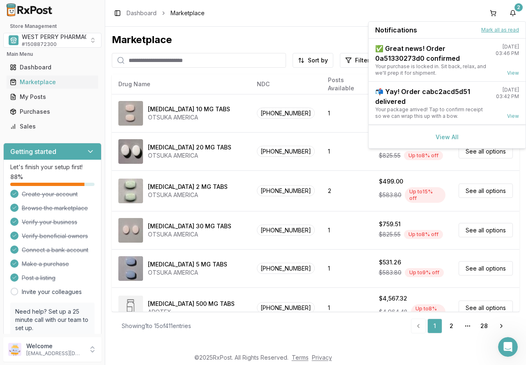
click at [508, 30] on button "Mark all as read" at bounding box center [500, 30] width 38 height 7
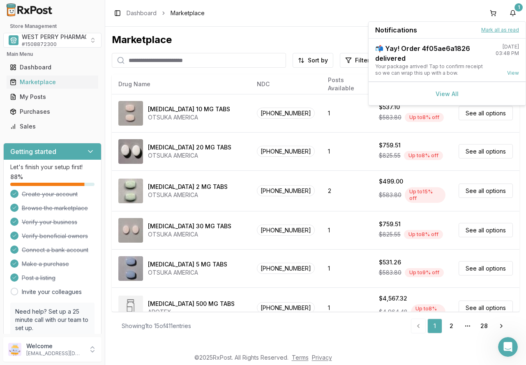
click at [489, 29] on button "Mark all as read" at bounding box center [500, 30] width 38 height 7
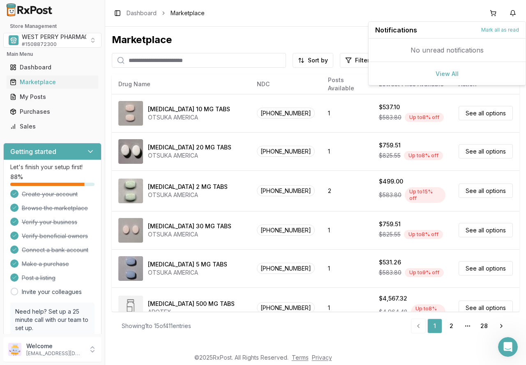
click at [234, 36] on div "Marketplace" at bounding box center [315, 39] width 407 height 13
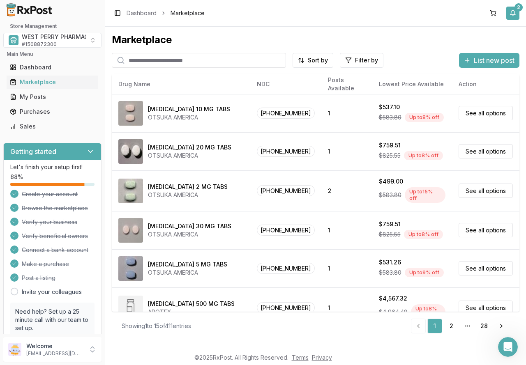
click at [514, 15] on button "2" at bounding box center [512, 13] width 13 height 13
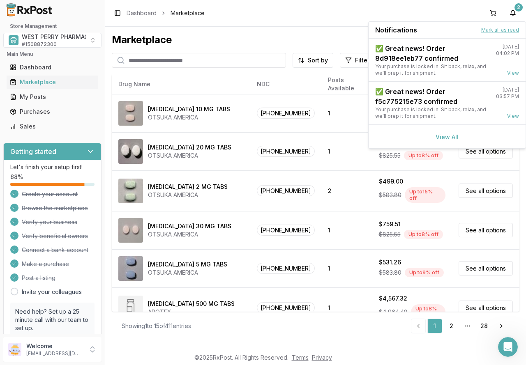
click at [506, 28] on button "Mark all as read" at bounding box center [500, 30] width 38 height 7
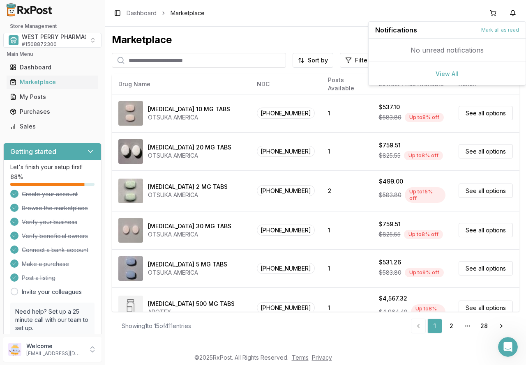
drag, startPoint x: 259, startPoint y: 39, endPoint x: 205, endPoint y: 39, distance: 53.8
click at [258, 39] on div "Marketplace" at bounding box center [315, 39] width 407 height 13
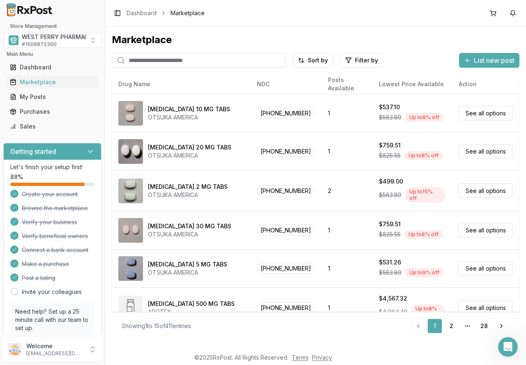
click at [250, 25] on div "Toggle Sidebar Dashboard Marketplace" at bounding box center [315, 13] width 420 height 26
click at [510, 13] on button "4" at bounding box center [512, 13] width 13 height 13
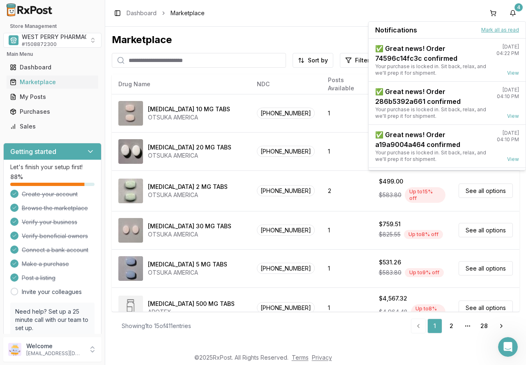
click at [494, 30] on button "Mark all as read" at bounding box center [500, 30] width 38 height 7
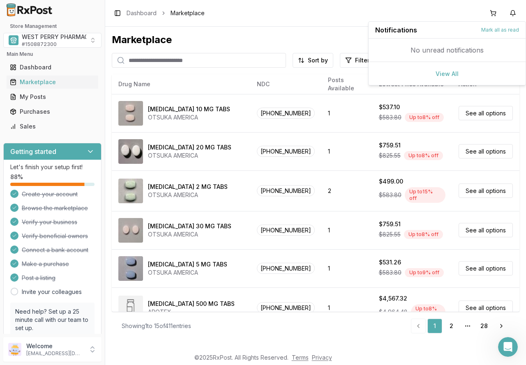
click at [276, 27] on div "Marketplace Sort by Filter by List new post Card Table NDC: 59148-0008-13 Abili…" at bounding box center [315, 188] width 420 height 322
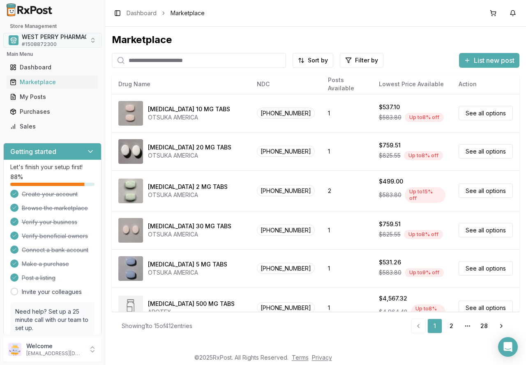
click at [45, 42] on span "# 1508872300" at bounding box center [39, 44] width 35 height 7
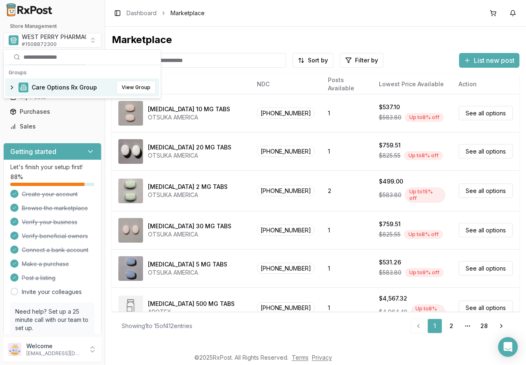
click at [51, 87] on span "Care Options Rx Group" at bounding box center [64, 87] width 65 height 8
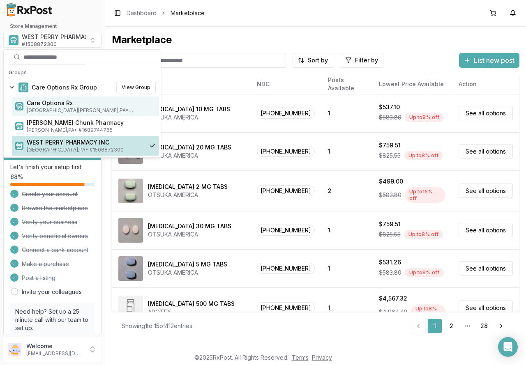
click at [49, 104] on span "Care Options Rx" at bounding box center [91, 103] width 129 height 8
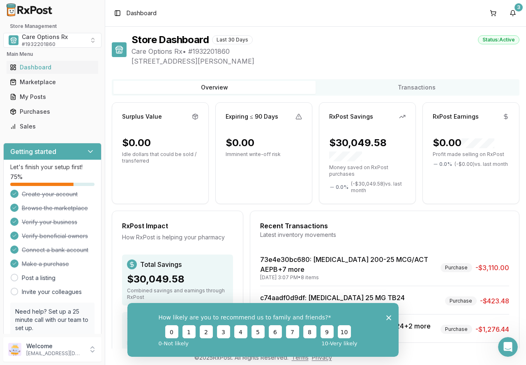
click at [393, 320] on div "How likely are you to recommend us to family and friends? 0 1 2 3 4 5 6 7 8 9 1…" at bounding box center [262, 330] width 271 height 54
drag, startPoint x: 386, startPoint y: 316, endPoint x: 526, endPoint y: 558, distance: 279.6
click at [386, 316] on icon "Close survey" at bounding box center [388, 317] width 5 height 5
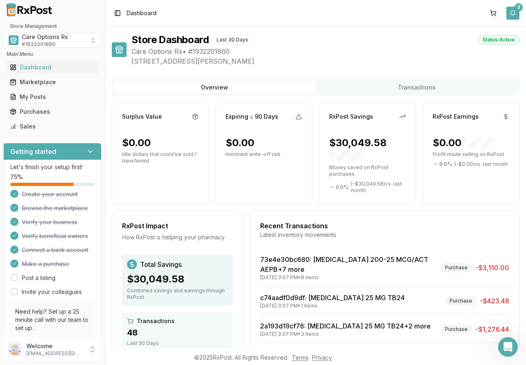
click at [512, 13] on button "3" at bounding box center [512, 13] width 13 height 13
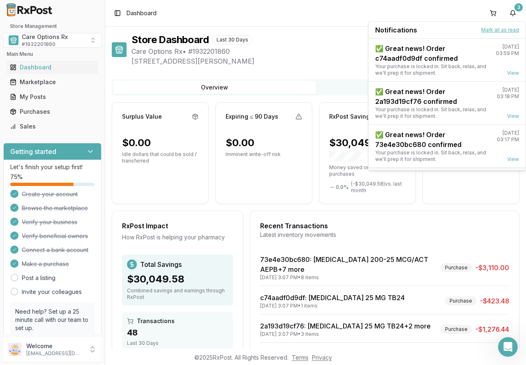
click at [488, 30] on button "Mark all as read" at bounding box center [500, 30] width 38 height 7
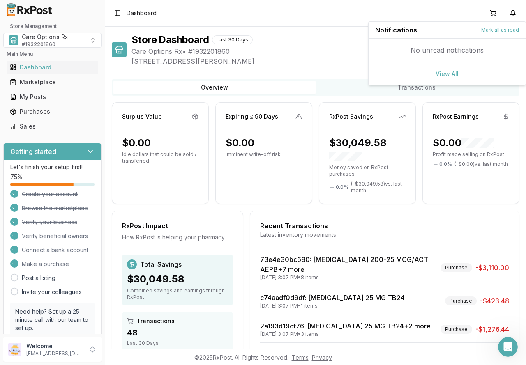
click at [311, 18] on div "Toggle Sidebar Dashboard" at bounding box center [315, 13] width 420 height 26
click at [47, 37] on span "Care Options Rx" at bounding box center [45, 37] width 46 height 8
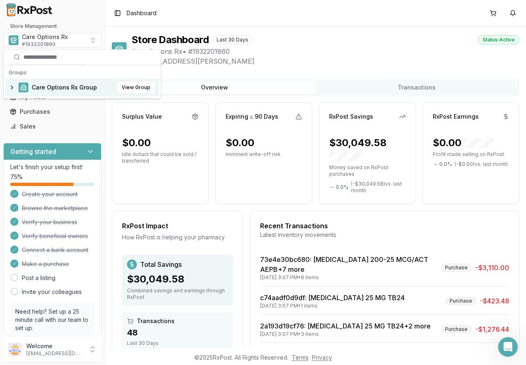
click at [43, 90] on span "Care Options Rx Group" at bounding box center [64, 87] width 65 height 8
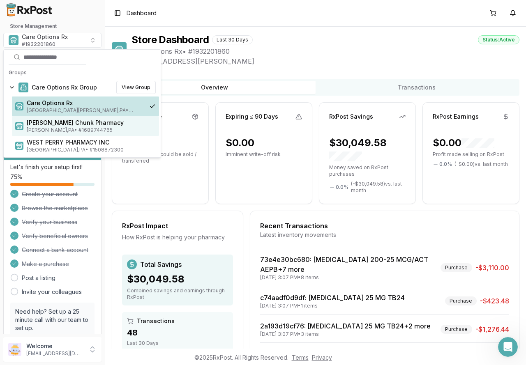
click at [40, 126] on span "Mauch Chunk Pharmacy" at bounding box center [91, 123] width 129 height 8
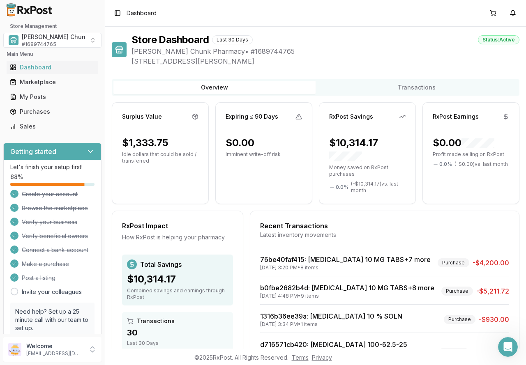
click at [395, 42] on div "Store Dashboard Last 30 Days Status: Active" at bounding box center [325, 39] width 388 height 13
click at [47, 43] on span "# 1689744765" at bounding box center [39, 44] width 34 height 7
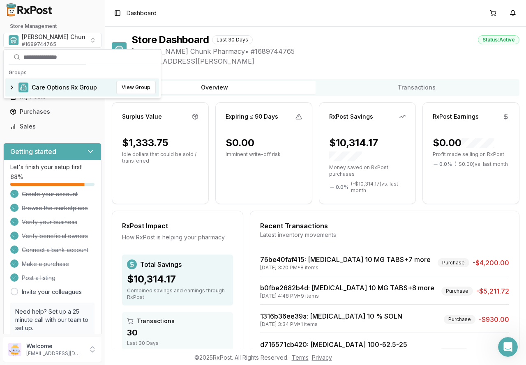
click at [46, 87] on span "Care Options Rx Group" at bounding box center [64, 87] width 65 height 8
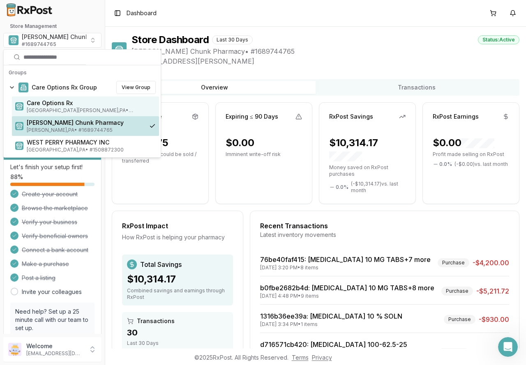
click at [50, 105] on span "Care Options Rx" at bounding box center [91, 103] width 129 height 8
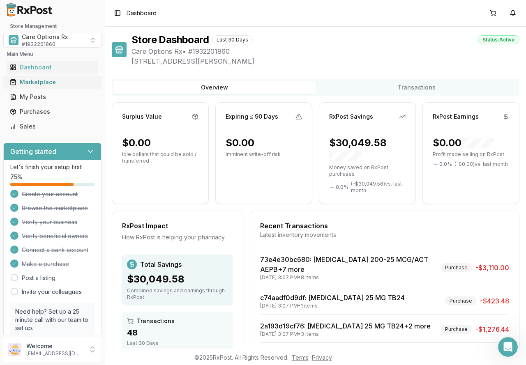
click at [40, 81] on div "Marketplace" at bounding box center [52, 82] width 85 height 8
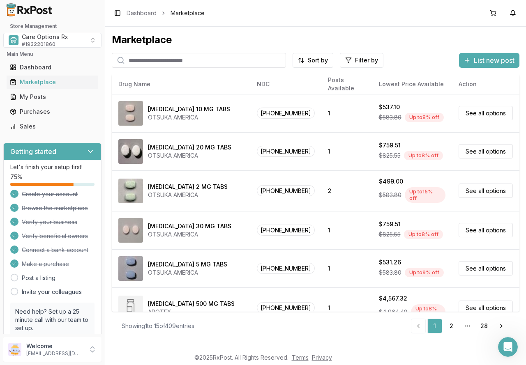
click at [161, 61] on input "search" at bounding box center [199, 60] width 174 height 15
type input "**********"
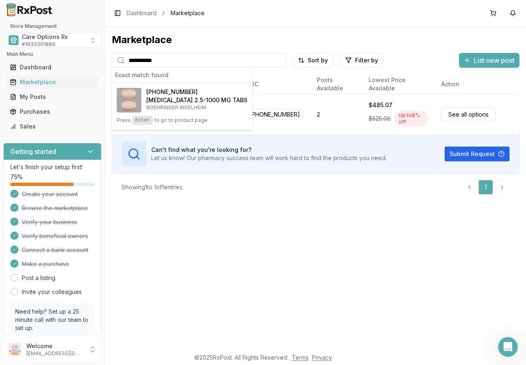
click at [308, 239] on div "**********" at bounding box center [315, 188] width 420 height 322
click at [260, 221] on div "**********" at bounding box center [315, 188] width 420 height 322
drag, startPoint x: 200, startPoint y: 246, endPoint x: 226, endPoint y: 157, distance: 92.8
click at [201, 245] on div "**********" at bounding box center [315, 188] width 420 height 322
